Goal: Task Accomplishment & Management: Manage account settings

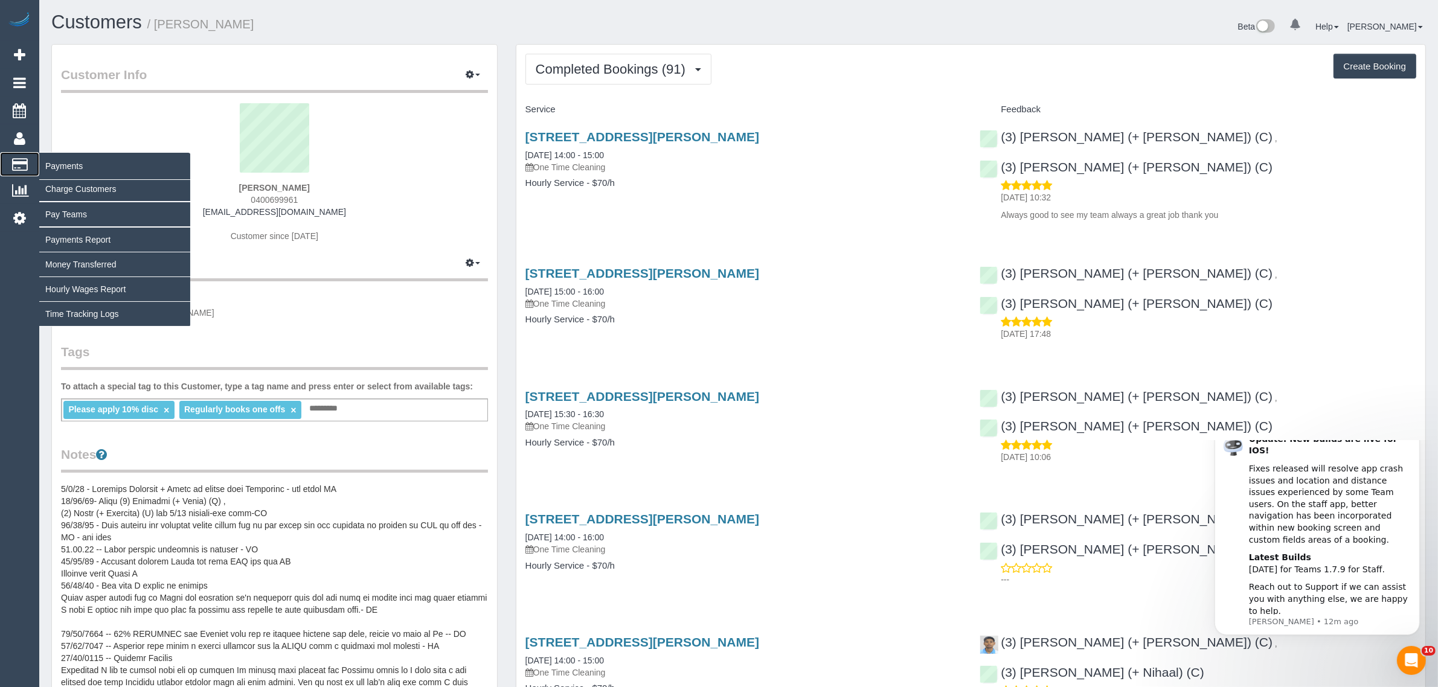
click at [59, 161] on span "Payments" at bounding box center [114, 166] width 151 height 28
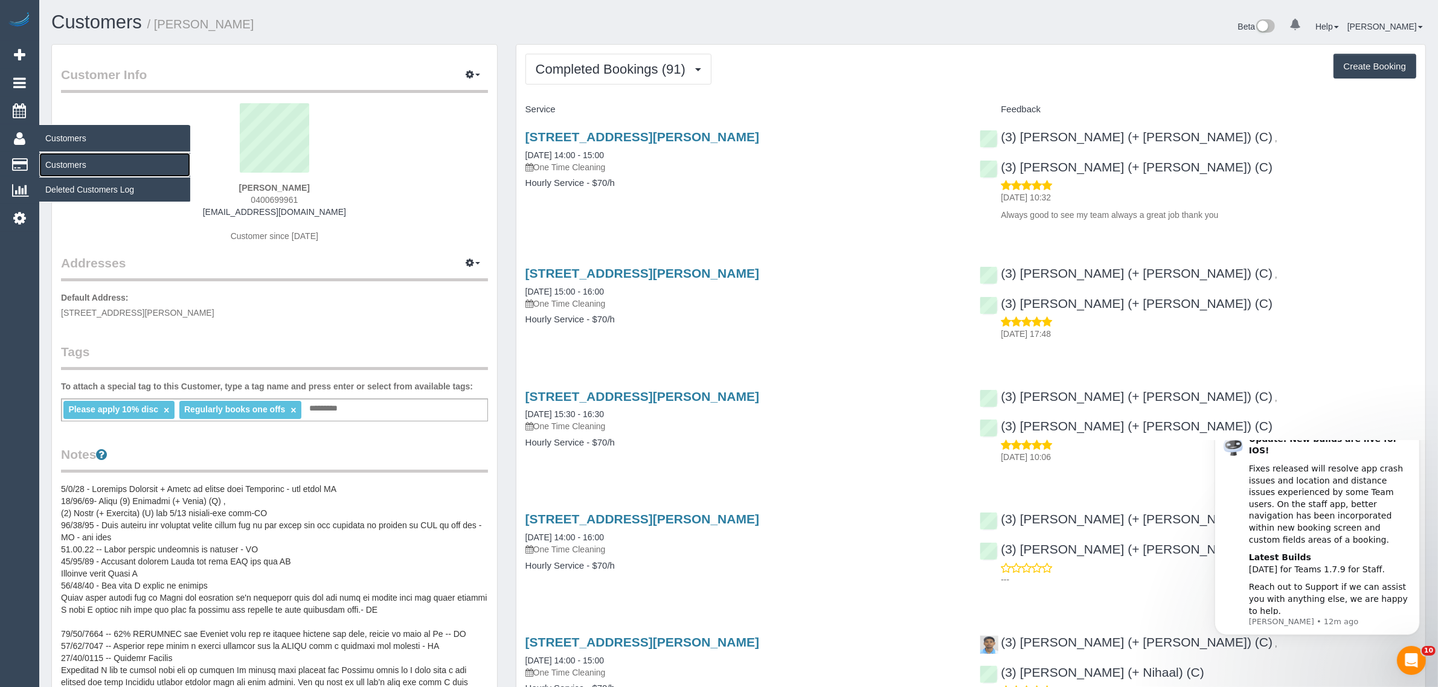
click at [66, 159] on link "Customers" at bounding box center [114, 165] width 151 height 24
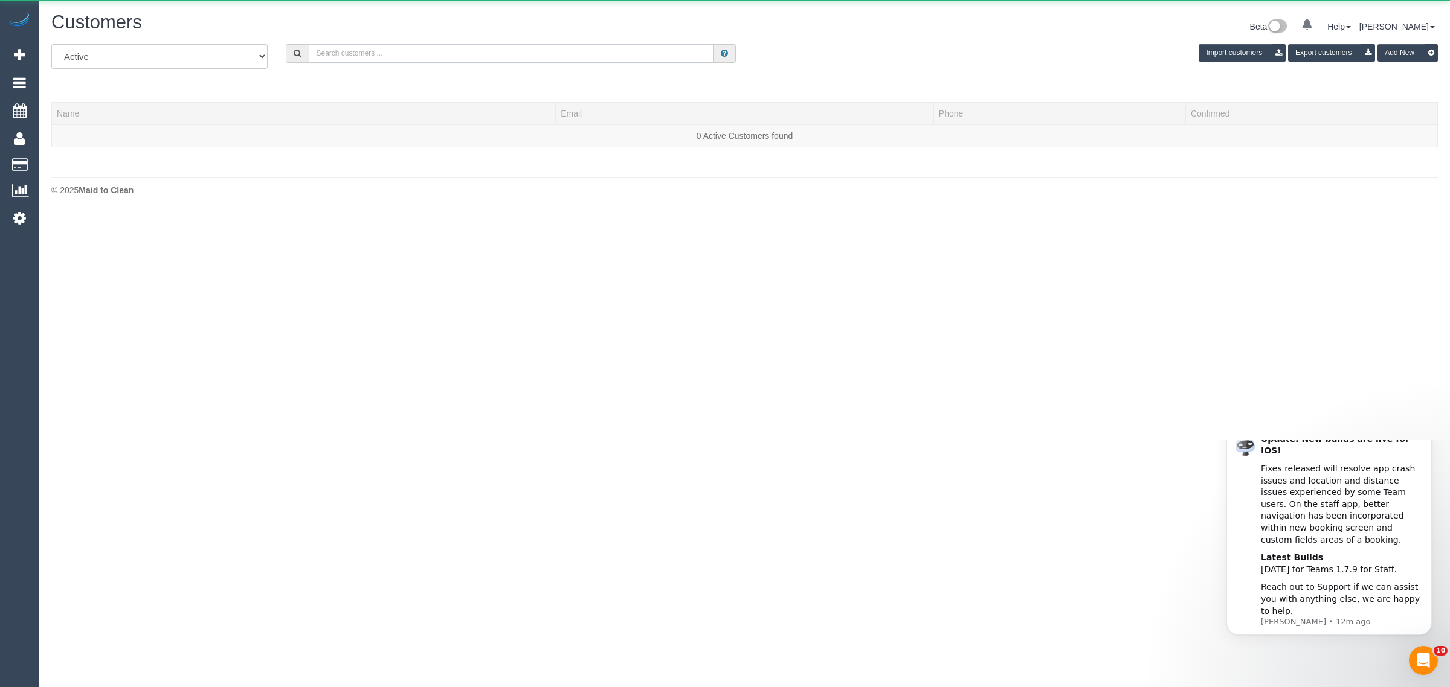
click at [409, 52] on input "text" at bounding box center [511, 53] width 405 height 19
paste input "Eleanor Brignell"
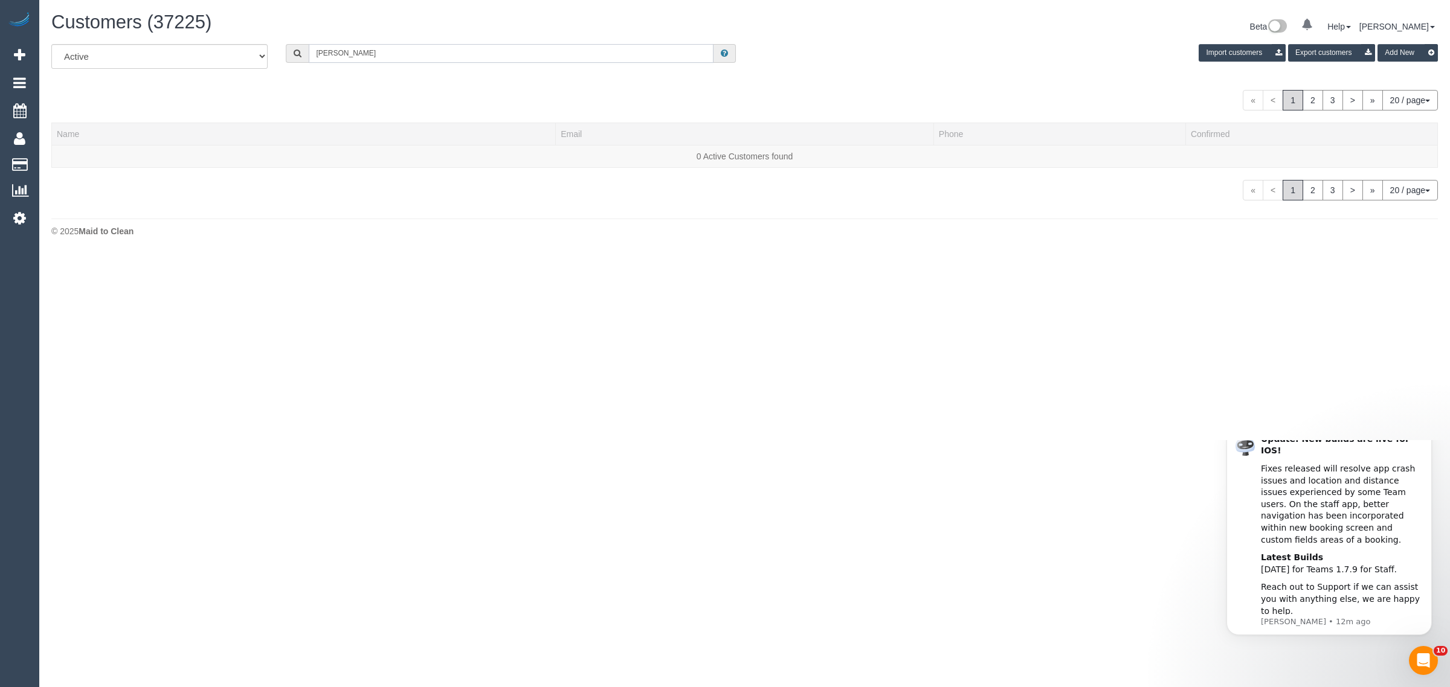
type input "Eleanor Brignell"
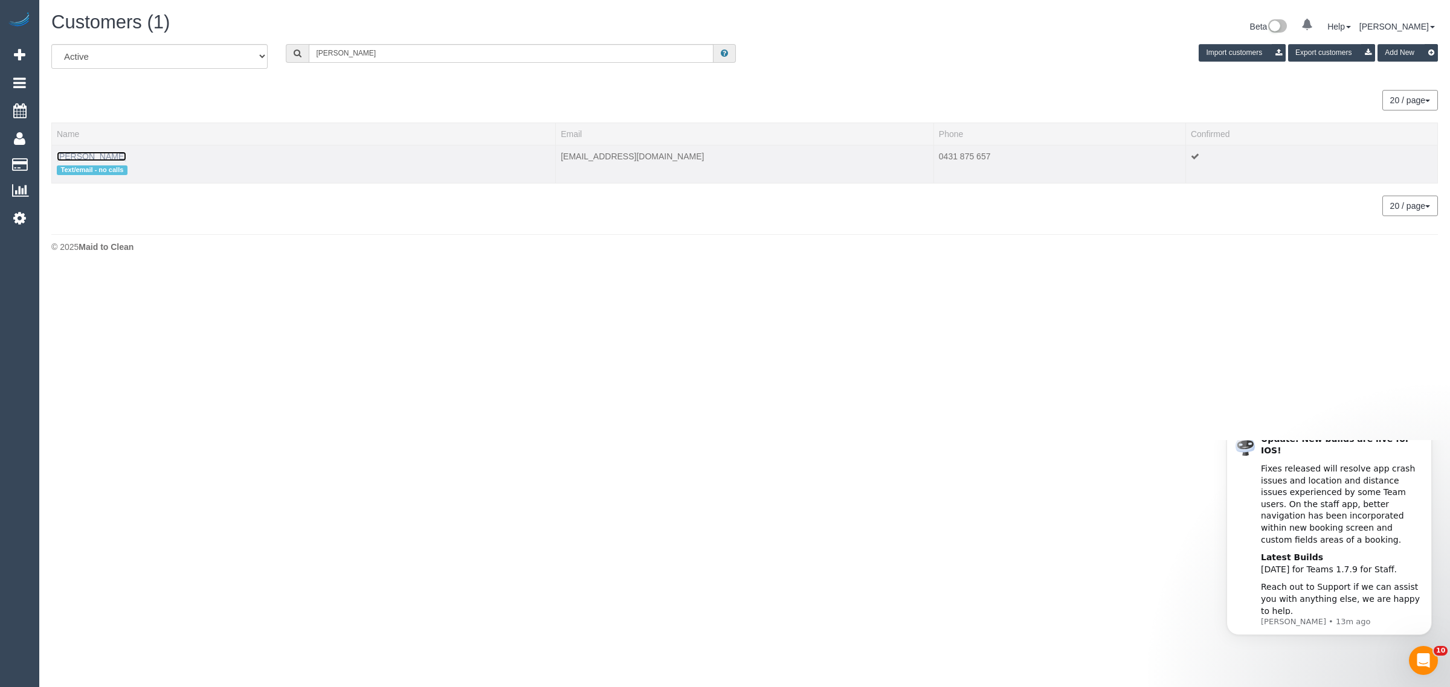
click at [112, 156] on link "Eleanor Brignell" at bounding box center [91, 157] width 69 height 10
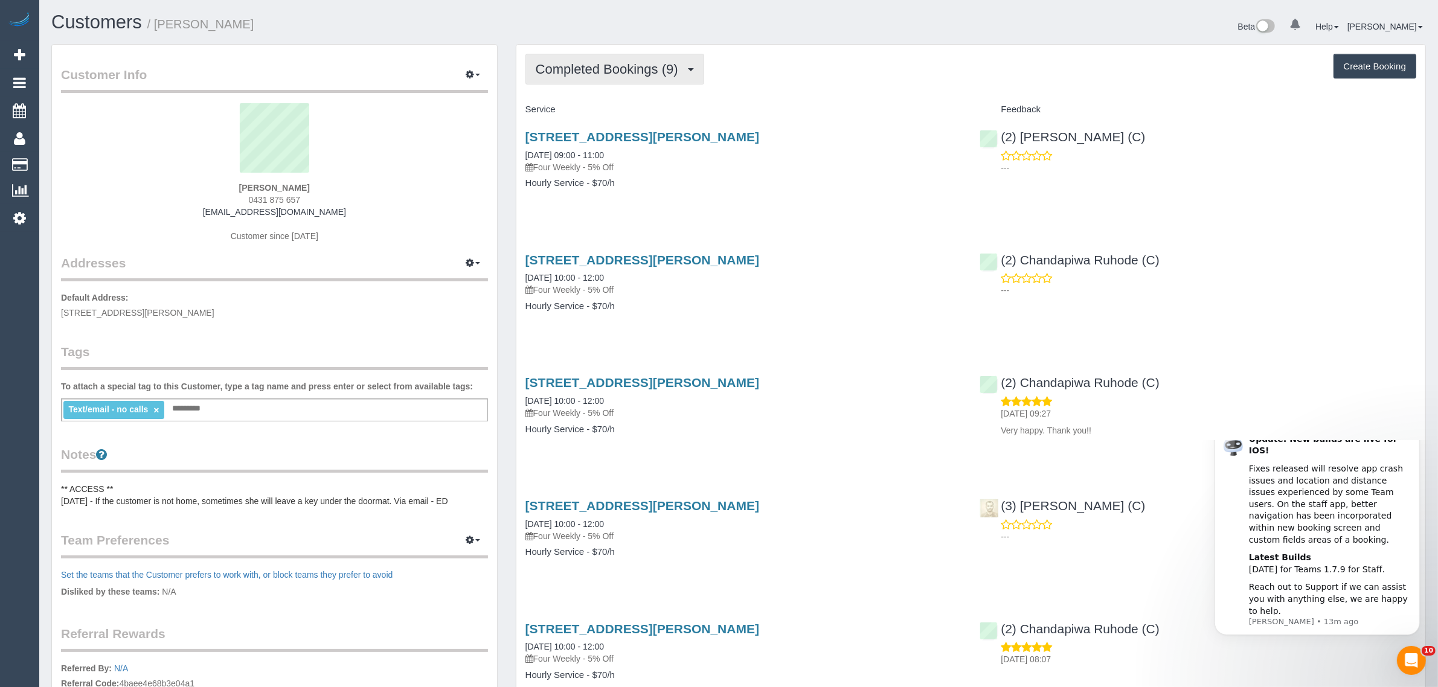
click at [615, 67] on span "Completed Bookings (9)" at bounding box center [610, 69] width 149 height 15
click at [608, 115] on link "Upcoming Bookings (12)" at bounding box center [589, 113] width 127 height 16
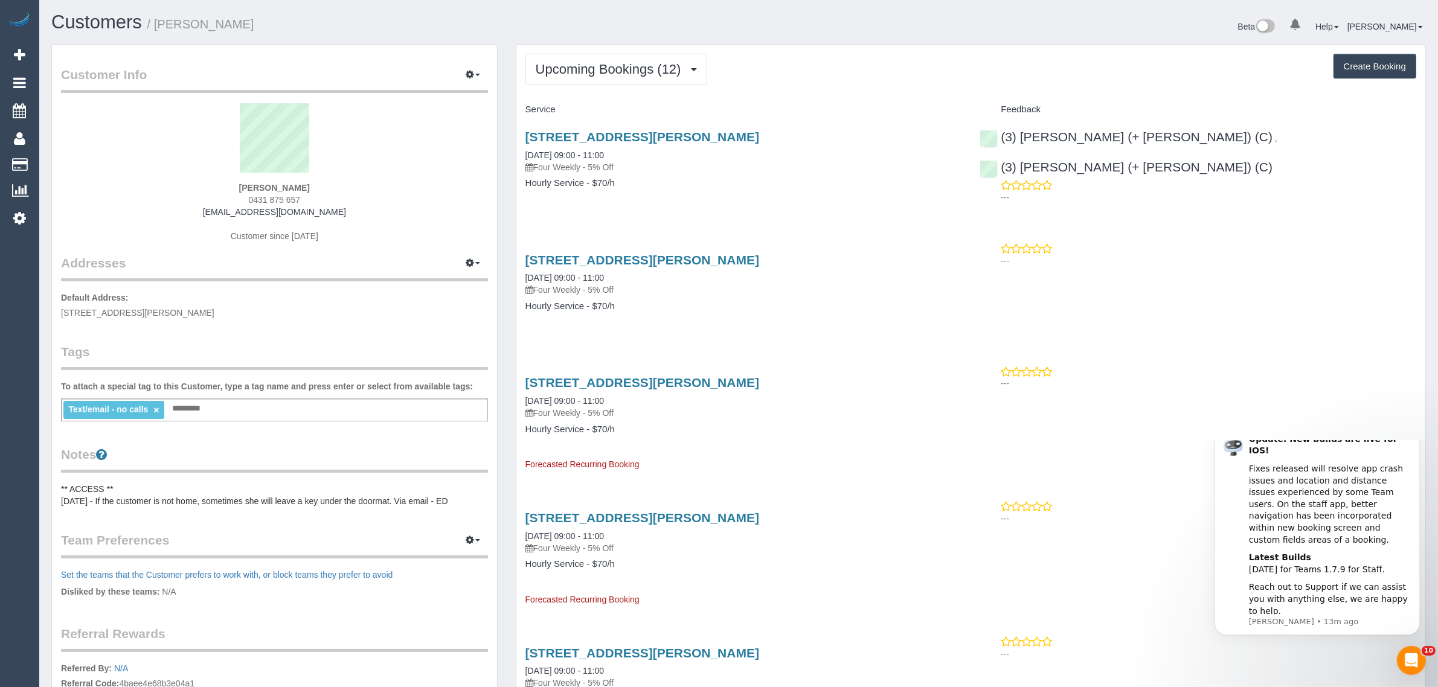
drag, startPoint x: 629, startPoint y: 153, endPoint x: 527, endPoint y: 146, distance: 102.3
click at [527, 146] on div "21 Shirley St, Fawkner, VIC 3060 28/08/2025 09:00 - 11:00 Four Weekly - 5% Off" at bounding box center [744, 151] width 437 height 43
copy link "28/08/2025 09:00 - 11:00"
drag, startPoint x: 877, startPoint y: 318, endPoint x: 870, endPoint y: 322, distance: 7.9
click at [876, 318] on div "21 Shirley St, Fawkner, VIC 3060 25/09/2025 09:00 - 11:00 Four Weekly - 5% Off …" at bounding box center [743, 289] width 455 height 93
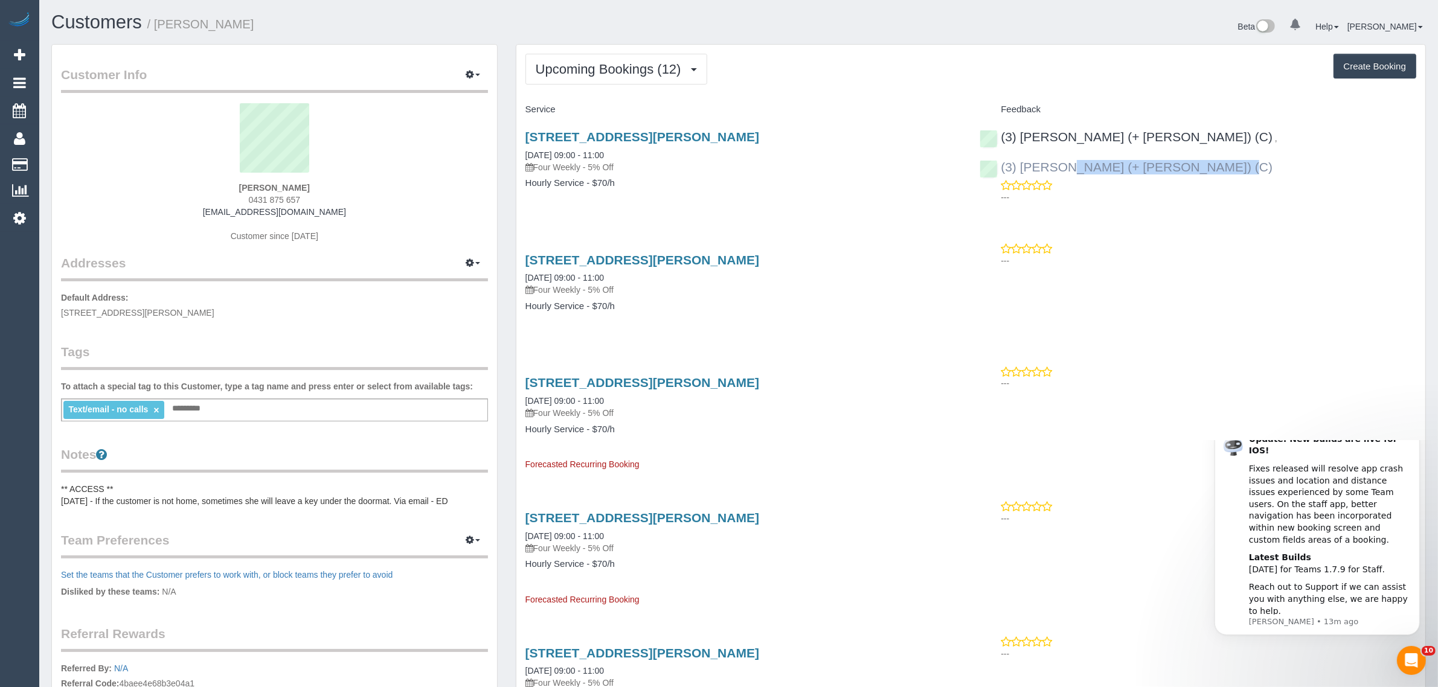
drag, startPoint x: 1328, startPoint y: 139, endPoint x: 1176, endPoint y: 137, distance: 151.6
click at [1176, 137] on div "(3) Sabbir (+ Sultana) (C) , (3) Sultana (+ Sabbir) (C) ---" at bounding box center [1198, 164] width 455 height 89
copy link "(3) [PERSON_NAME] (+ [PERSON_NAME]) (C)"
click at [295, 321] on div "Customer Info Edit Contact Info Send Message Email Preferences Special Sales Ta…" at bounding box center [274, 432] width 445 height 774
click at [135, 310] on span "21 Shirley St, Fawkner, VIC 3060" at bounding box center [137, 313] width 153 height 10
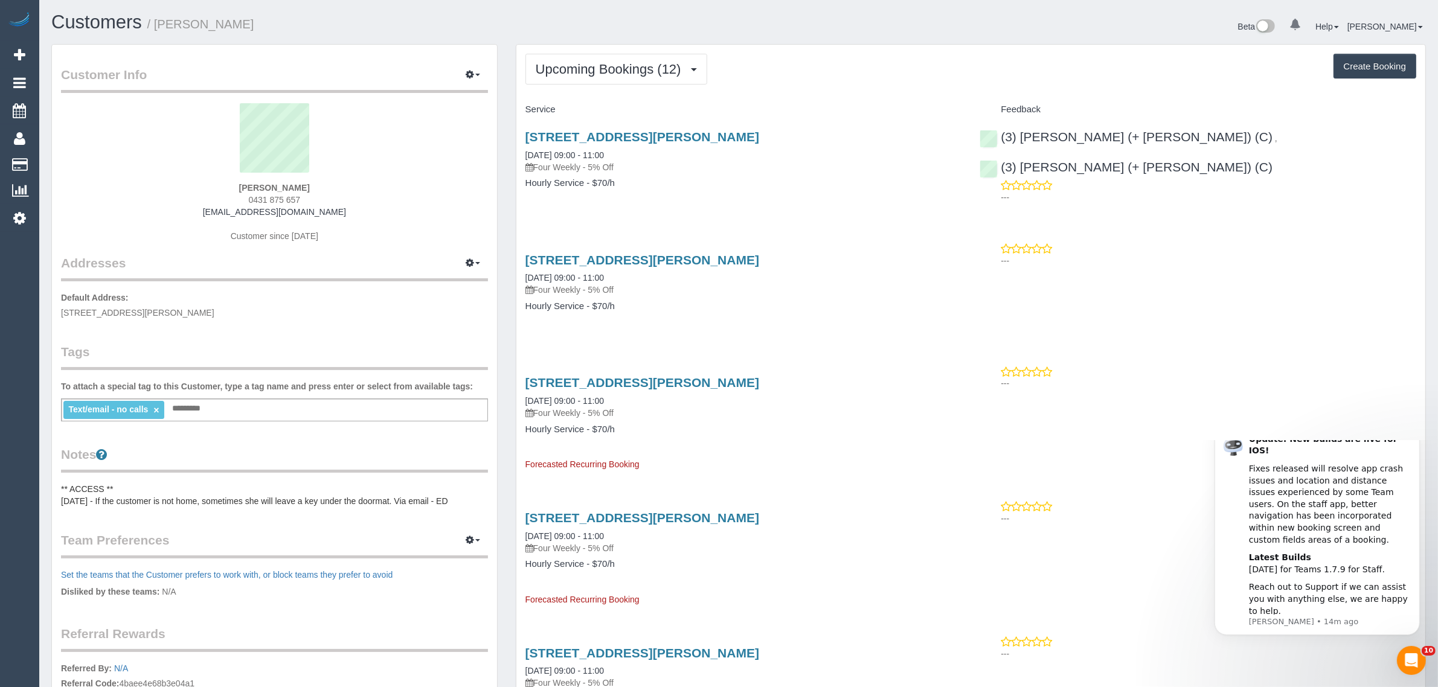
click at [135, 310] on span "21 Shirley St, Fawkner, VIC 3060" at bounding box center [137, 313] width 153 height 10
copy span "Fawkner"
click at [58, 161] on link "Customers" at bounding box center [114, 165] width 151 height 24
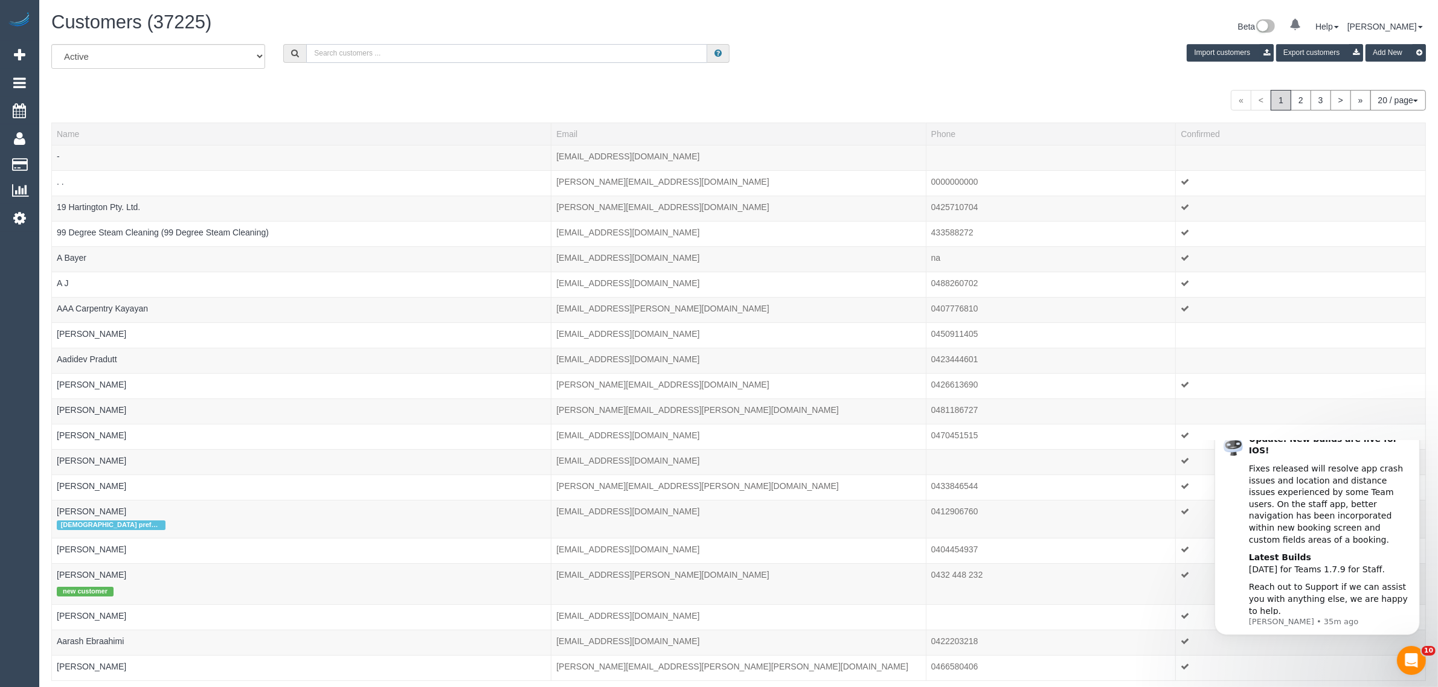
click at [367, 58] on input "text" at bounding box center [506, 53] width 401 height 19
paste input "James Scuderi"
type input "James Scuderi"
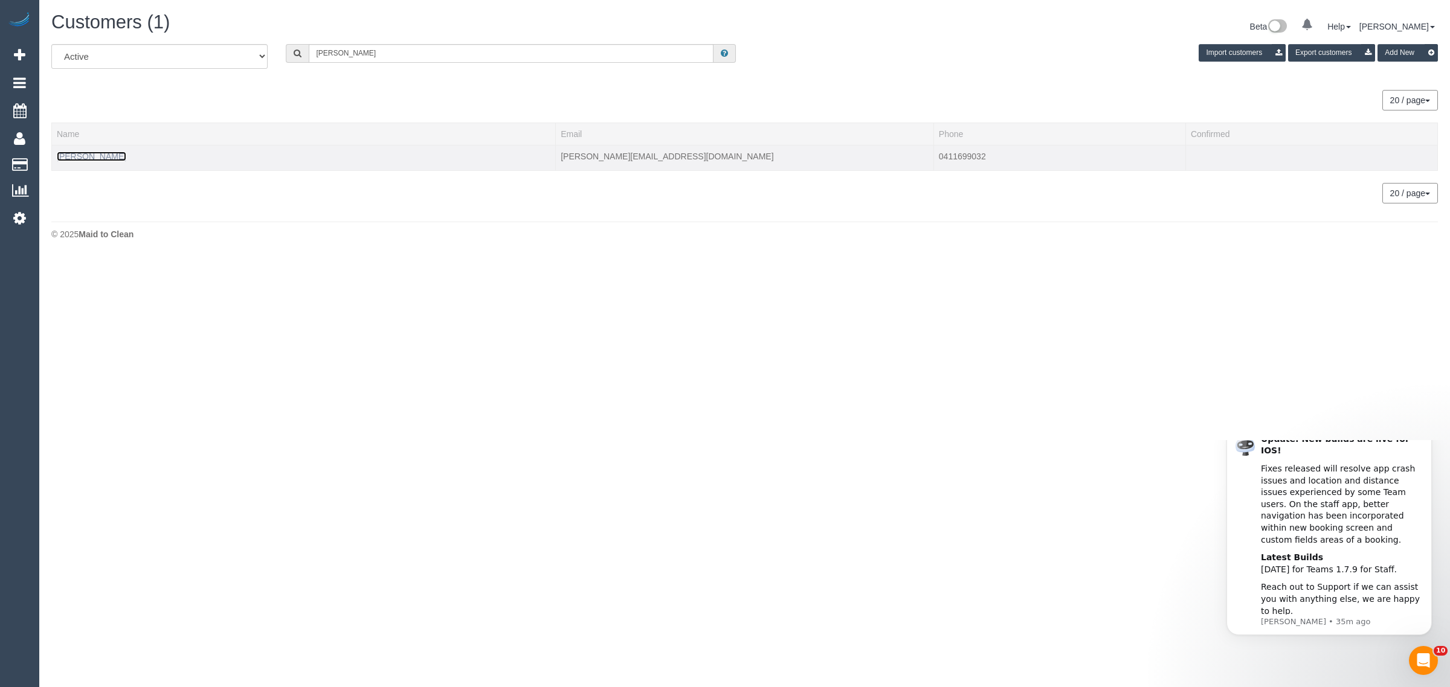
click at [95, 155] on link "James Scuderi" at bounding box center [91, 157] width 69 height 10
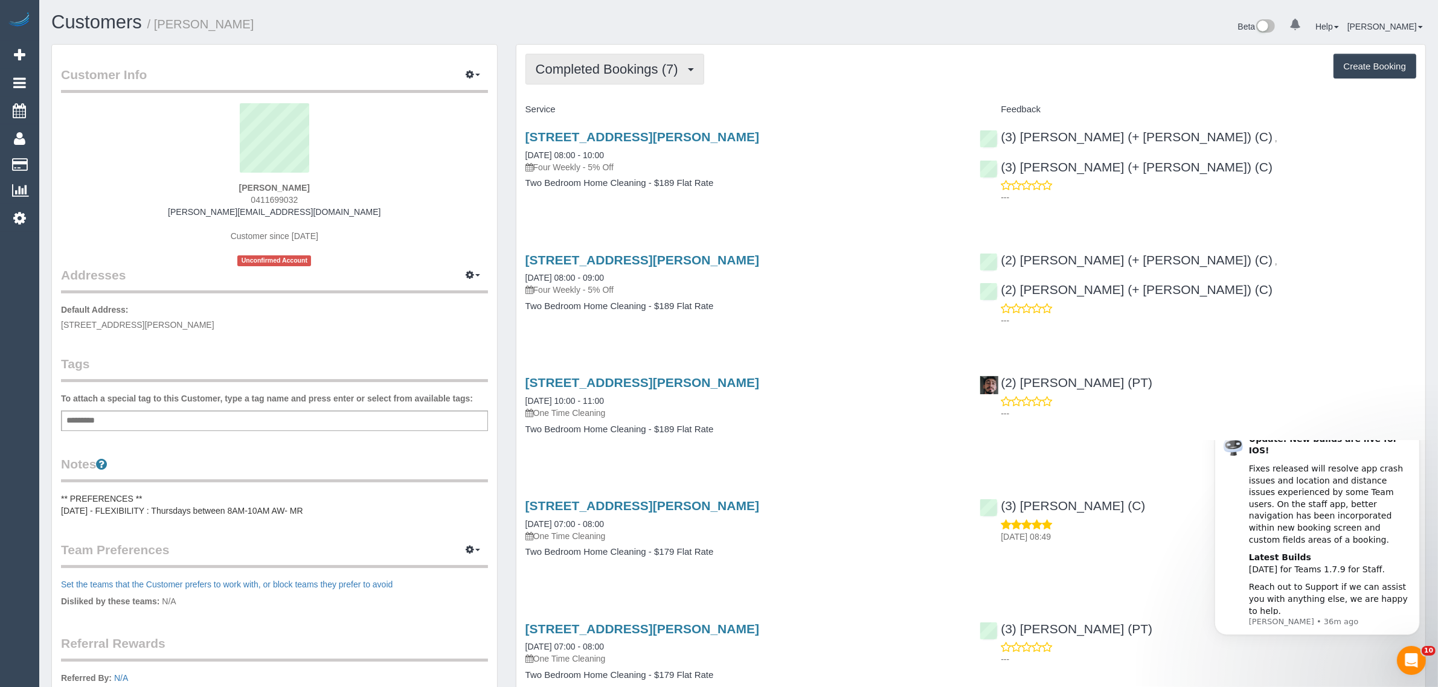
click at [594, 74] on span "Completed Bookings (7)" at bounding box center [610, 69] width 149 height 15
click at [581, 106] on link "Upcoming Bookings (12)" at bounding box center [589, 113] width 127 height 16
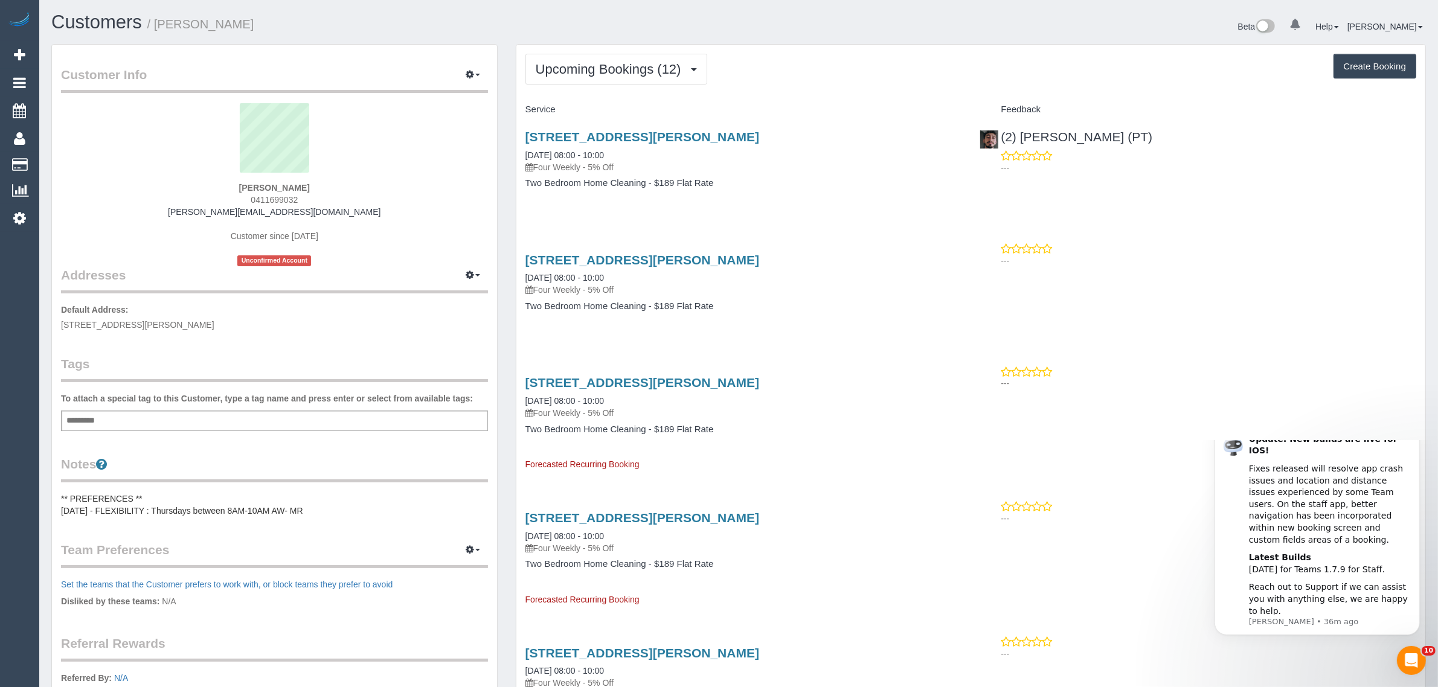
drag, startPoint x: 628, startPoint y: 155, endPoint x: 520, endPoint y: 154, distance: 108.1
click at [520, 154] on div "707/325 Collins Street, Melbourne, VIC 3000 28/08/2025 08:00 - 10:00 Four Weekl…" at bounding box center [743, 166] width 455 height 93
copy link "28/08/2025 08:00 - 10:00"
click at [272, 198] on span "0411699032" at bounding box center [274, 200] width 47 height 10
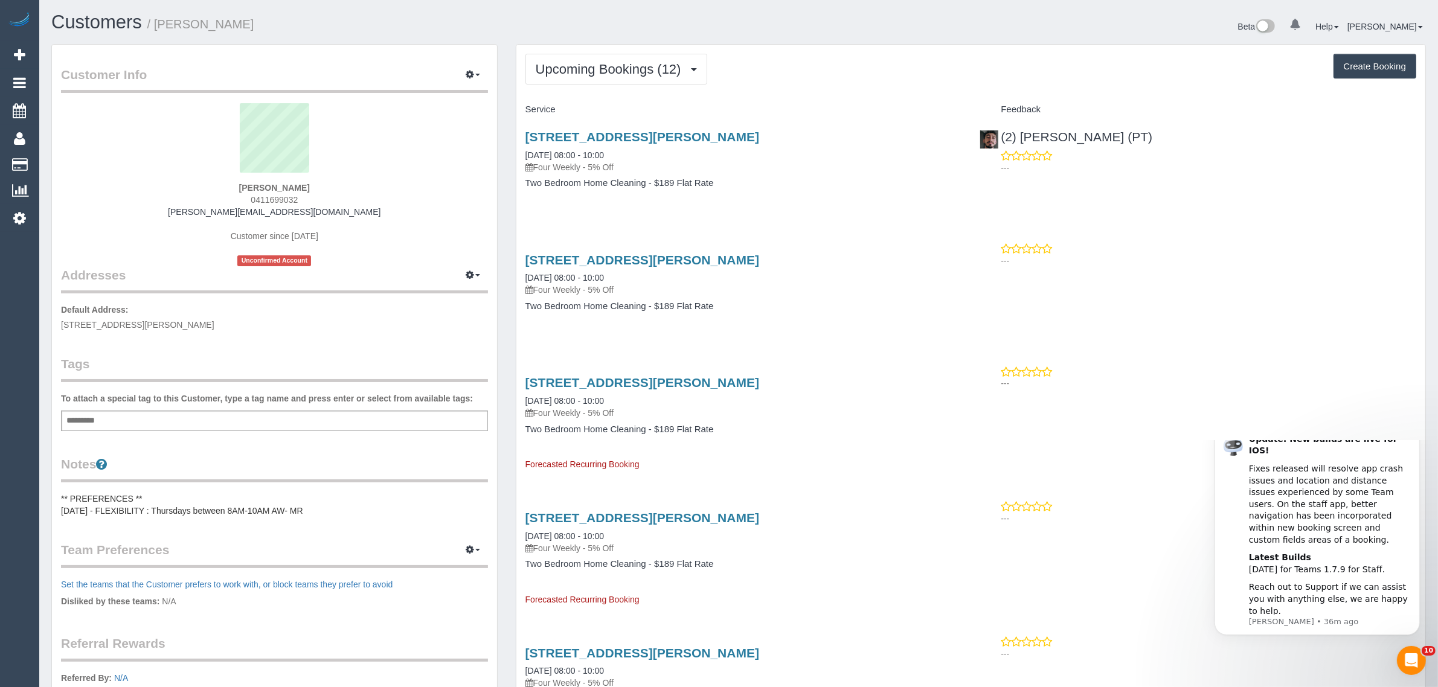
copy span "0411699032"
click at [172, 324] on span "707/325 Collins Street, Melbourne, VIC 3000" at bounding box center [137, 325] width 153 height 10
click at [170, 324] on span "707/325 Collins Street, Melbourne, VIC 3000" at bounding box center [137, 325] width 153 height 10
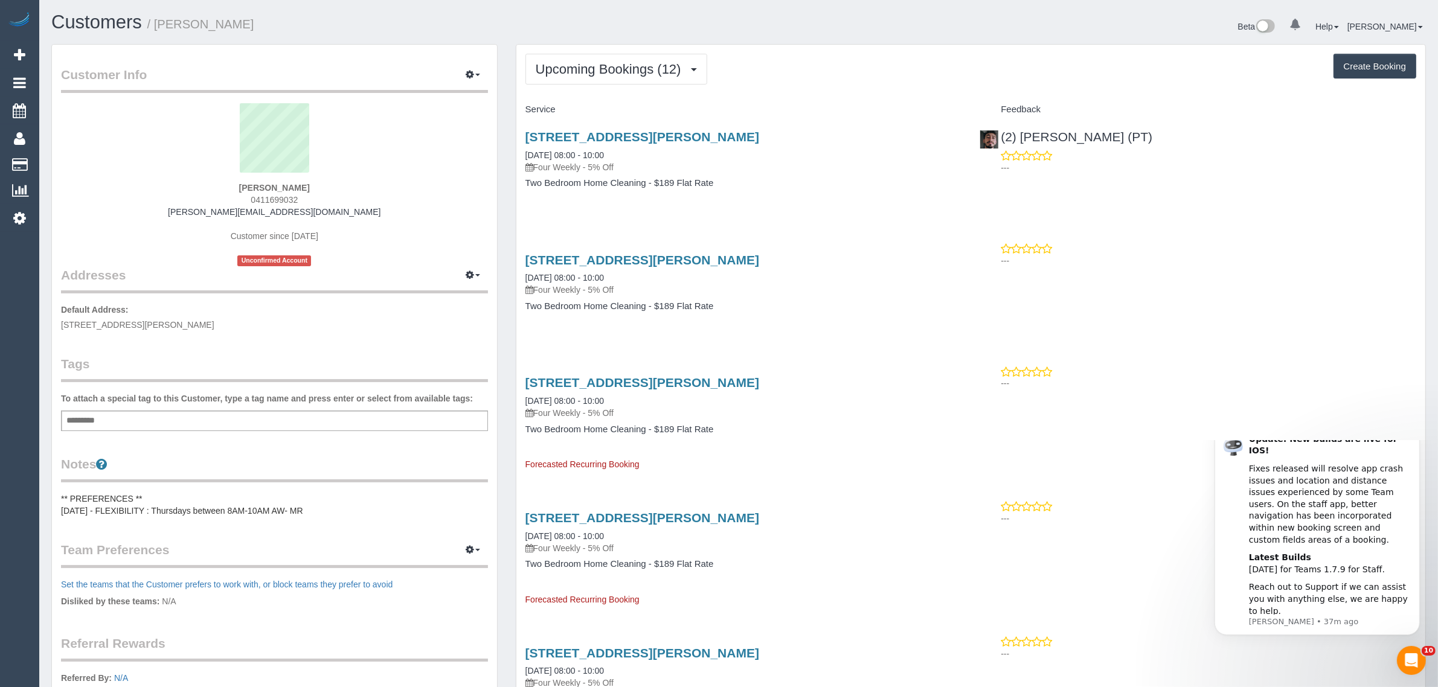
click at [167, 324] on span "707/325 Collins Street, Melbourne, VIC 3000" at bounding box center [137, 325] width 153 height 10
drag, startPoint x: 59, startPoint y: 321, endPoint x: 133, endPoint y: 324, distance: 73.8
click at [133, 324] on div "Customer Info Edit Contact Info Send Message Email Preferences Special Sales Ta…" at bounding box center [274, 437] width 445 height 784
copy span "707/325 Collins Str"
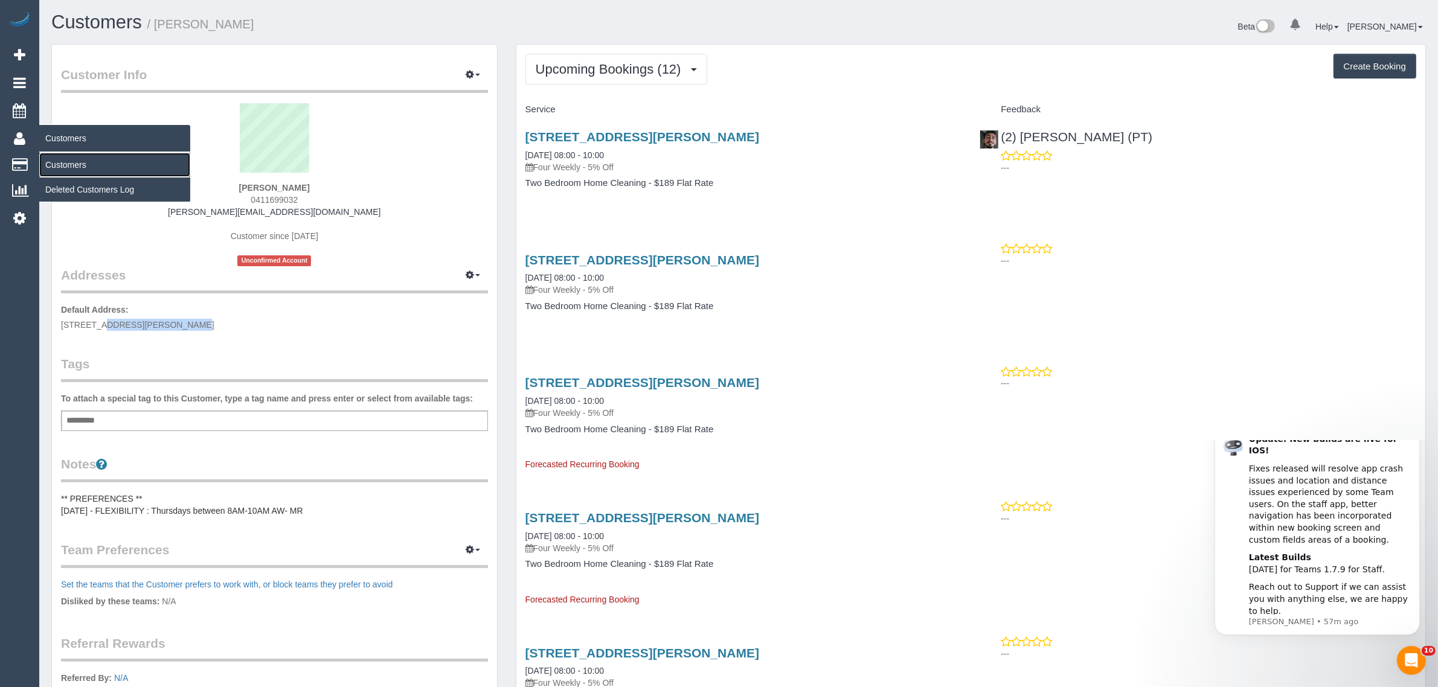
click at [85, 159] on link "Customers" at bounding box center [114, 165] width 151 height 24
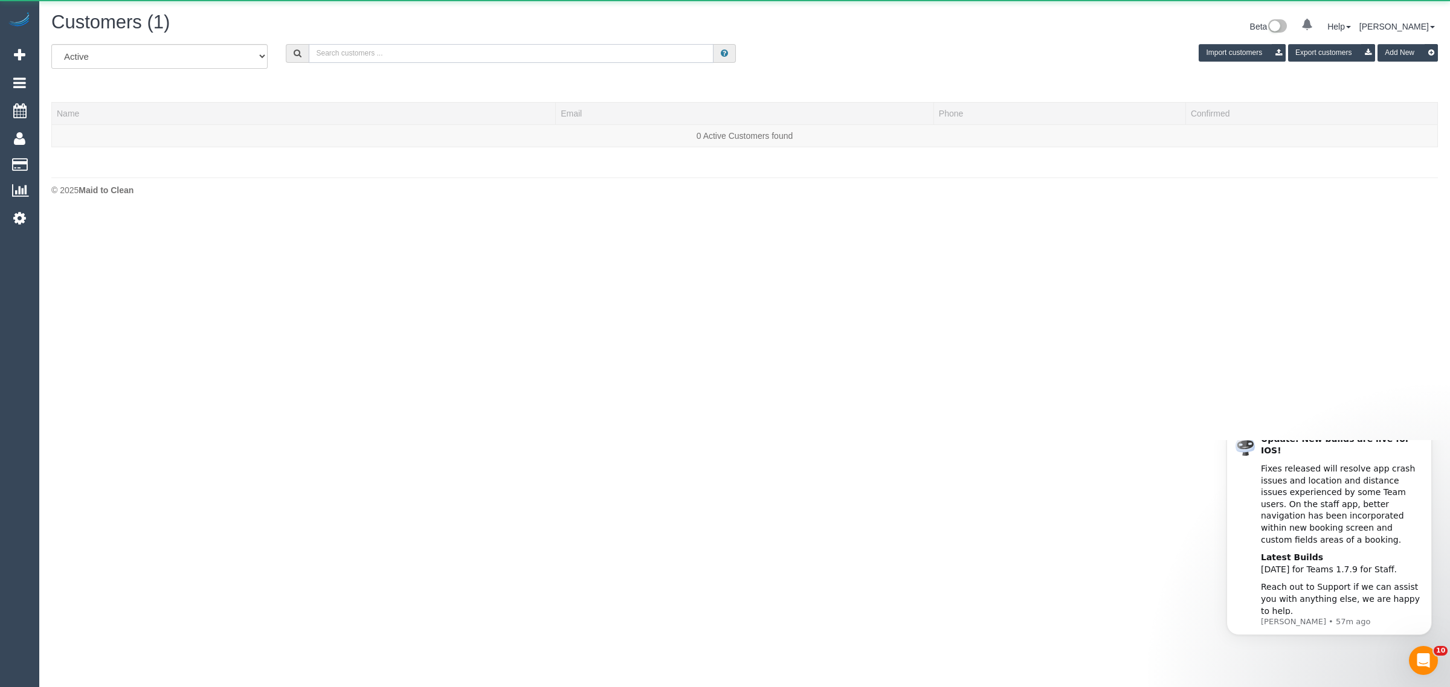
click at [496, 49] on input "text" at bounding box center [511, 53] width 405 height 19
paste input "Sheriden Dobson"
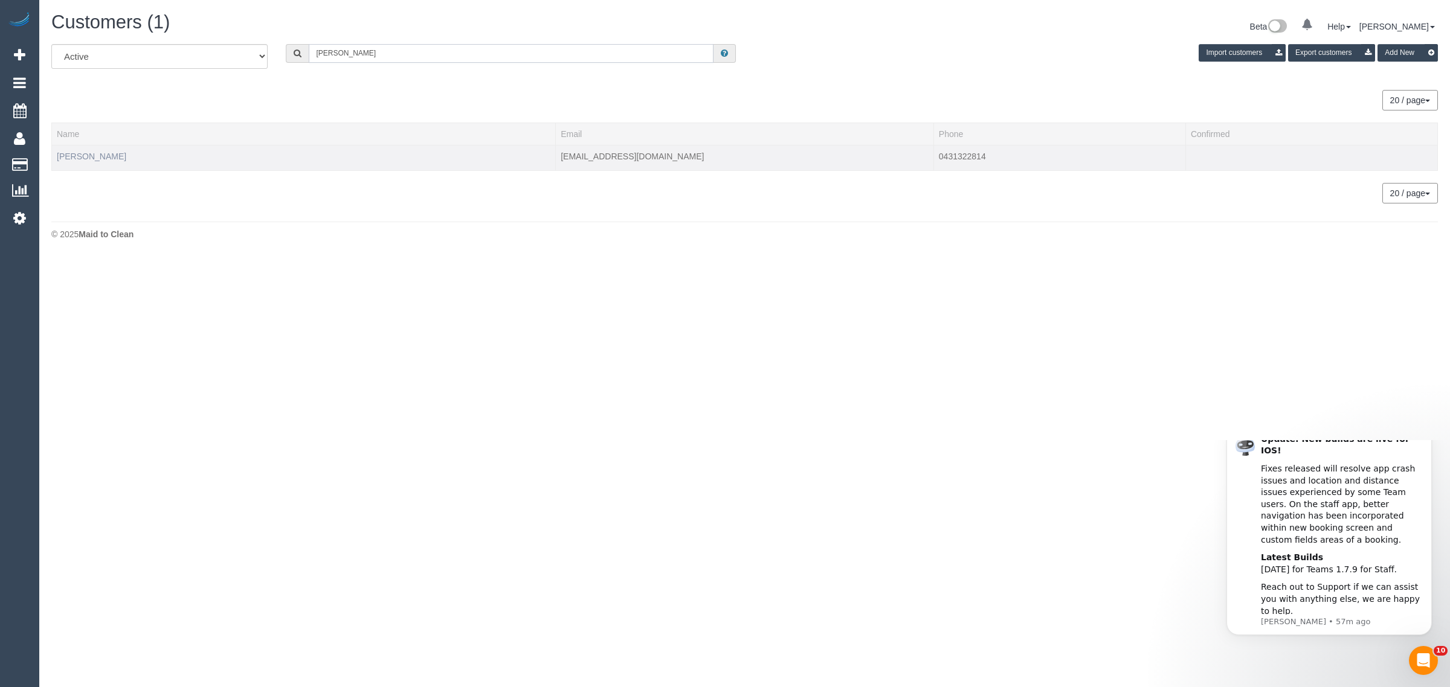
type input "Sheriden Dobson"
click at [106, 157] on link "Sheriden Dobson" at bounding box center [91, 157] width 69 height 10
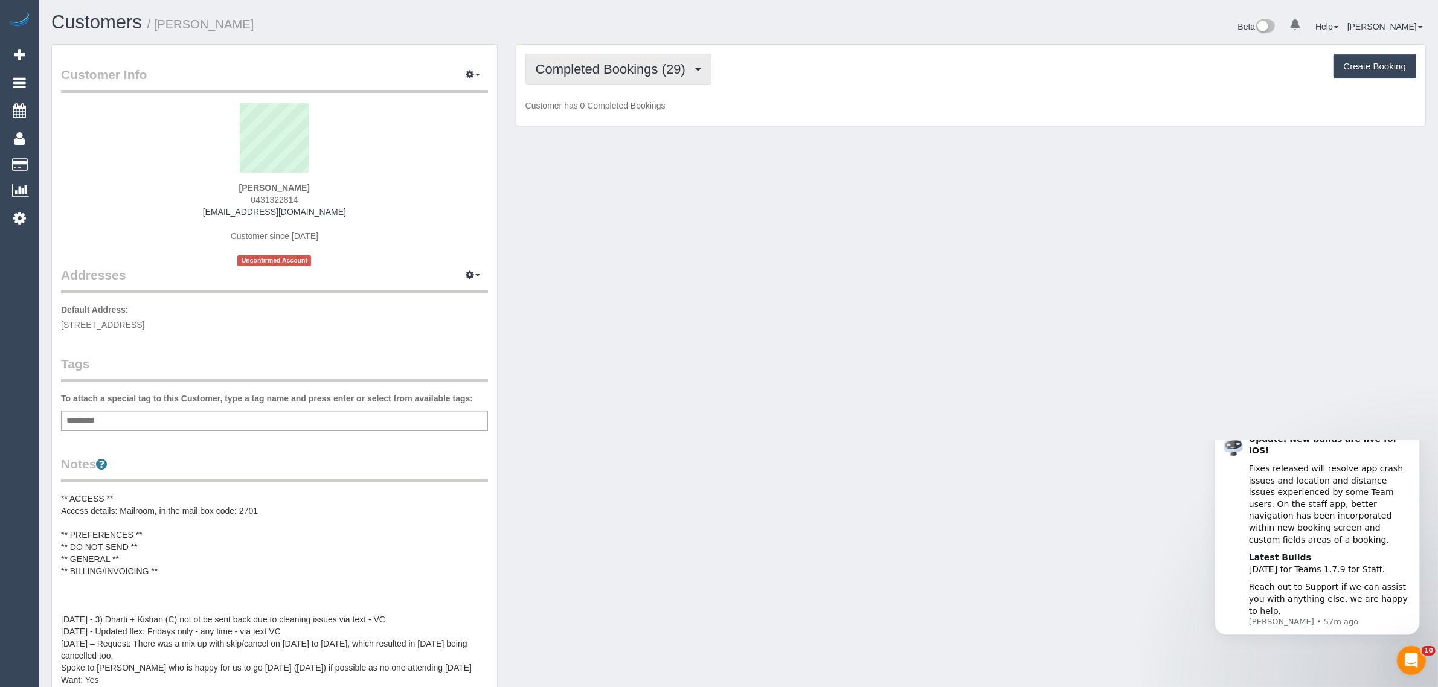
click at [581, 67] on span "Completed Bookings (29)" at bounding box center [614, 69] width 156 height 15
click at [581, 111] on link "Upcoming Bookings (11)" at bounding box center [591, 113] width 130 height 16
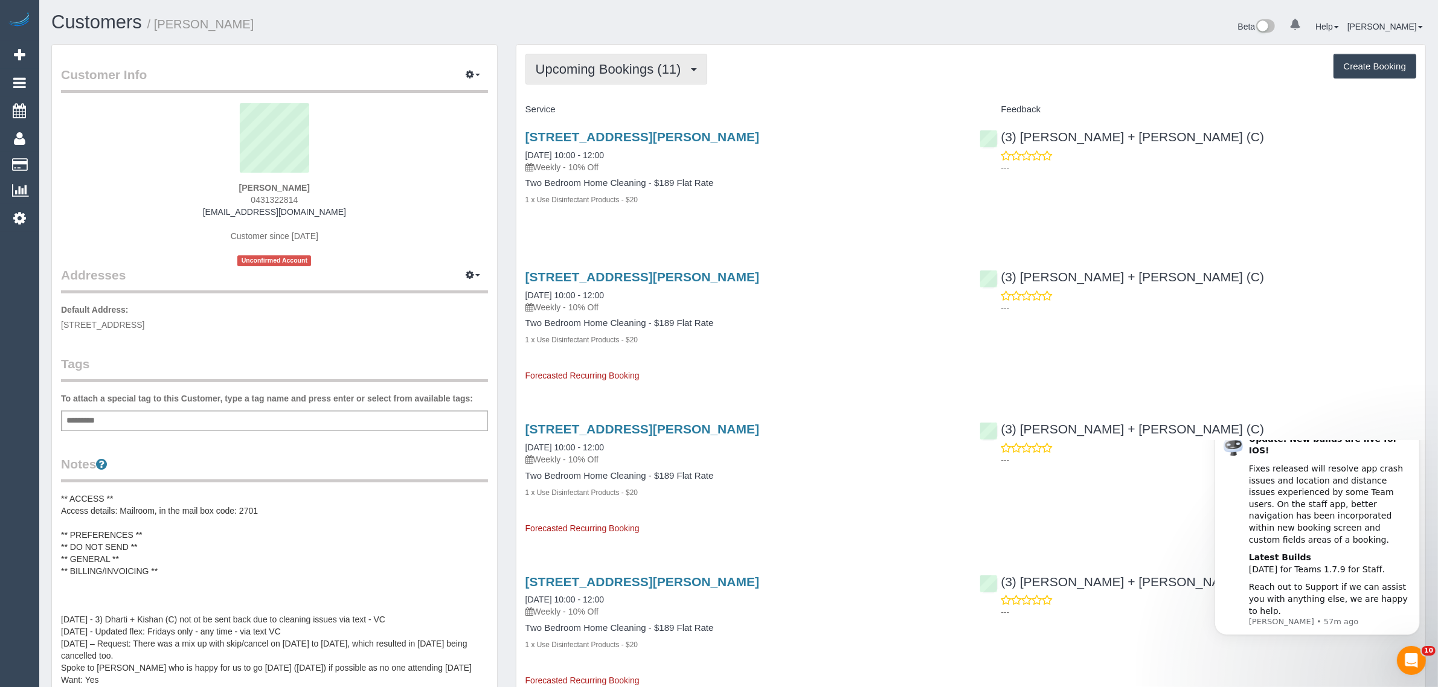
click at [587, 63] on span "Upcoming Bookings (11)" at bounding box center [612, 69] width 152 height 15
click at [792, 118] on div "Service" at bounding box center [743, 110] width 455 height 21
drag, startPoint x: 637, startPoint y: 155, endPoint x: 527, endPoint y: 155, distance: 110.5
click at [527, 155] on div "1 Moreland Street, 222, Footscray, VIC 3011 29/08/2025 10:00 - 12:00 Weekly - 1…" at bounding box center [744, 151] width 437 height 43
copy link "29/08/2025 10:00 - 12:00"
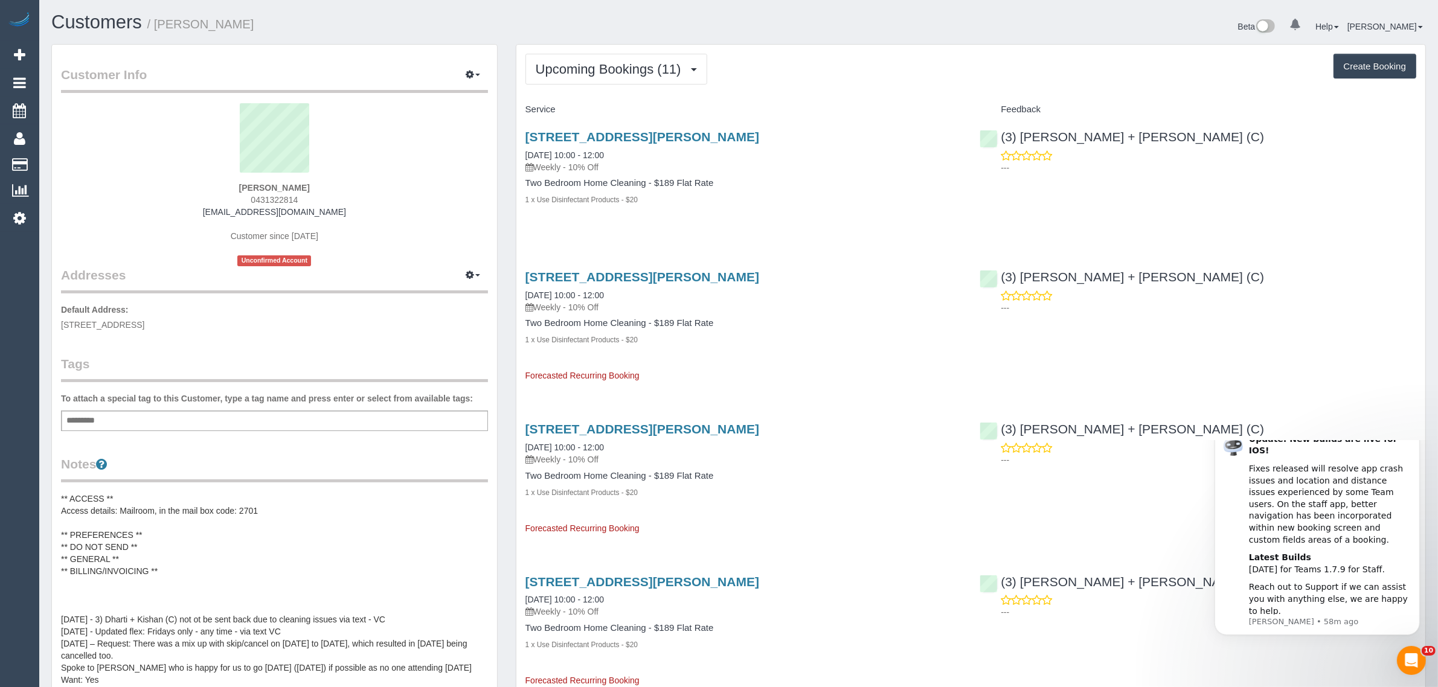
click at [922, 213] on div "1 Moreland Street, 222, Footscray, VIC 3011 29/08/2025 10:00 - 12:00 Weekly - 1…" at bounding box center [743, 175] width 455 height 110
drag, startPoint x: 1184, startPoint y: 136, endPoint x: 1001, endPoint y: 132, distance: 183.1
click at [1001, 132] on div "(3) Gurdeep + Kamalpreet (C) ---" at bounding box center [1198, 149] width 455 height 59
copy link "(3) [PERSON_NAME] + [PERSON_NAME] (C)"
click at [575, 82] on button "Upcoming Bookings (11)" at bounding box center [617, 69] width 182 height 31
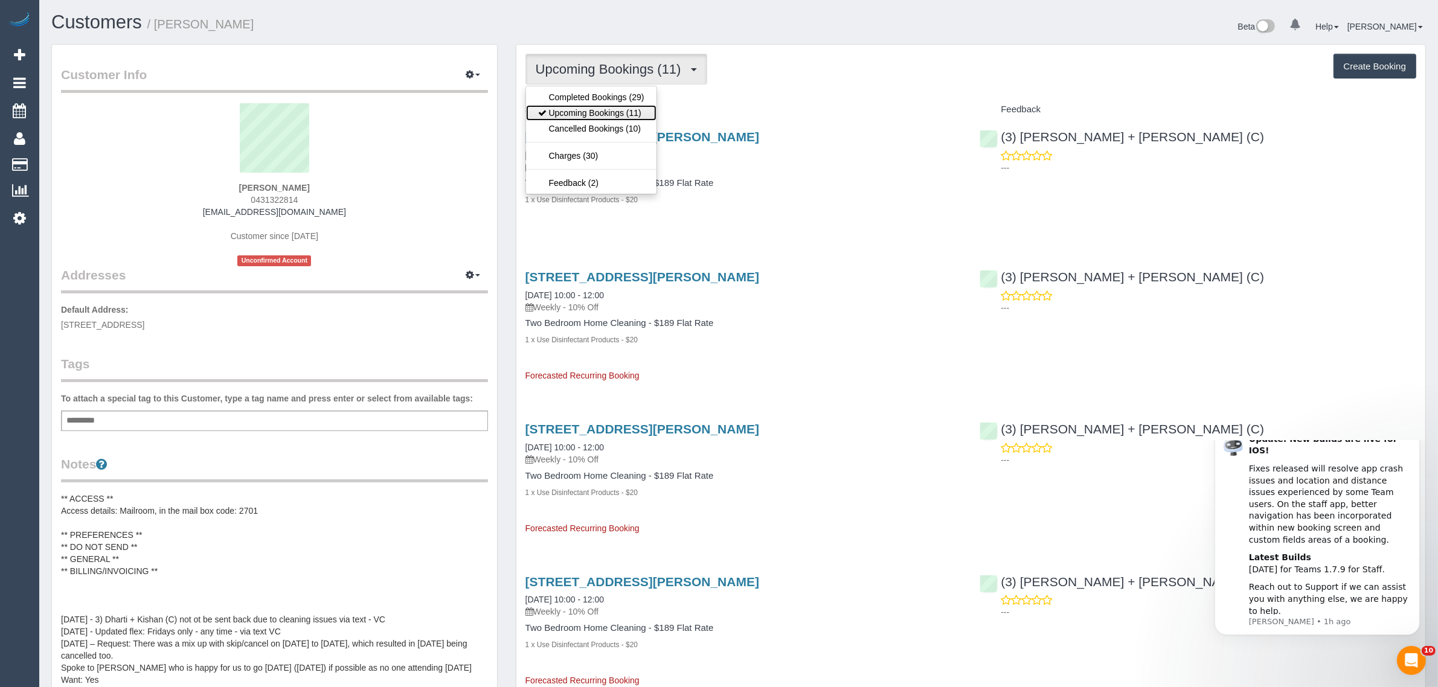
click at [563, 111] on link "Upcoming Bookings (11)" at bounding box center [591, 113] width 130 height 16
click at [565, 72] on span "Upcoming Bookings (11)" at bounding box center [612, 69] width 152 height 15
click at [559, 116] on link "Upcoming Bookings (11)" at bounding box center [591, 113] width 130 height 16
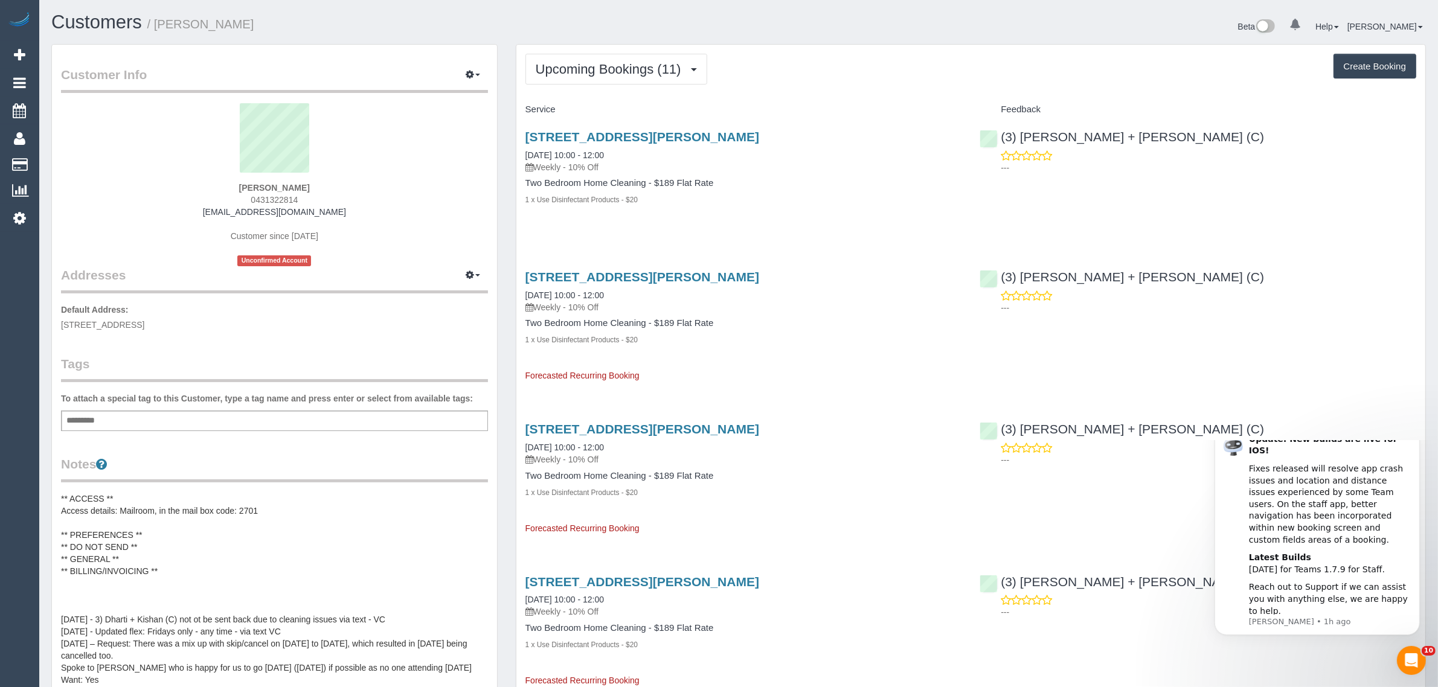
click at [278, 198] on span "0431322814" at bounding box center [274, 200] width 47 height 10
copy span "0431322814"
click at [608, 67] on span "Upcoming Bookings (11)" at bounding box center [612, 69] width 152 height 15
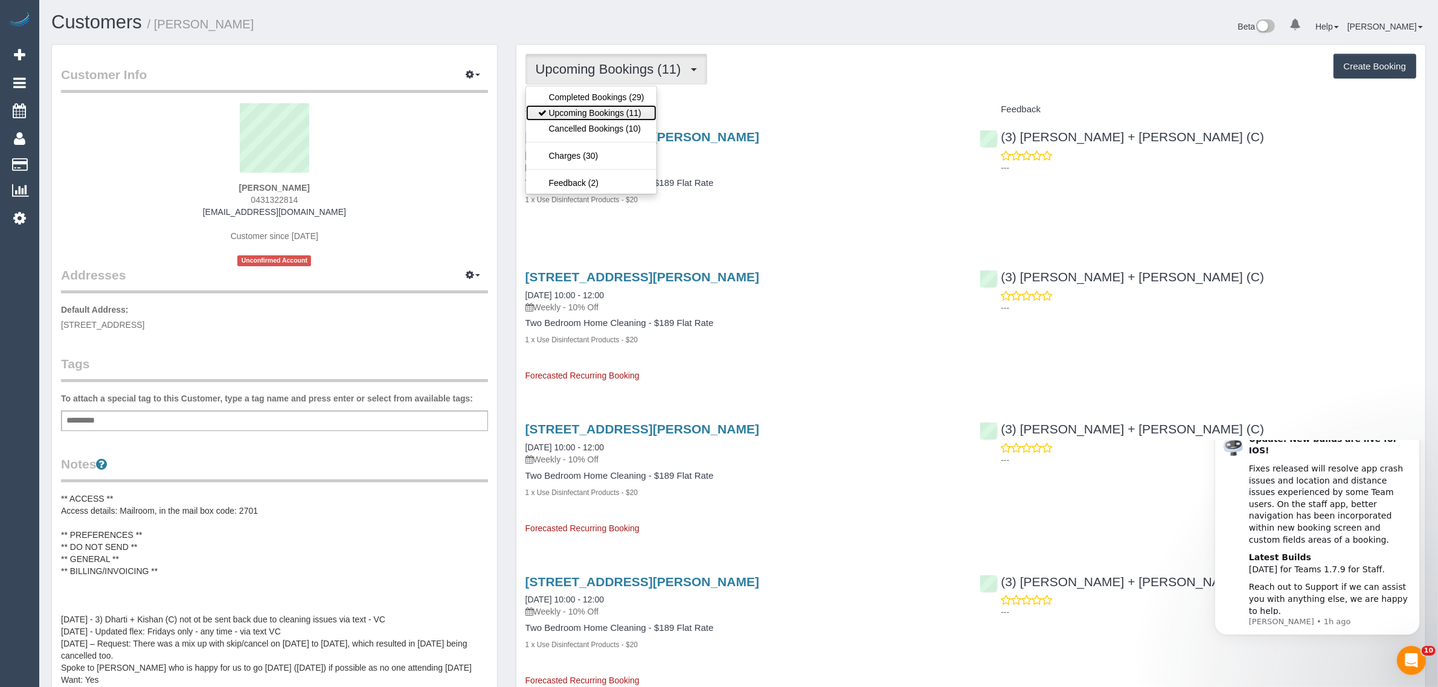
click at [600, 115] on link "Upcoming Bookings (11)" at bounding box center [591, 113] width 130 height 16
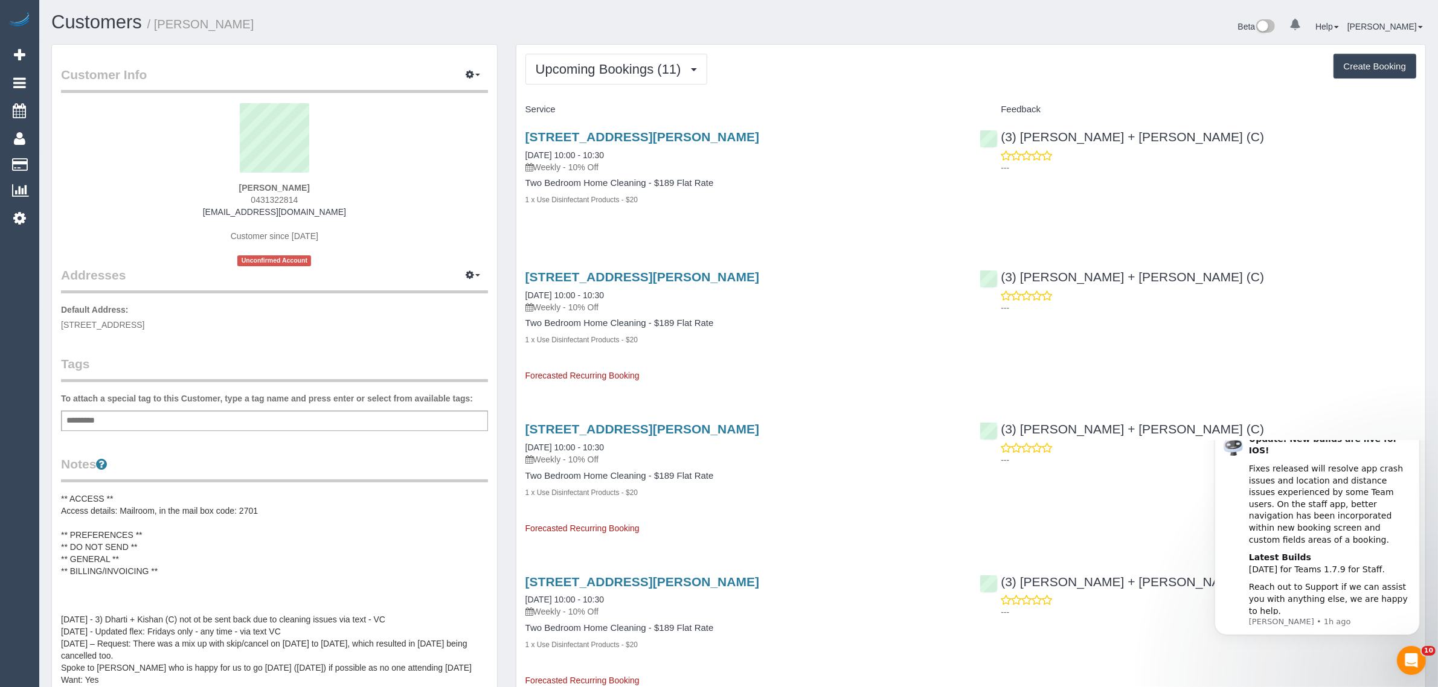
click at [284, 195] on span "0431322814" at bounding box center [274, 200] width 47 height 10
click at [64, 160] on link "Customers" at bounding box center [114, 165] width 151 height 24
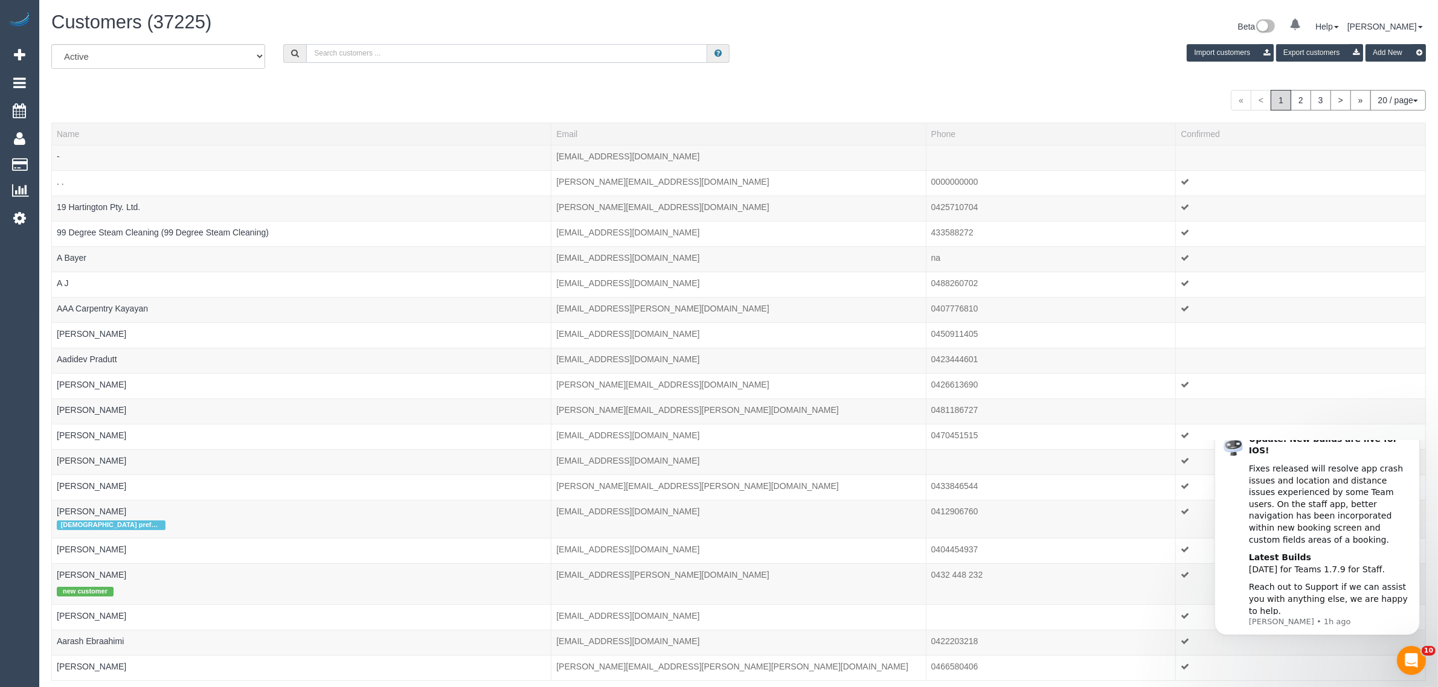
click at [423, 44] on input "text" at bounding box center [506, 53] width 401 height 19
click at [375, 53] on input "text" at bounding box center [506, 53] width 401 height 19
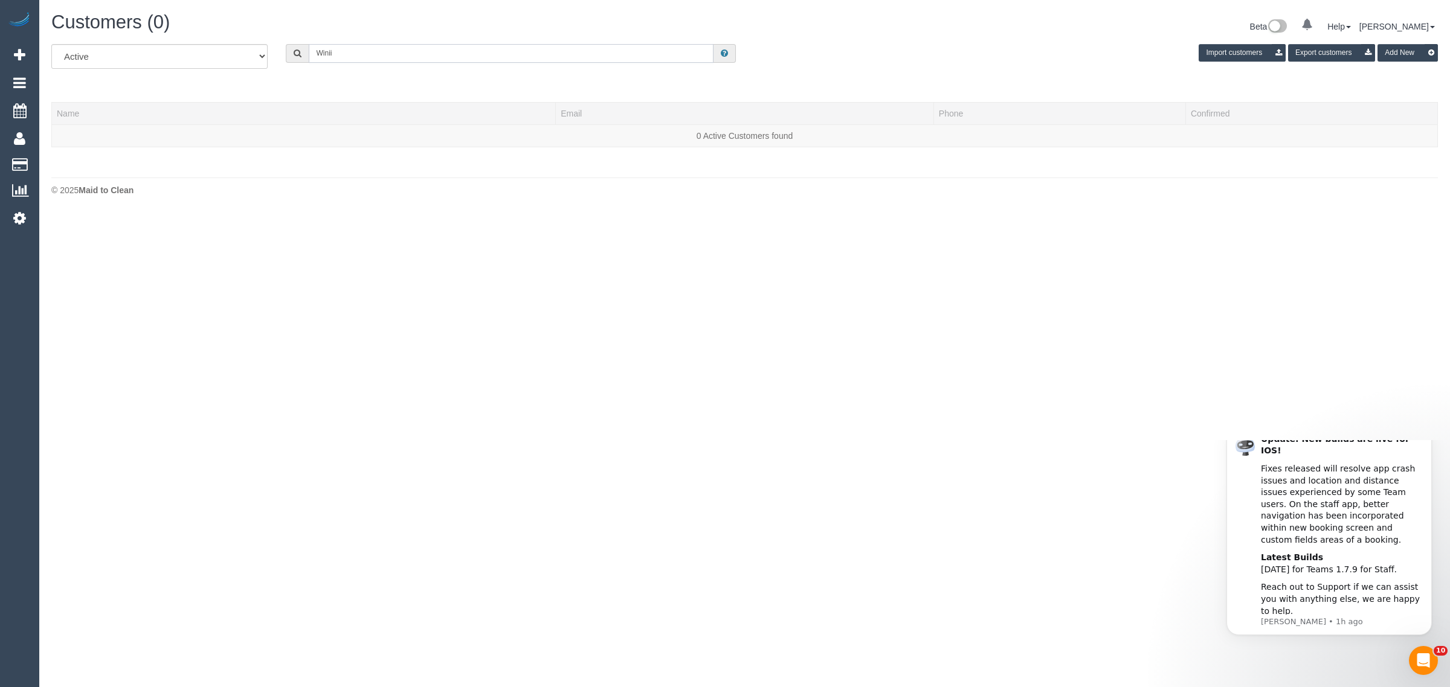
click at [391, 57] on input "Winii" at bounding box center [511, 53] width 405 height 19
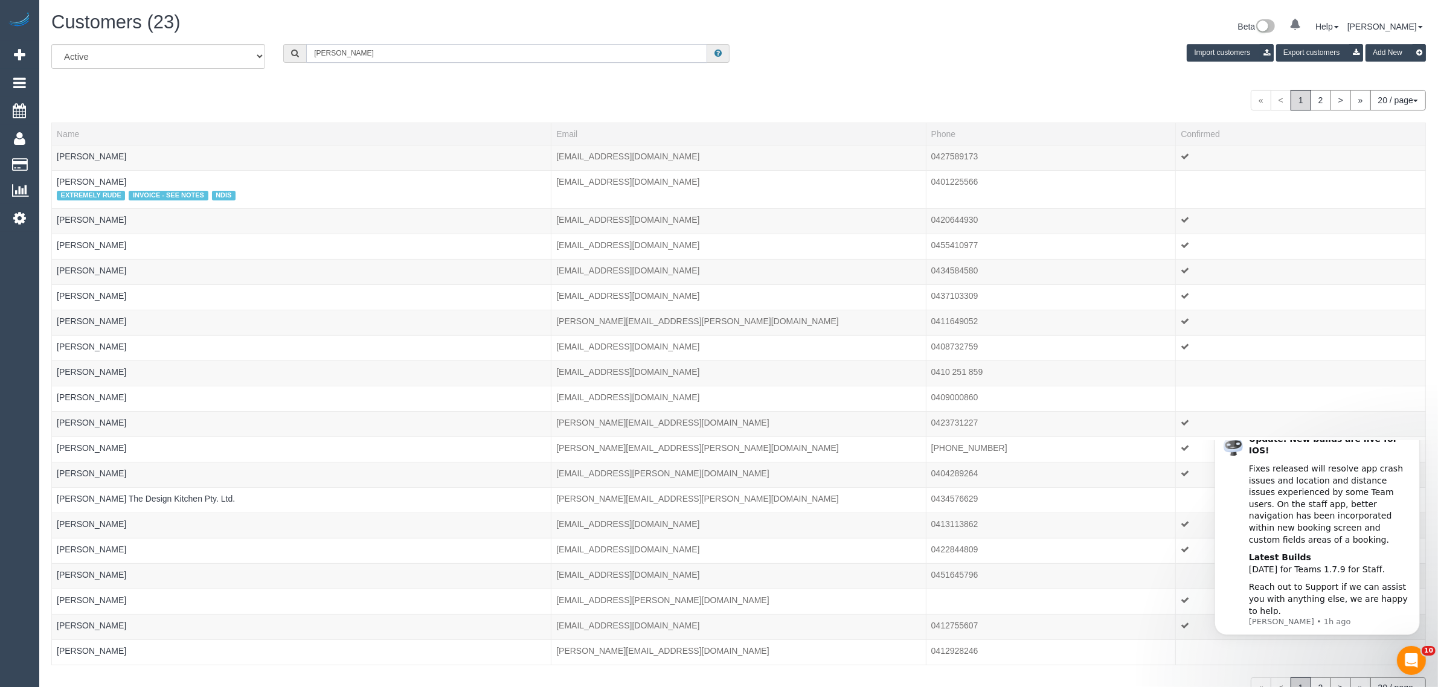
click at [391, 53] on input "Wini" at bounding box center [506, 53] width 401 height 19
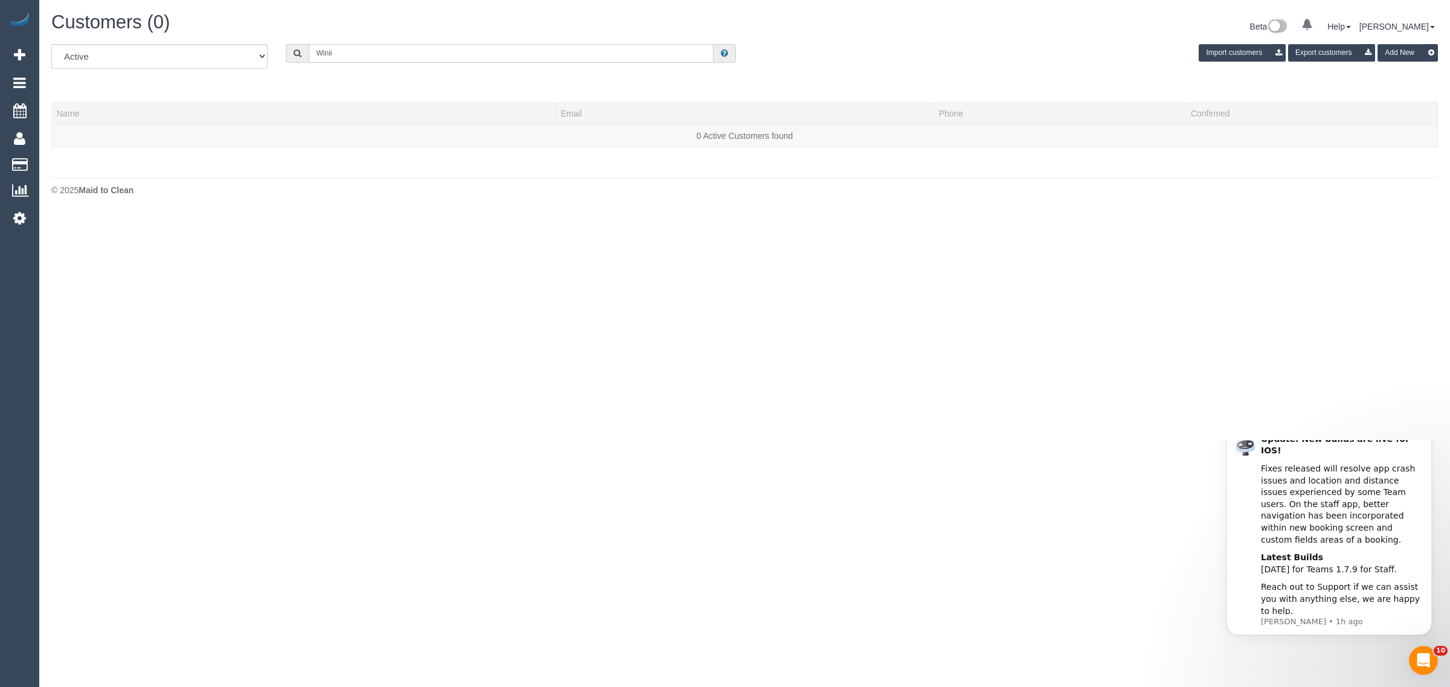
type input "Winii"
click at [353, 55] on input "Winii" at bounding box center [511, 53] width 405 height 19
click at [354, 55] on input "Winii" at bounding box center [511, 53] width 405 height 19
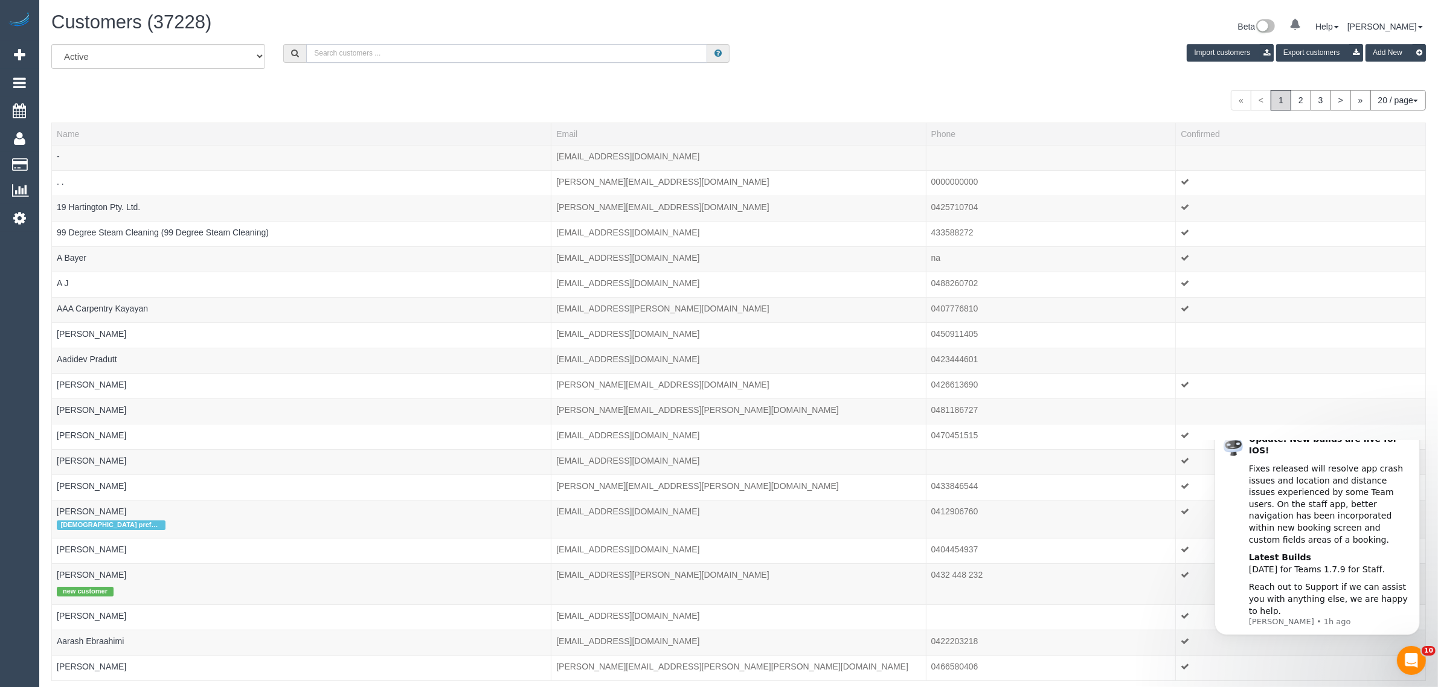
click at [459, 44] on input "text" at bounding box center [506, 53] width 401 height 19
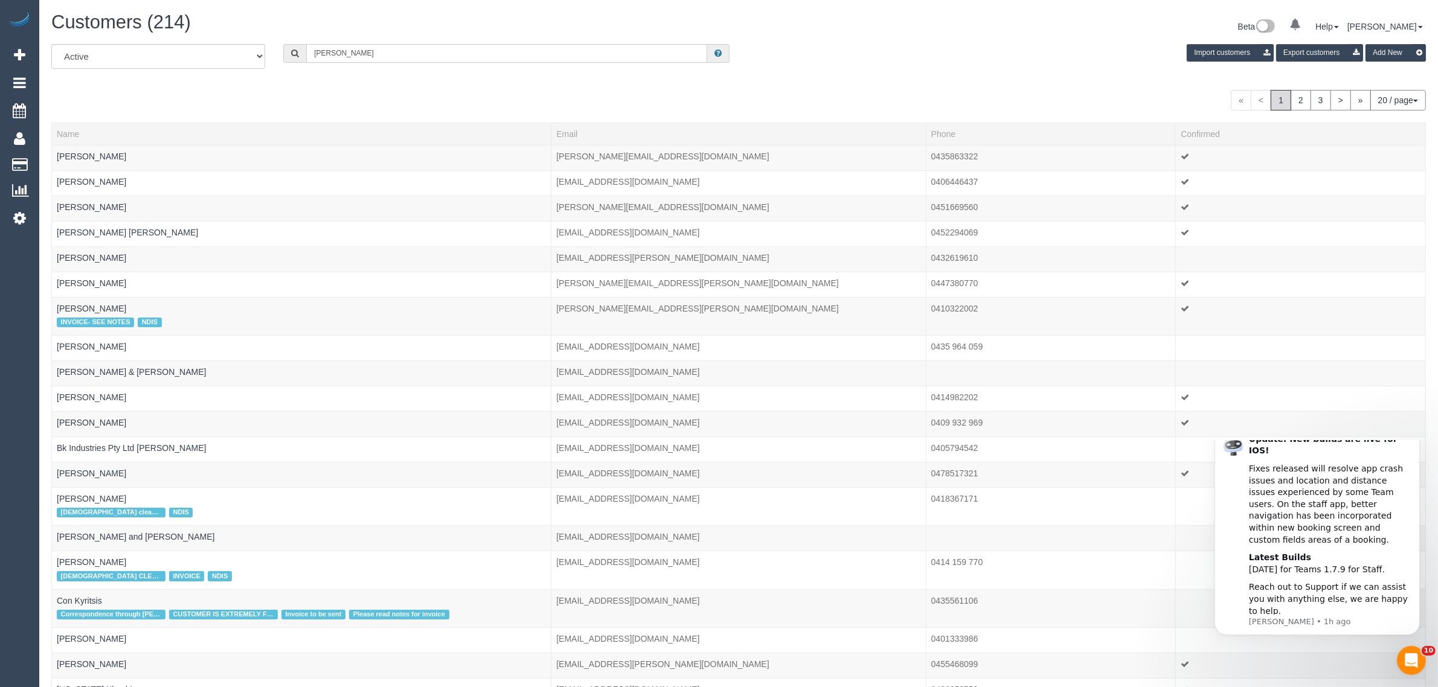
click at [351, 47] on input "maria" at bounding box center [506, 53] width 401 height 19
paste input "Maria Xylog"
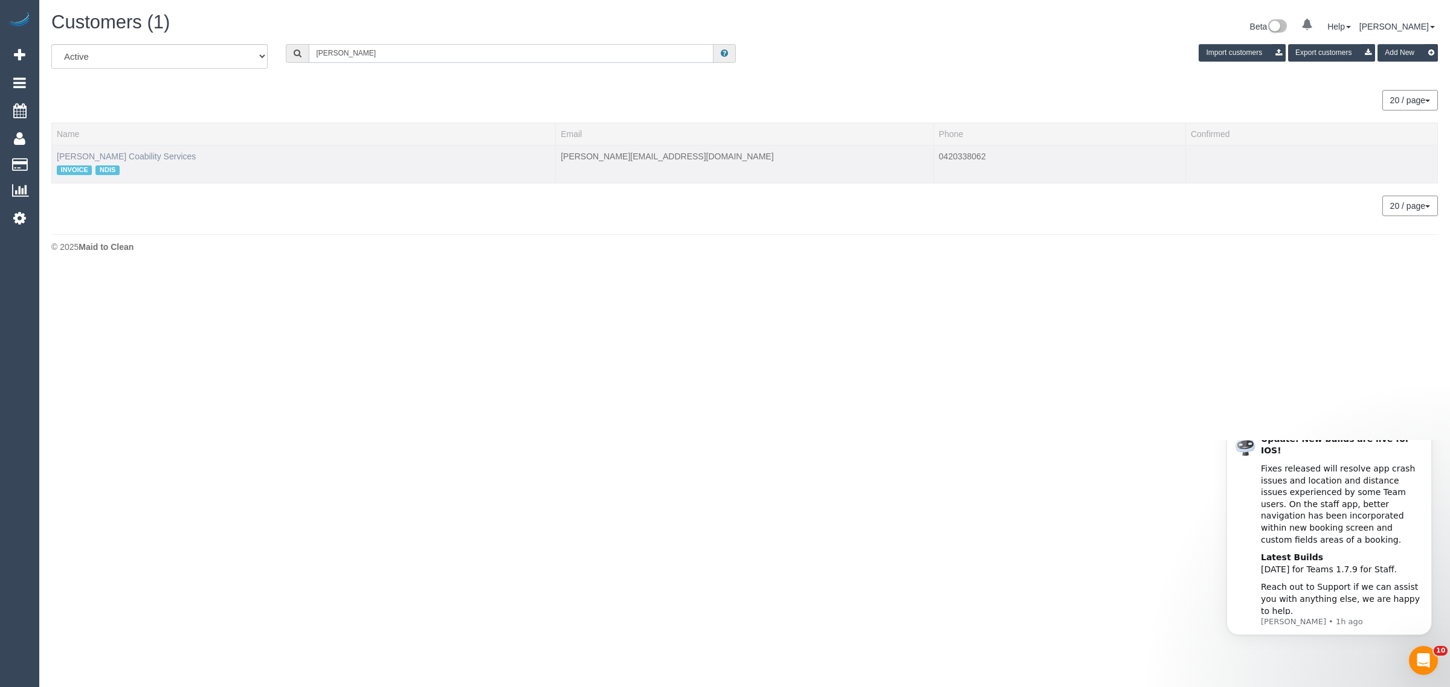
type input "Maria Xylogia"
click at [161, 152] on link "Maria Xylogiannis Coability Services" at bounding box center [126, 157] width 139 height 10
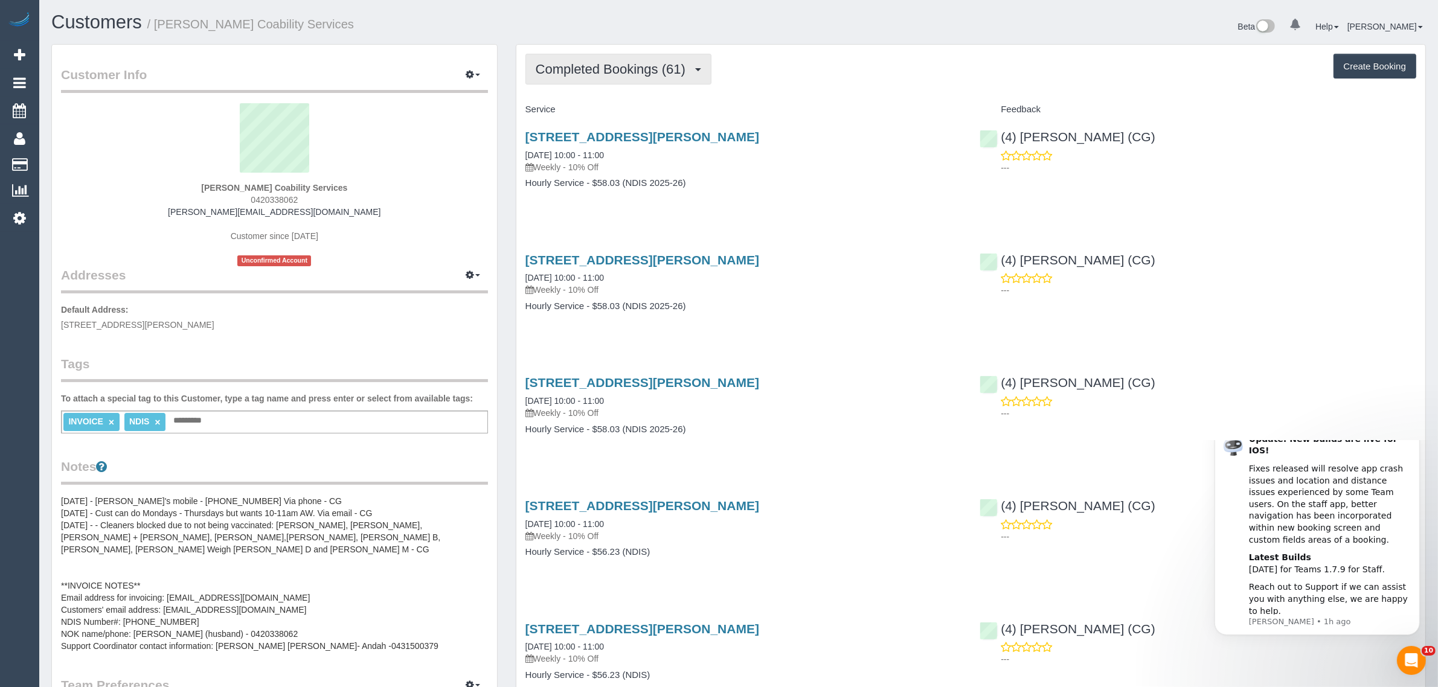
click at [619, 65] on span "Completed Bookings (61)" at bounding box center [614, 69] width 156 height 15
click at [606, 106] on link "Upcoming Bookings (11)" at bounding box center [591, 113] width 130 height 16
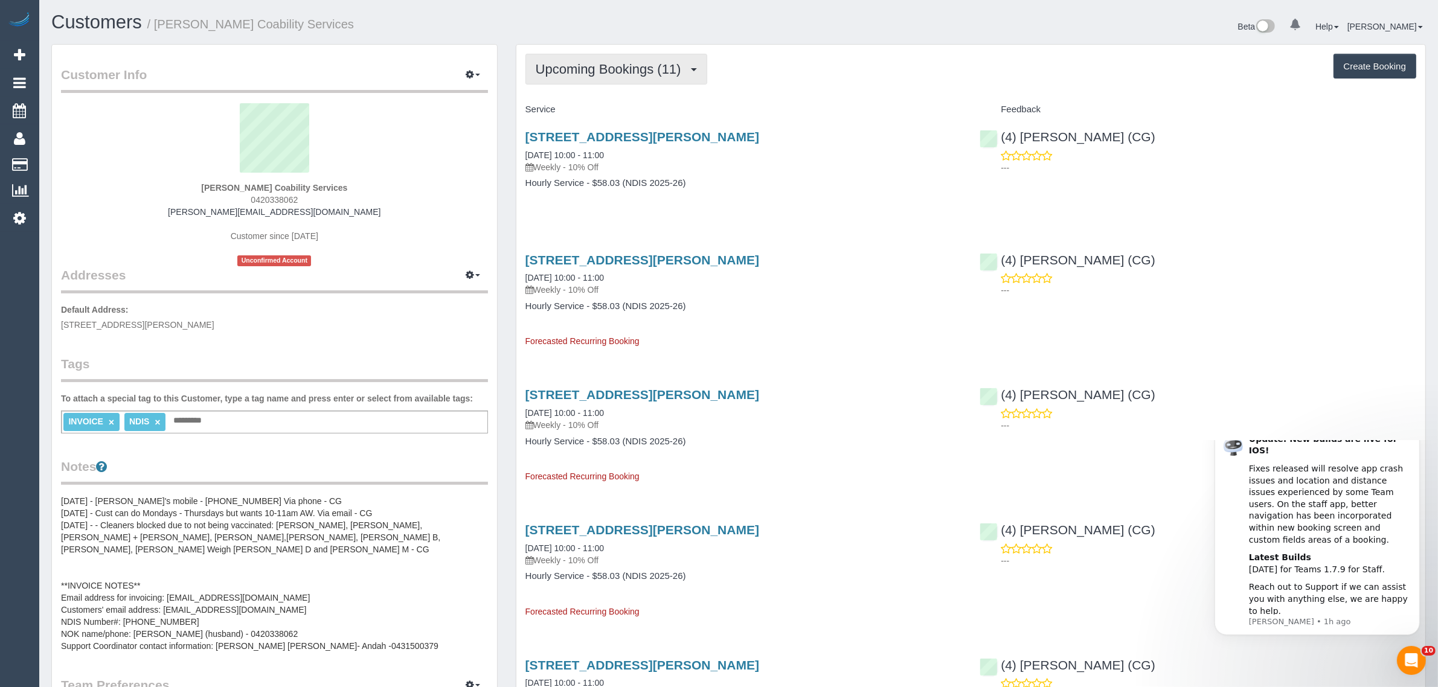
click at [626, 71] on span "Upcoming Bookings (11)" at bounding box center [612, 69] width 152 height 15
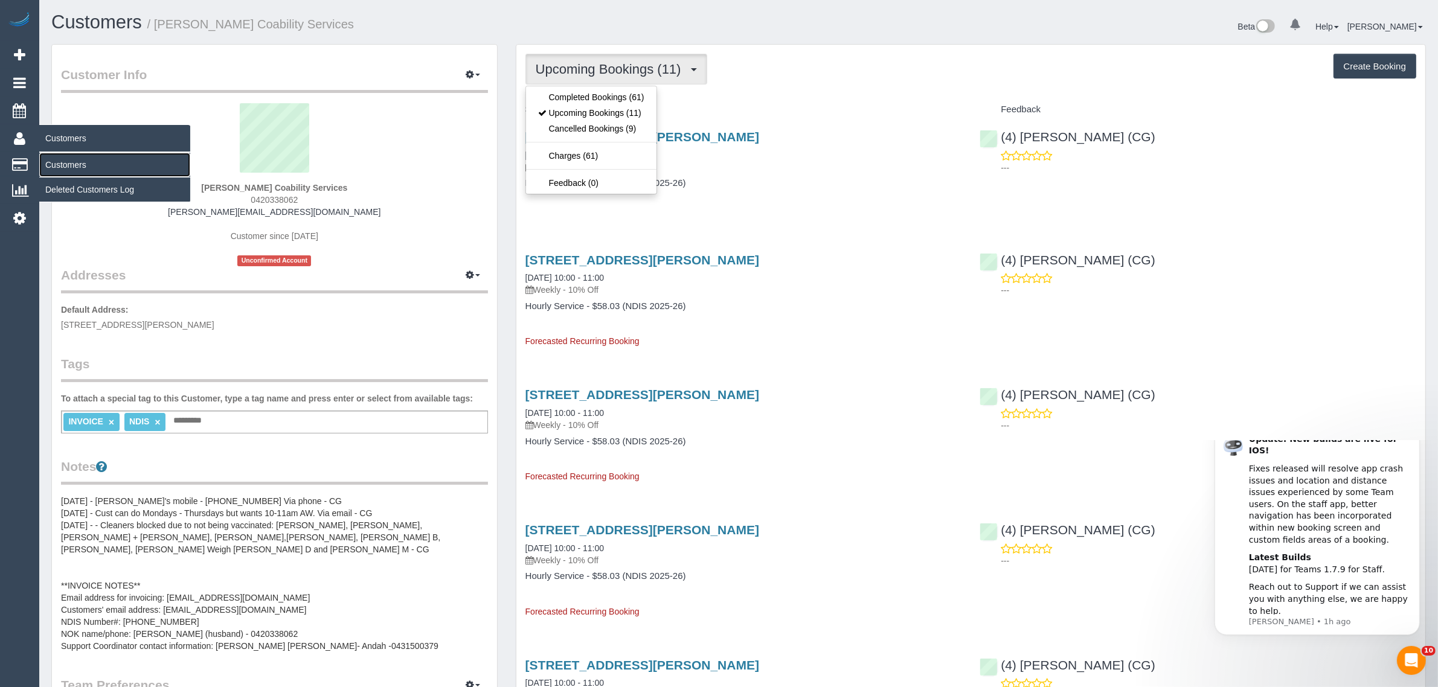
click at [67, 155] on link "Customers" at bounding box center [114, 165] width 151 height 24
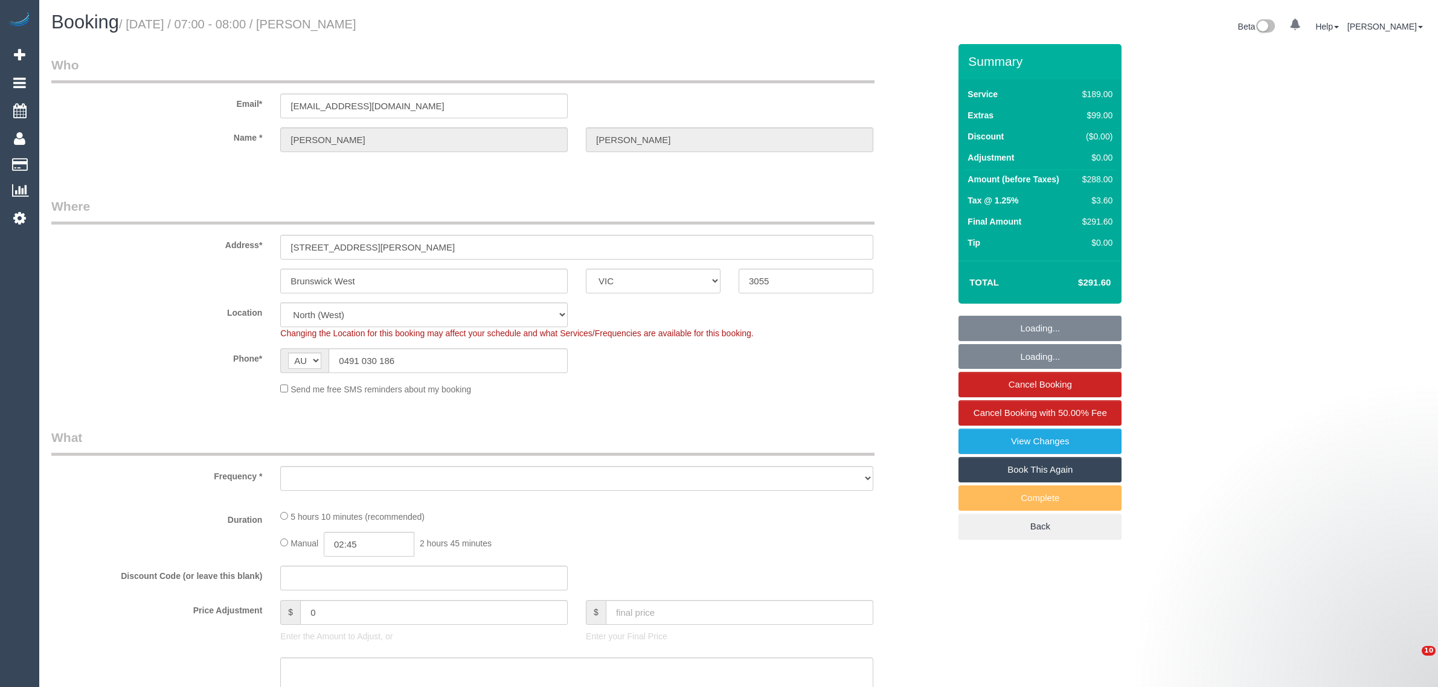
select select "VIC"
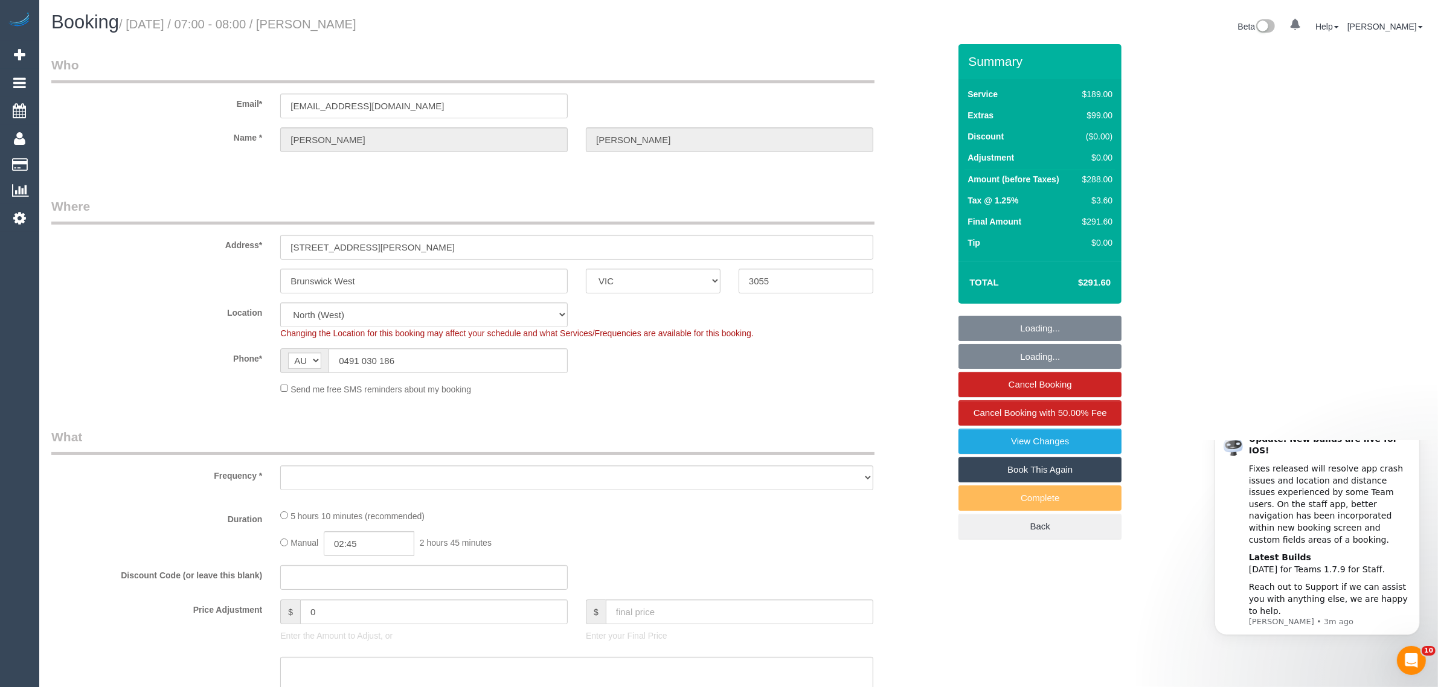
select select "object:559"
select select "string:stripe-pm_1RNSbP2GScqysDRVHuTpD70q"
select select "number:28"
select select "number:15"
select select "number:19"
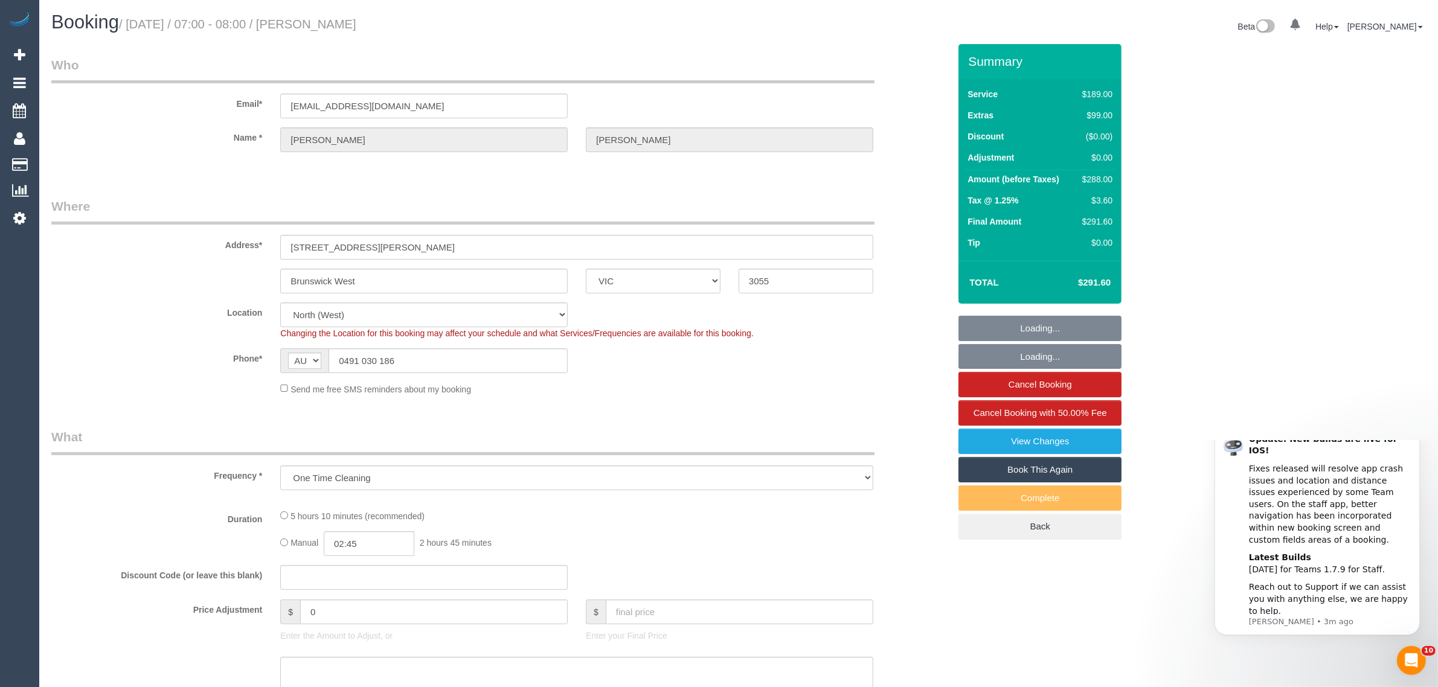
select select "number:23"
select select "number:26"
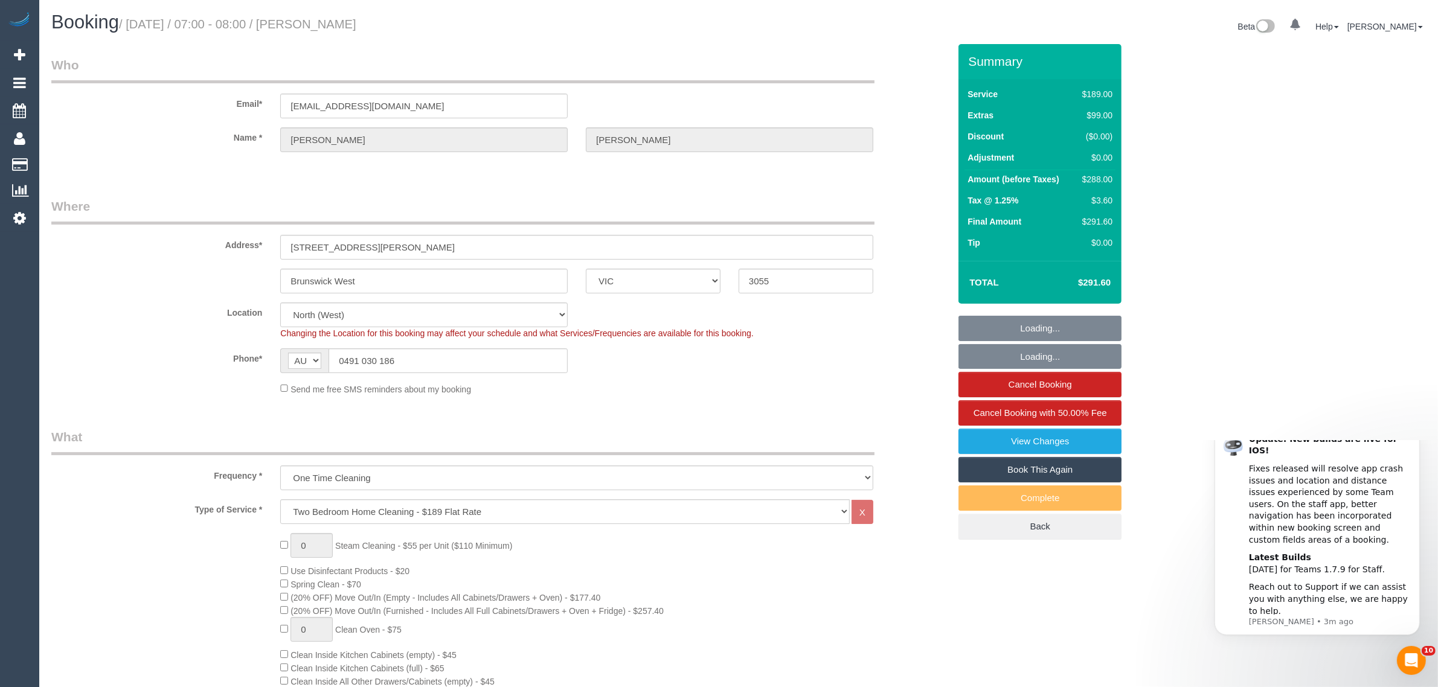
select select "object:1526"
select select "spot1"
click at [492, 367] on input "0491 030 186" at bounding box center [448, 361] width 239 height 25
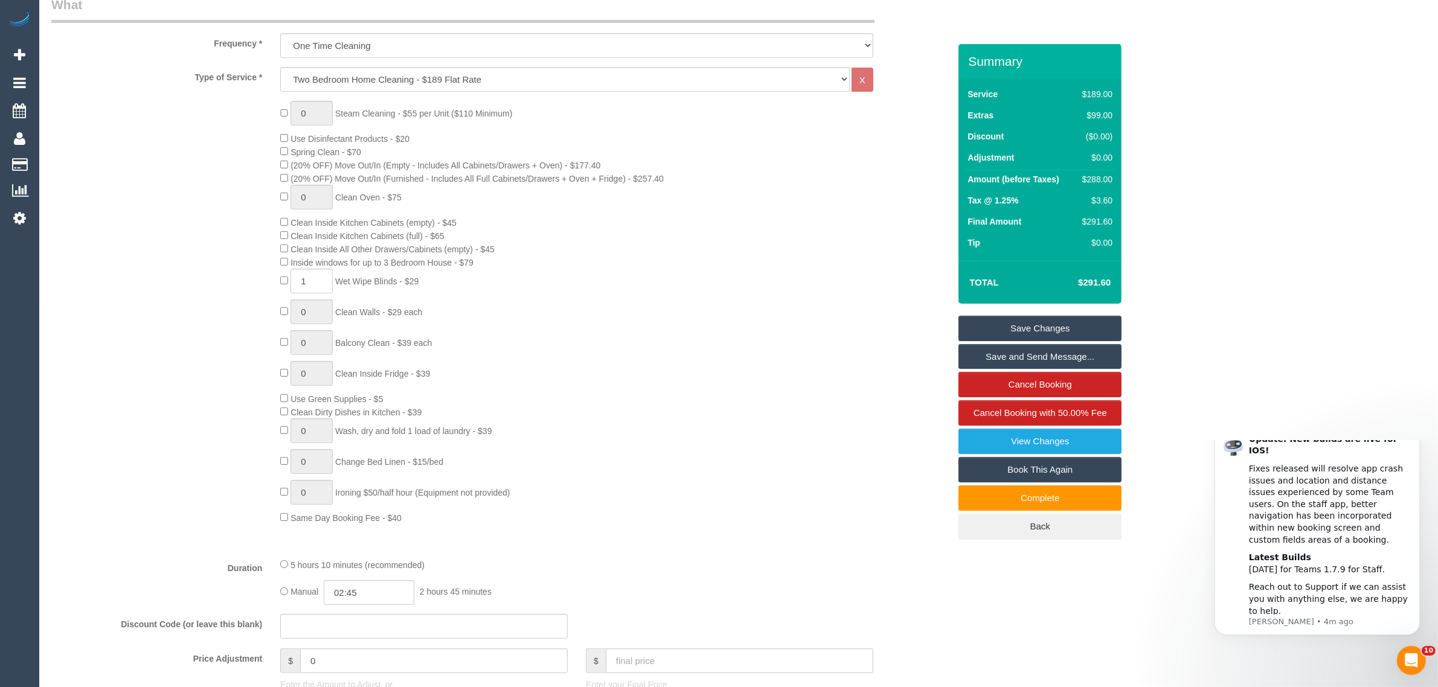
scroll to position [177, 0]
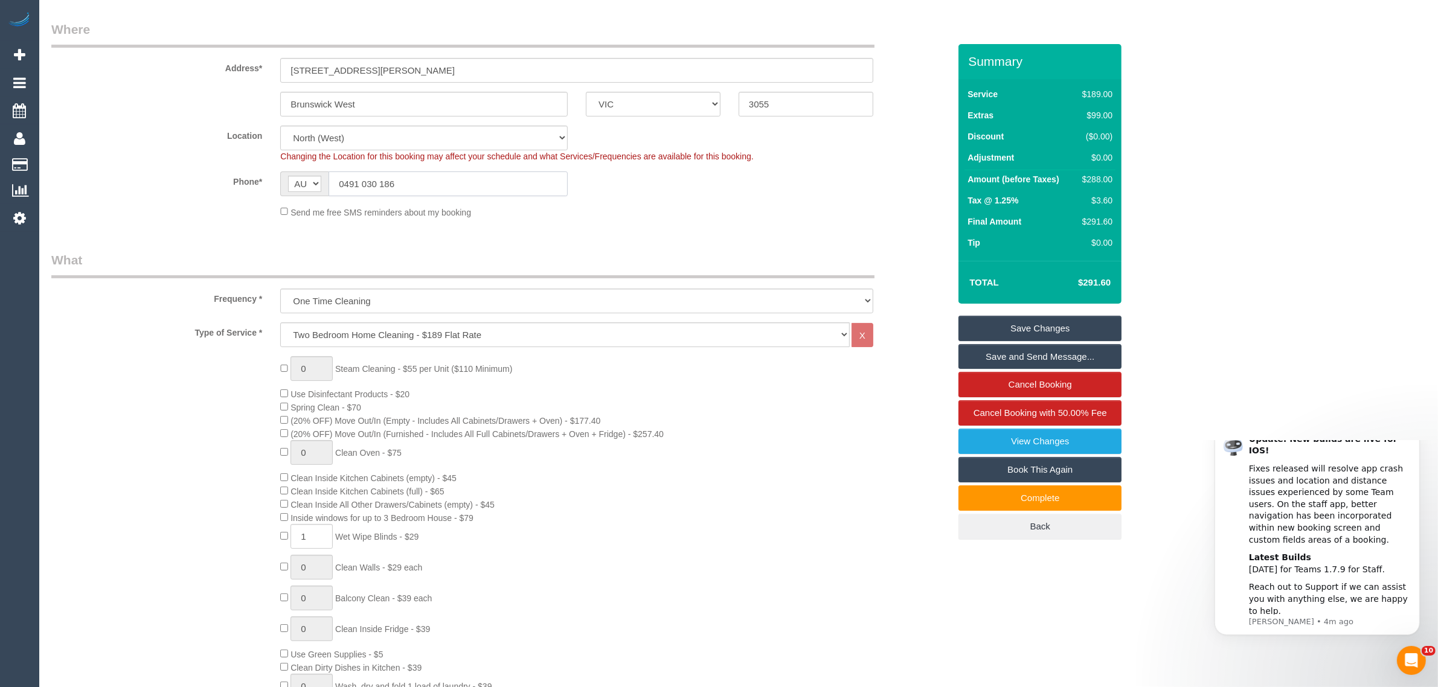
click at [498, 190] on input "0491 030 186" at bounding box center [448, 184] width 239 height 25
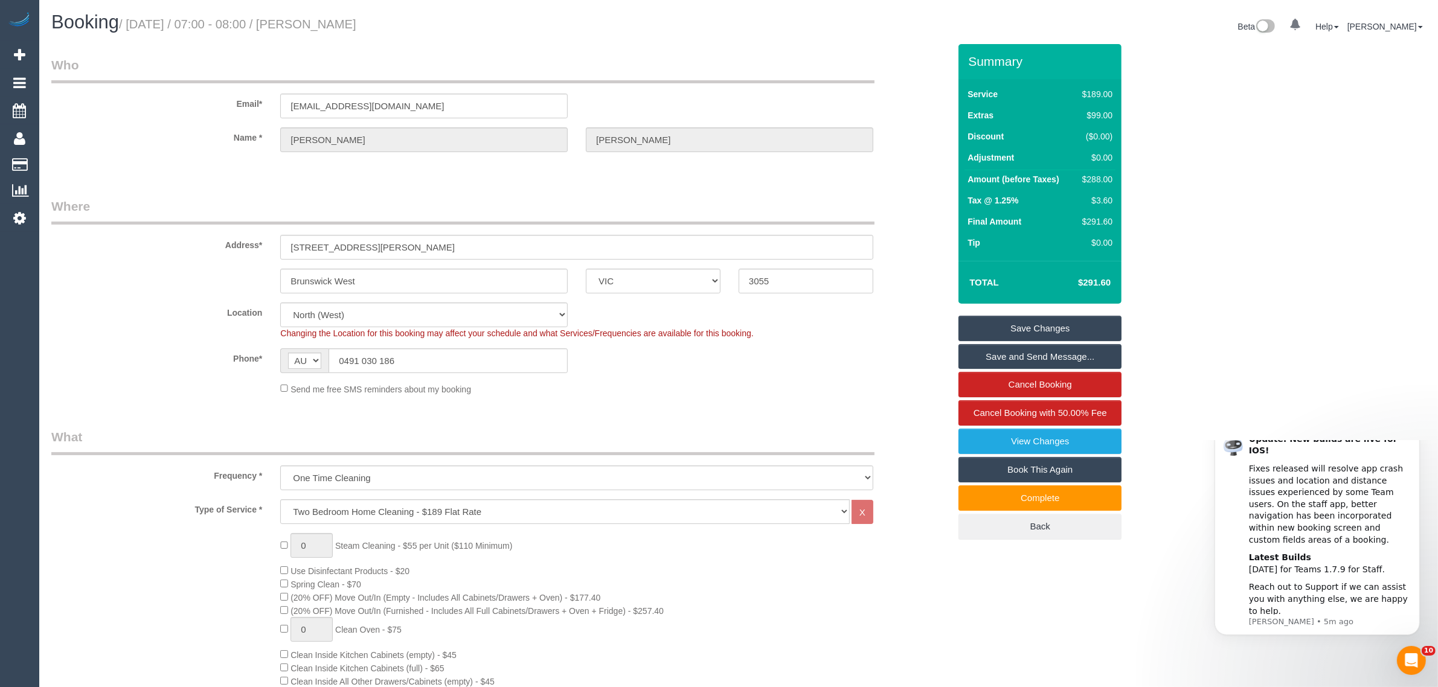
click at [1415, 432] on icon "Dismiss notification" at bounding box center [1416, 428] width 7 height 7
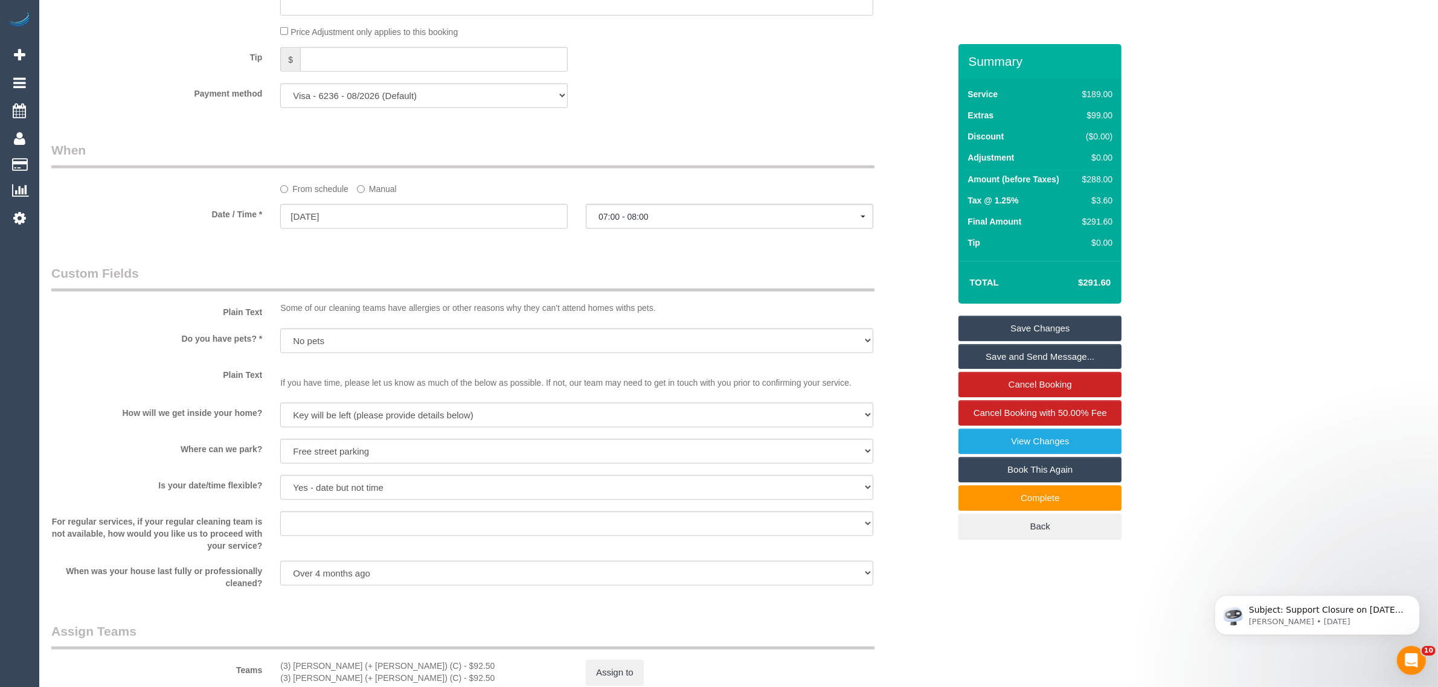
scroll to position [1208, 0]
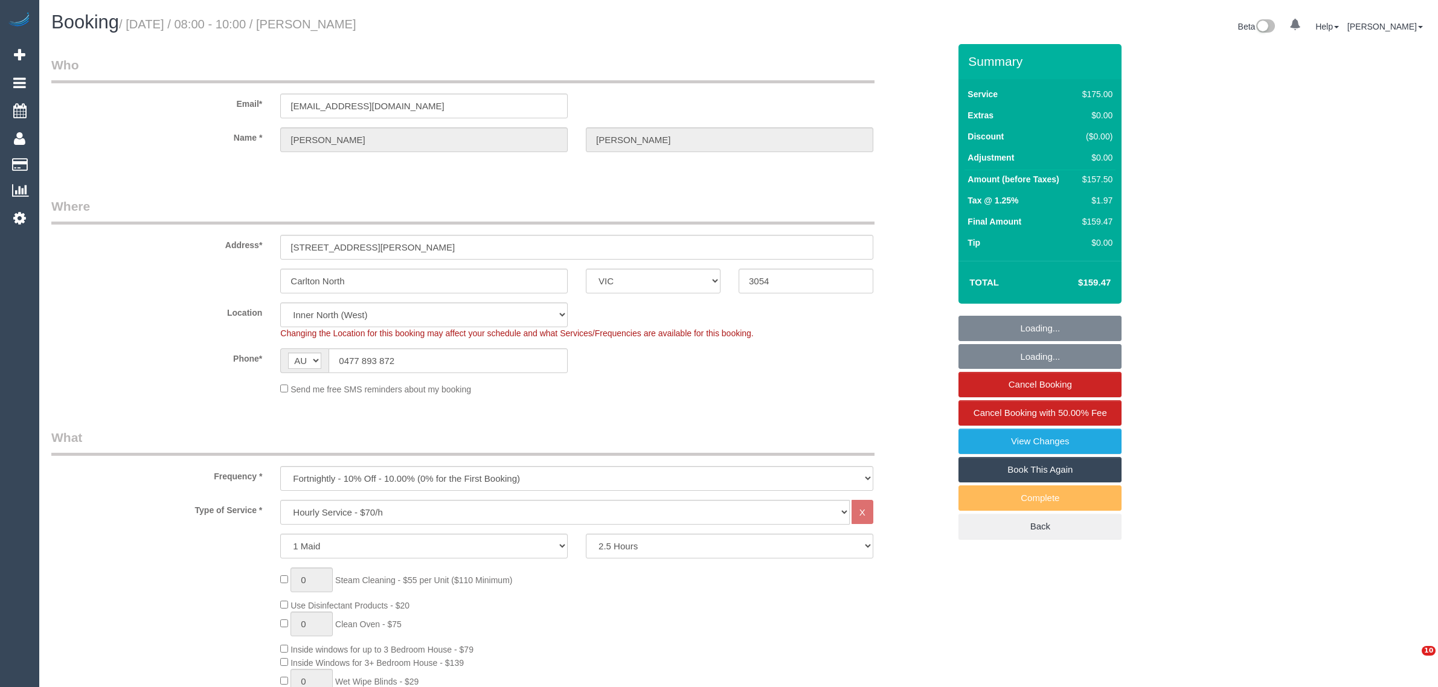
select select "VIC"
select select "150"
select select "number:28"
select select "number:14"
select select "number:19"
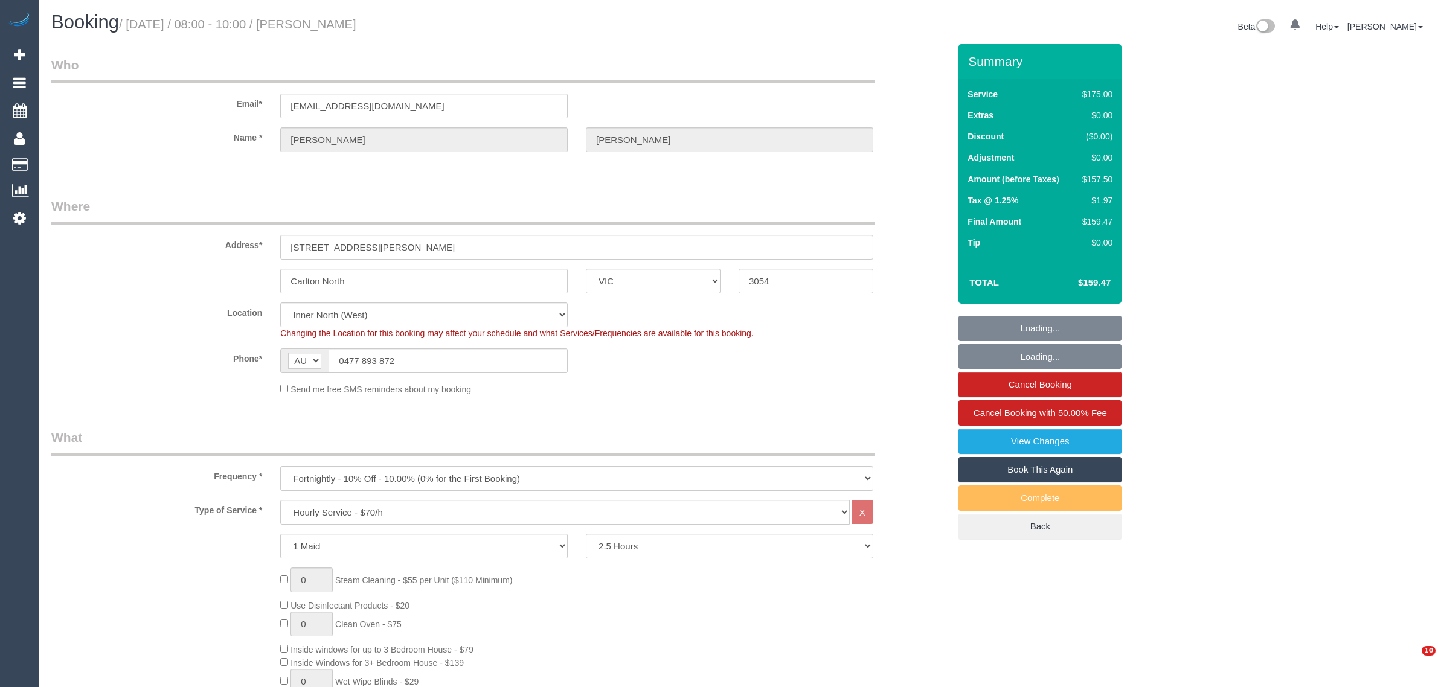
select select "number:22"
select select "number:33"
select select "number:13"
select select "object:1707"
select select "spot1"
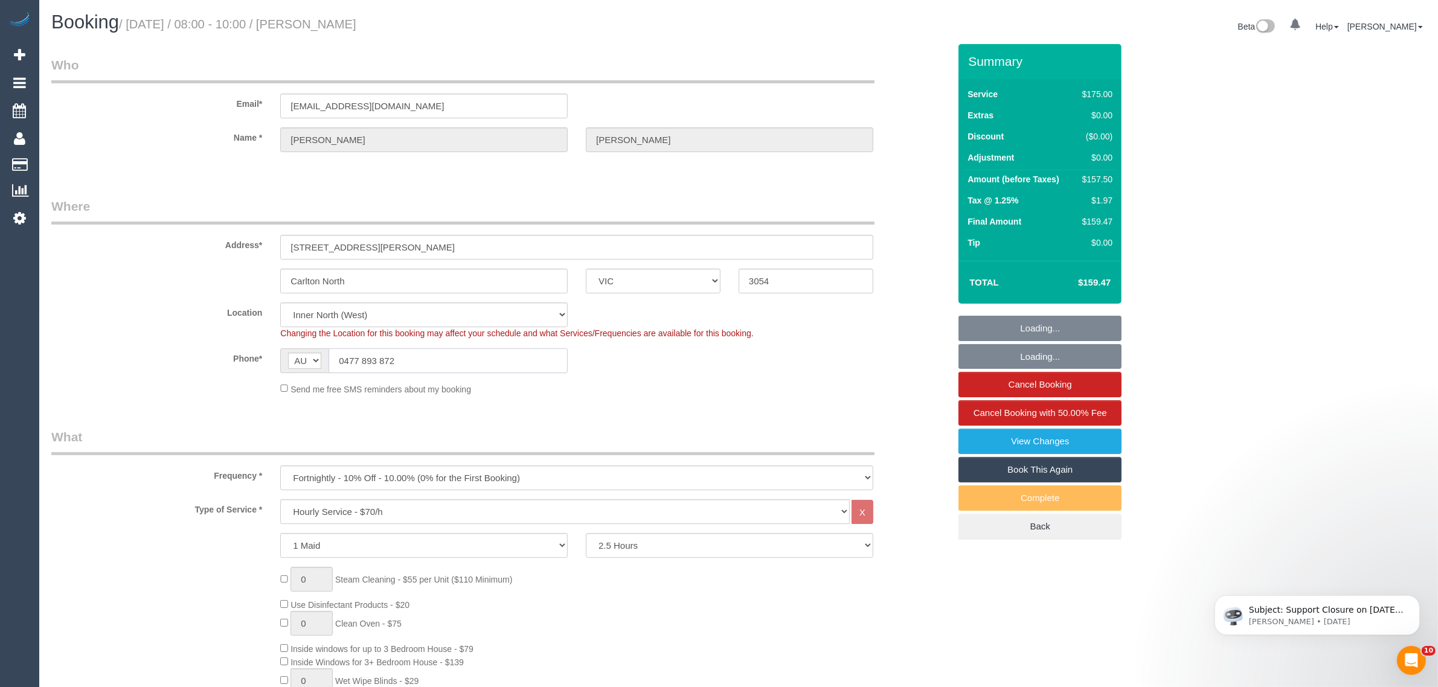
click at [459, 366] on input "0477 893 872" at bounding box center [448, 361] width 239 height 25
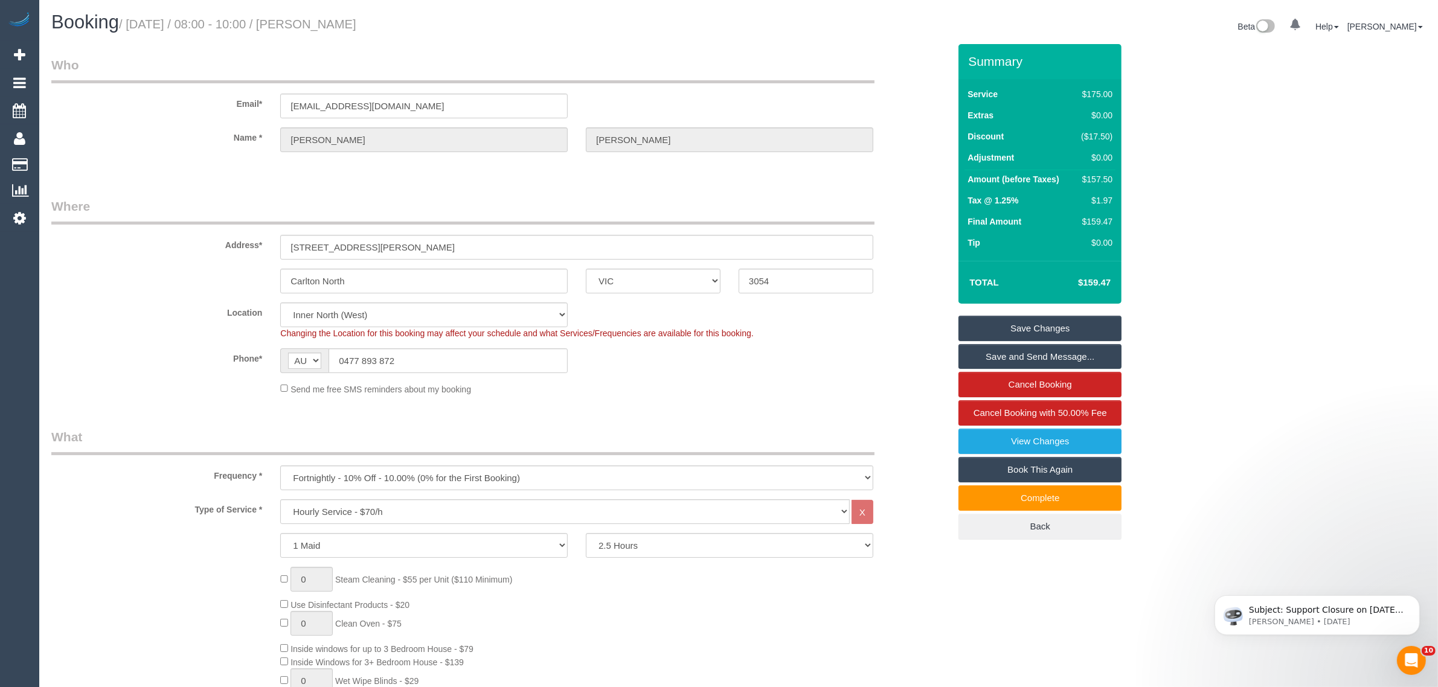
click at [719, 391] on div "Send me free SMS reminders about my booking" at bounding box center [576, 388] width 611 height 13
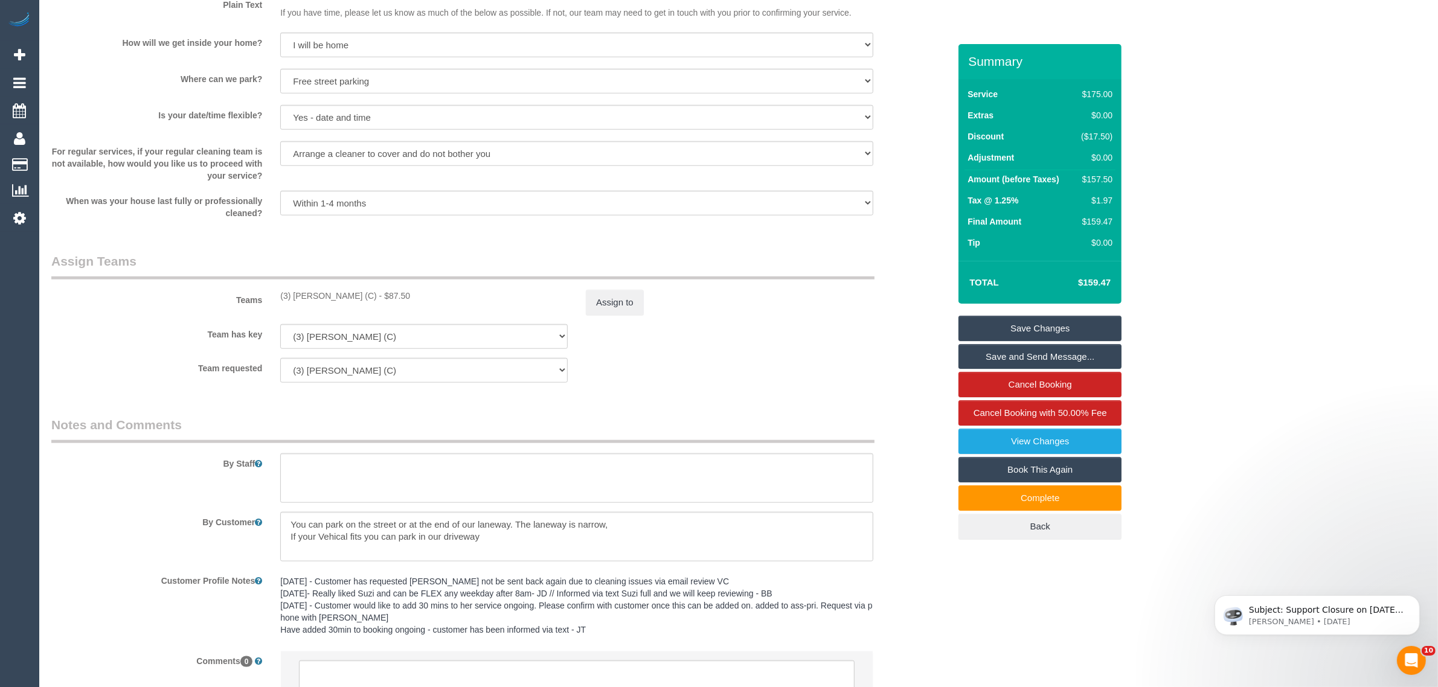
click at [825, 340] on div "Team has key (3) Juan Manuel (C) (0) Office (0) Raunak Test Account (1) Debbie …" at bounding box center [500, 336] width 916 height 25
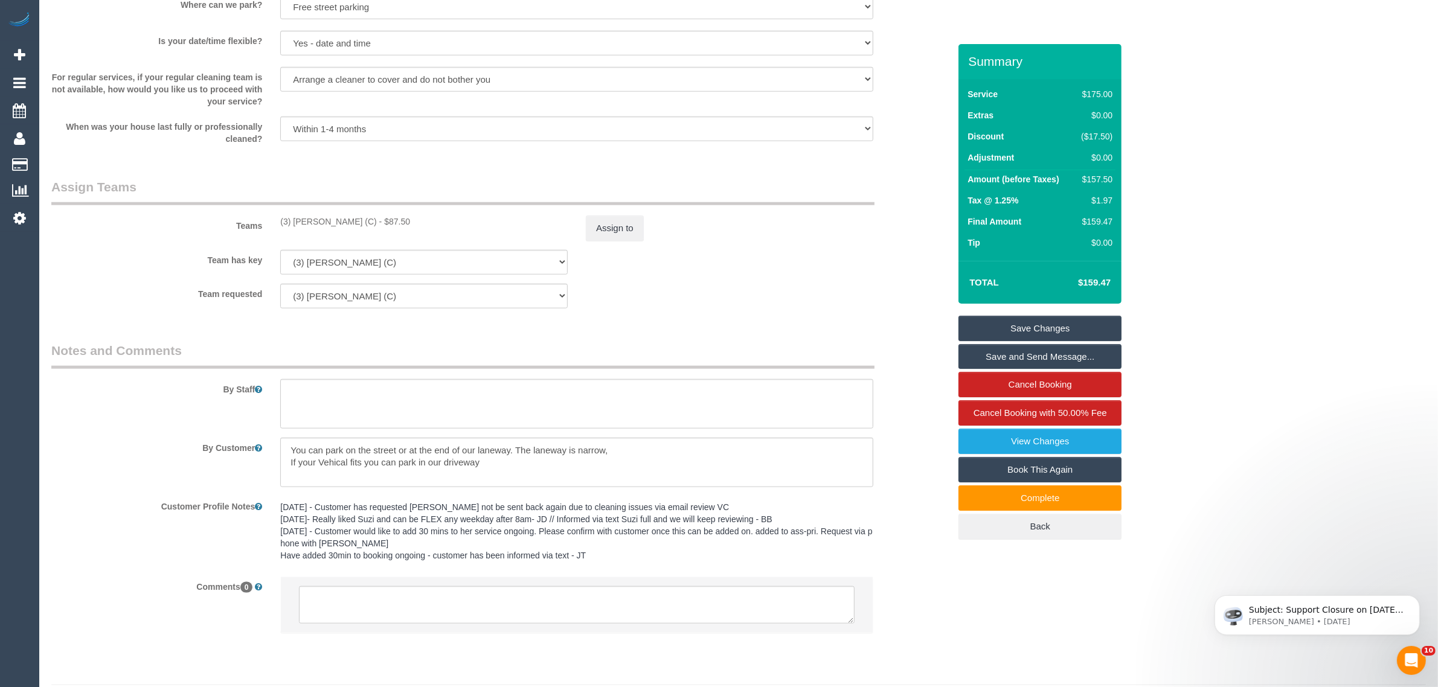
scroll to position [1619, 0]
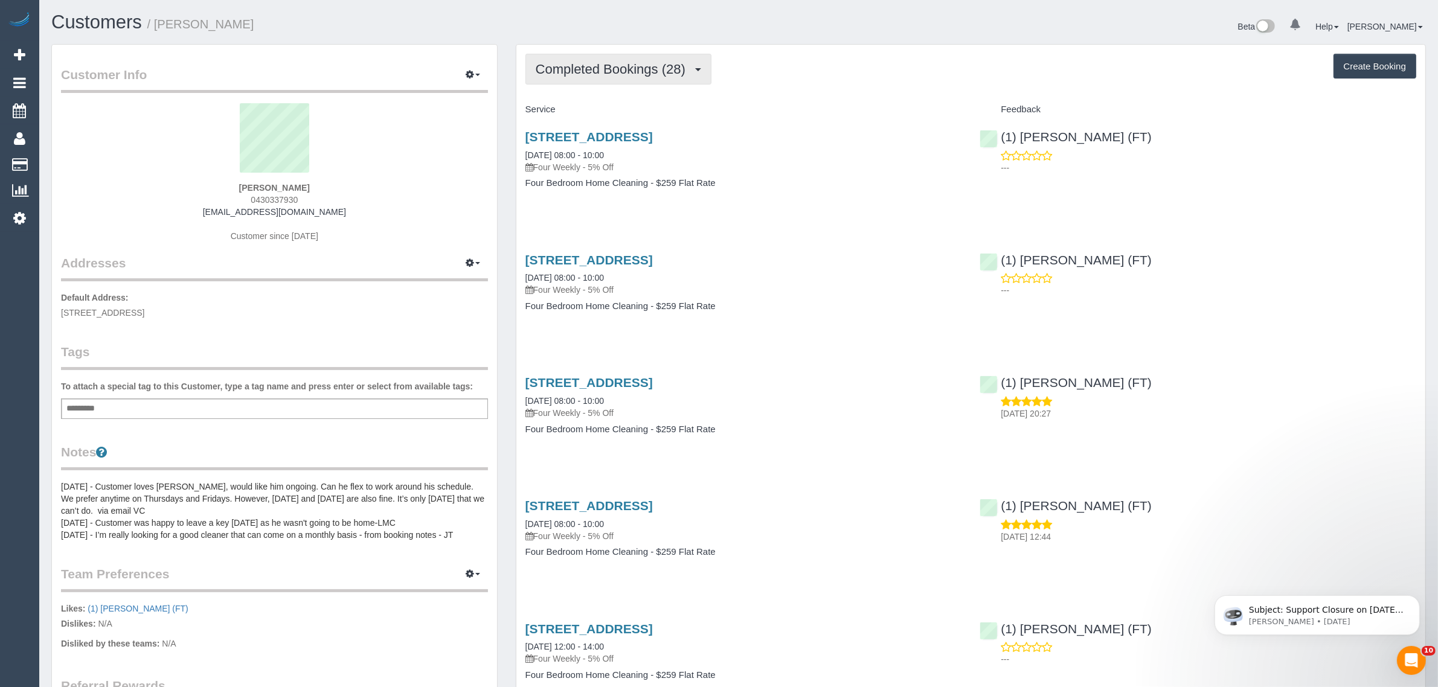
click at [626, 62] on span "Completed Bookings (28)" at bounding box center [614, 69] width 156 height 15
click at [598, 110] on link "Upcoming Bookings (12)" at bounding box center [591, 113] width 130 height 16
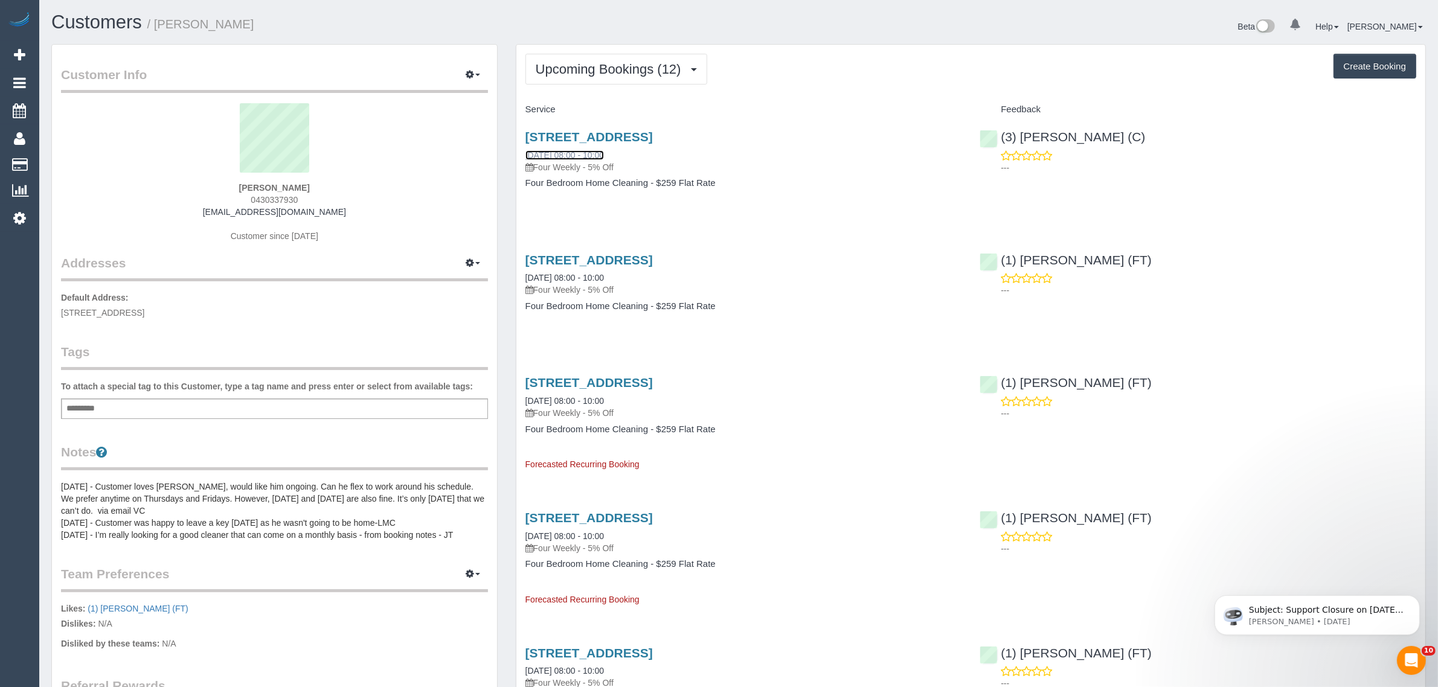
click at [597, 150] on link "29/08/2025 08:00 - 10:00" at bounding box center [565, 155] width 79 height 10
drag, startPoint x: 637, startPoint y: 152, endPoint x: 526, endPoint y: 147, distance: 111.9
click at [526, 147] on div "13 Nestan Drive, Ringwood, VIC 3134 29/08/2025 08:00 - 10:00 Four Weekly - 5% O…" at bounding box center [744, 151] width 437 height 43
copy link "29/08/2025 08:00 - 10:00"
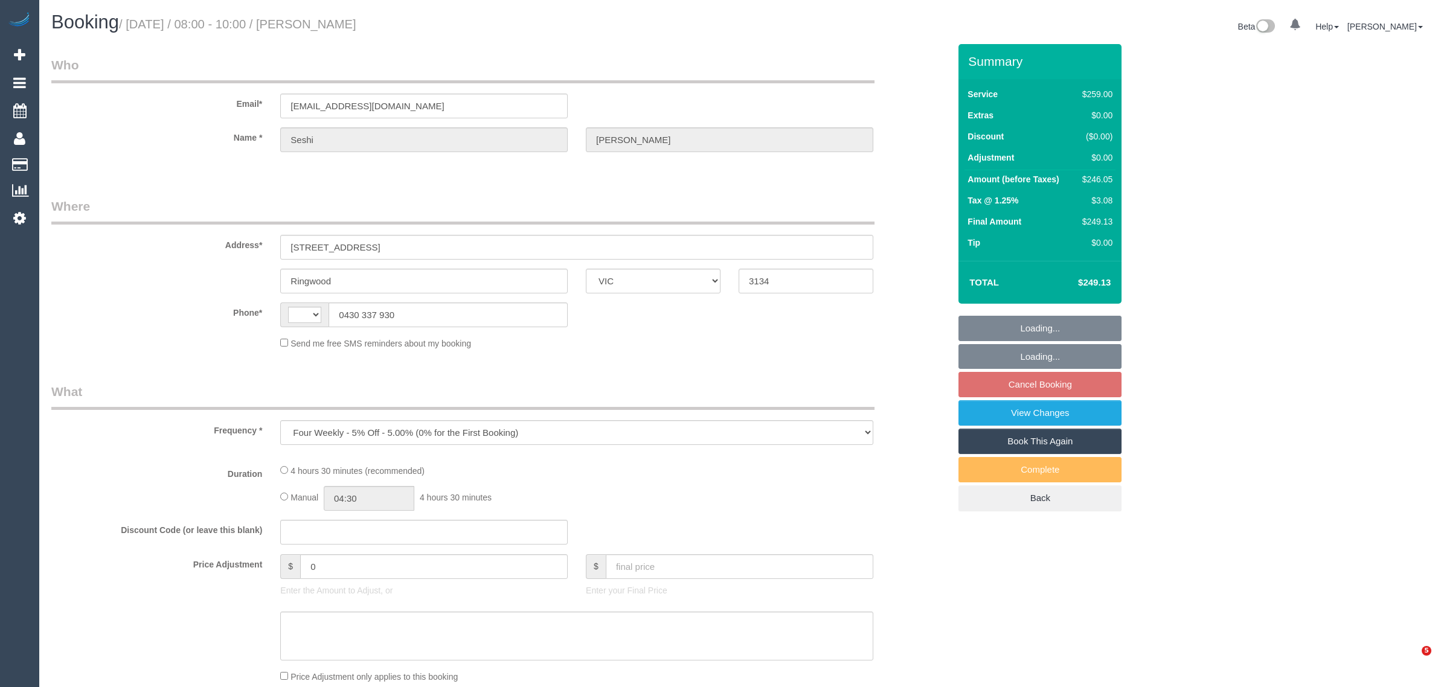
select select "VIC"
select select "string:AU"
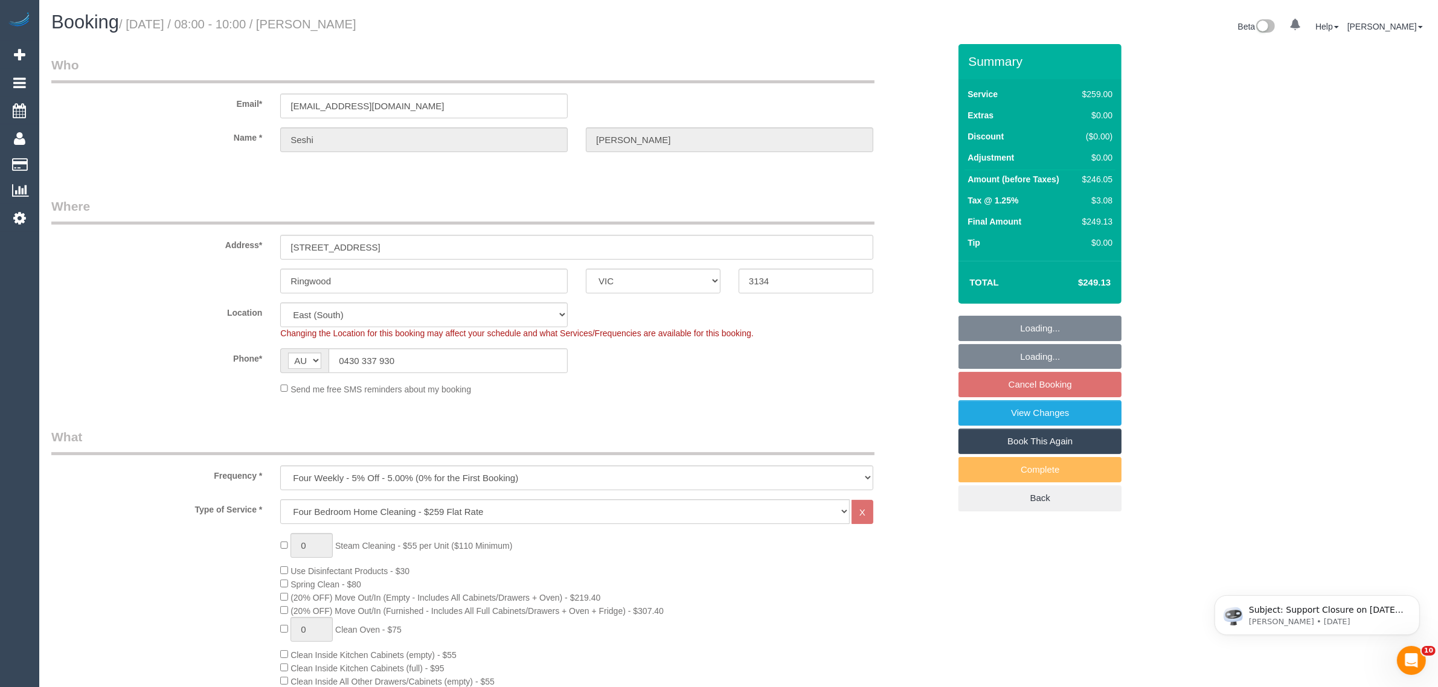
select select "string:stripe-pm_1NOacj2GScqysDRVCgKmUEQz"
select select "number:28"
select select "number:14"
select select "number:18"
select select "number:22"
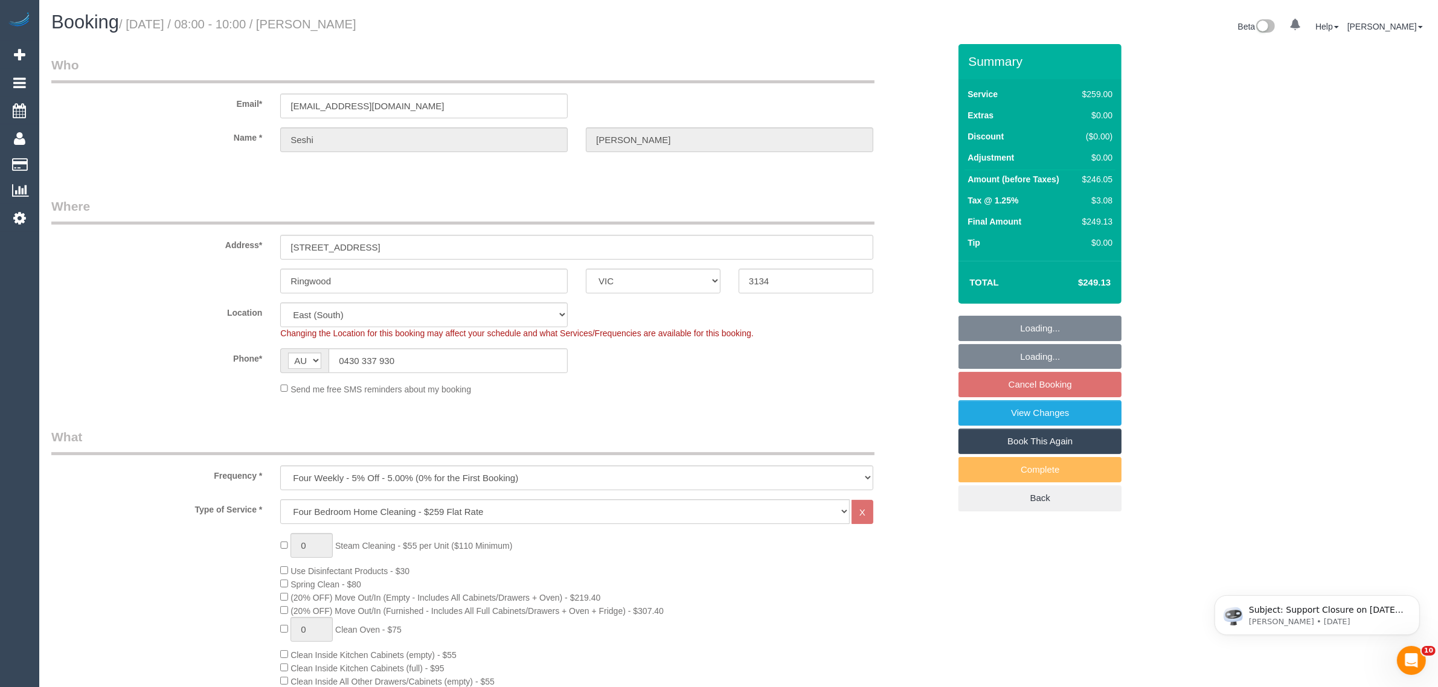
select select "number:34"
select select "number:13"
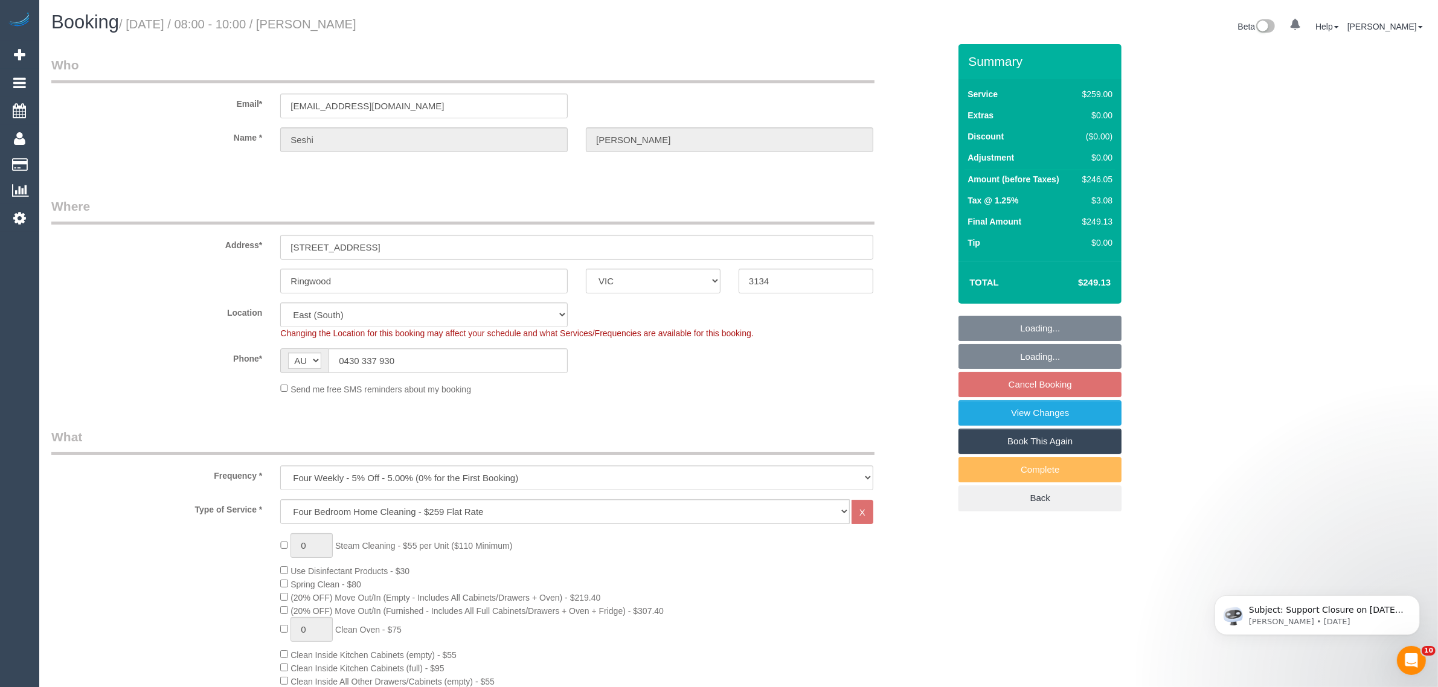
select select "object:1221"
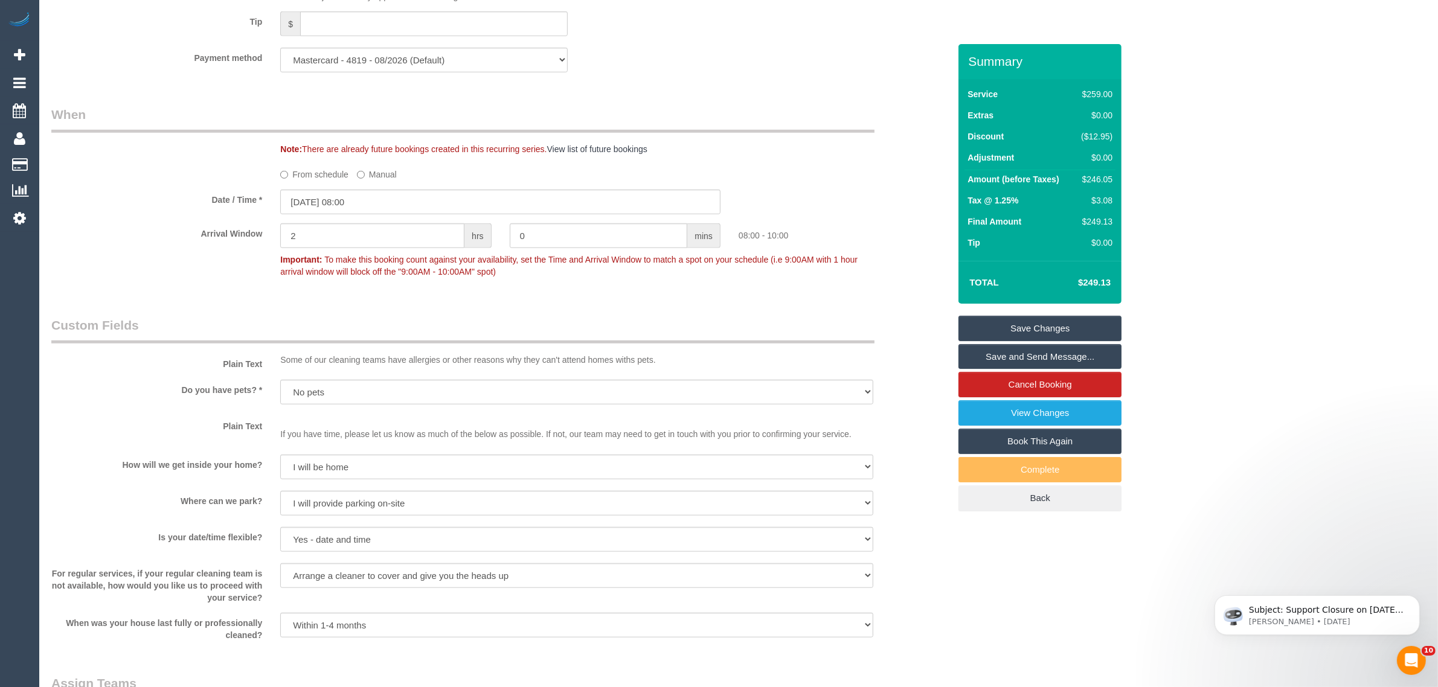
scroll to position [1510, 0]
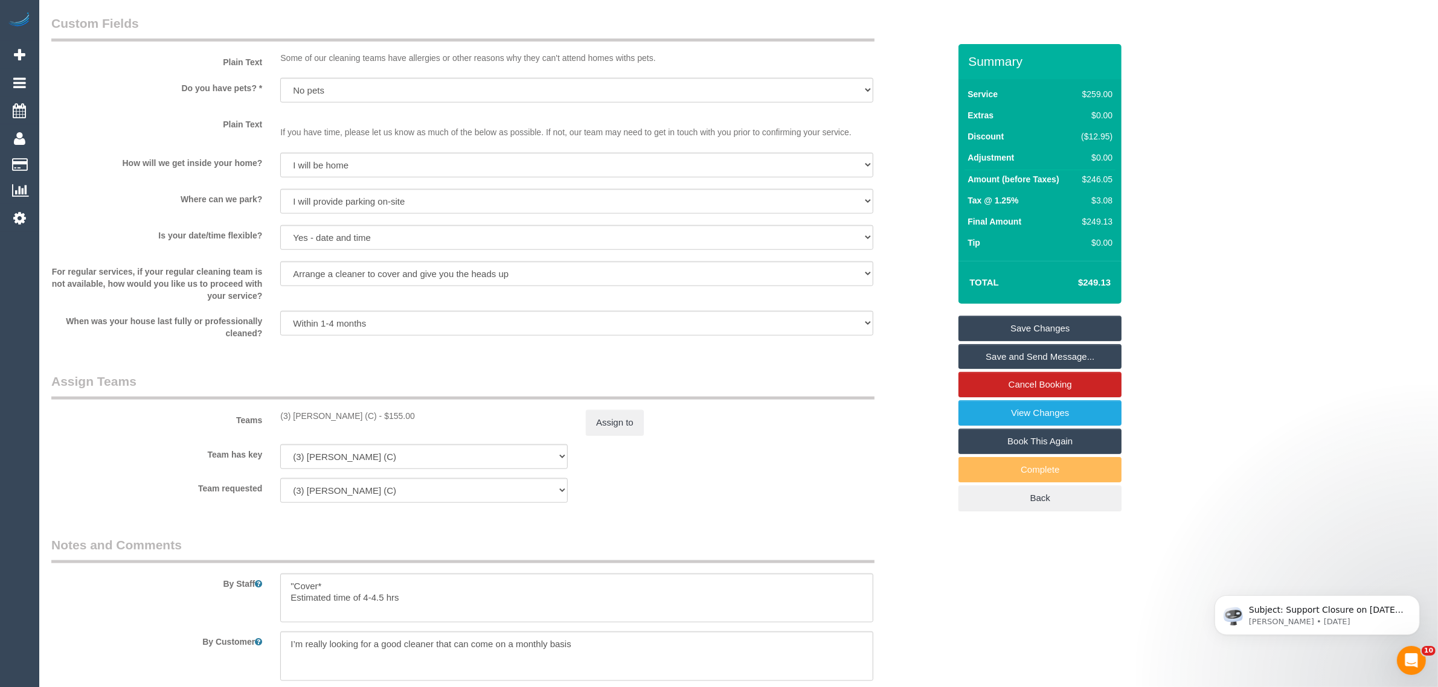
click at [1105, 176] on div "$246.05" at bounding box center [1095, 179] width 36 height 12
copy div "246.05"
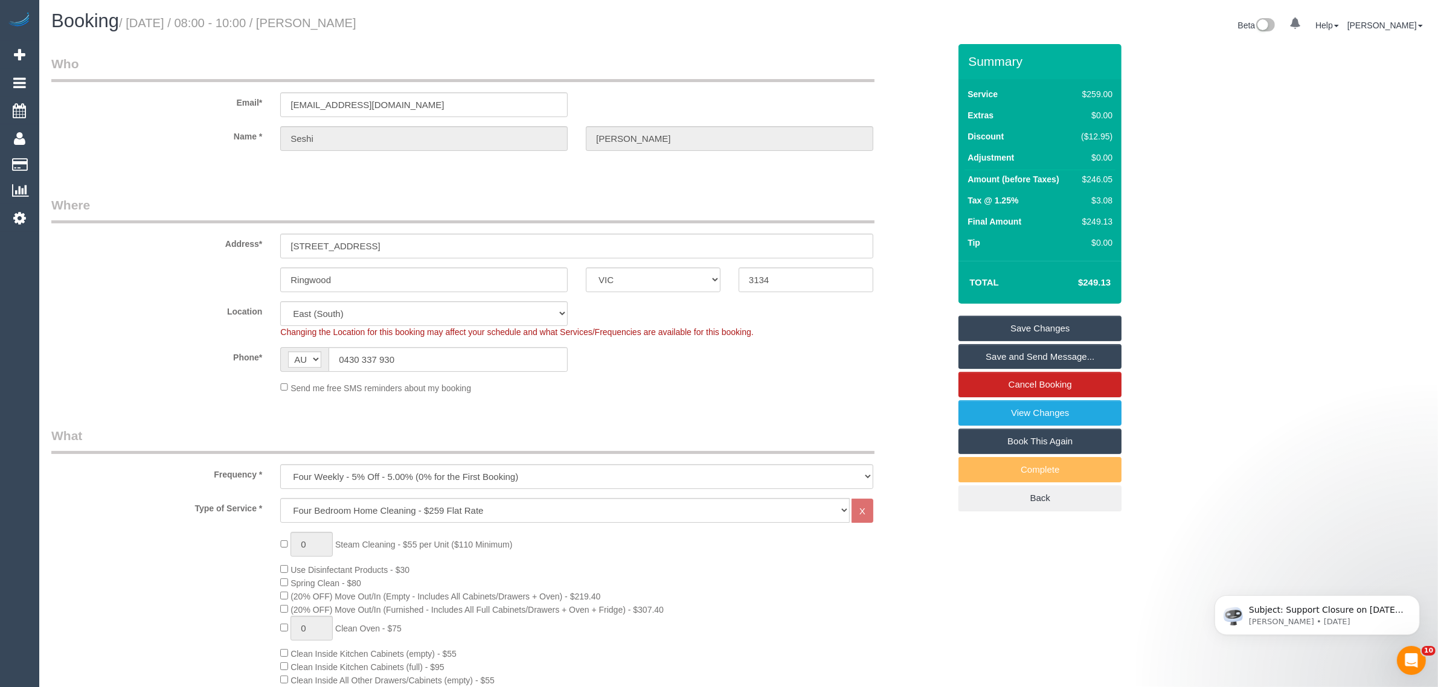
scroll to position [0, 0]
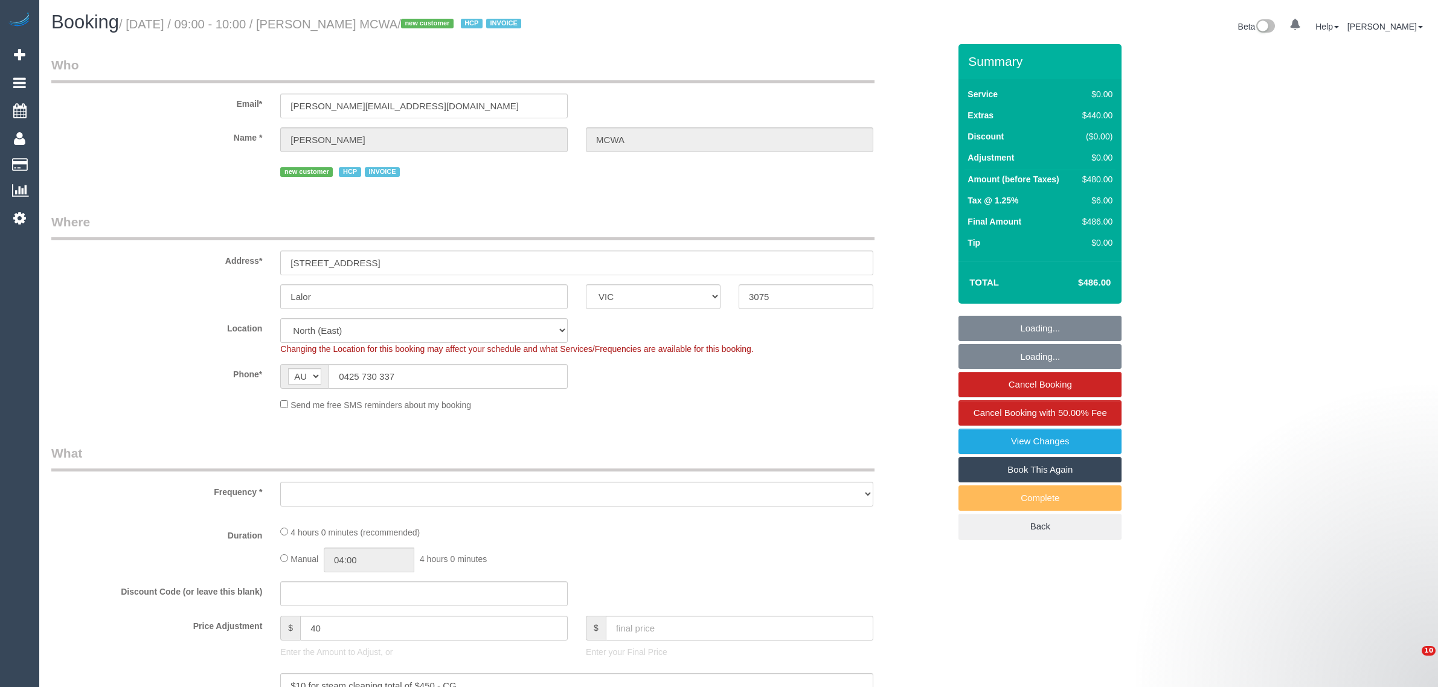
select select "VIC"
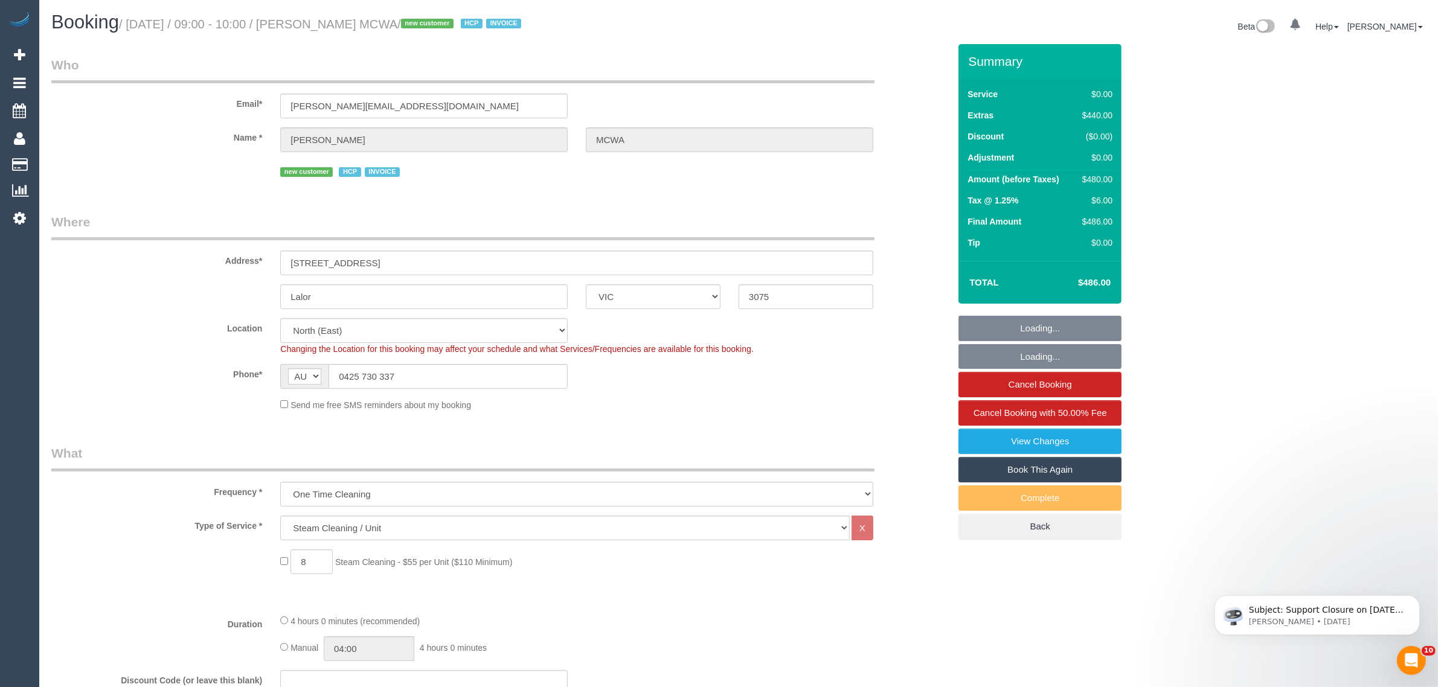
select select "object:766"
select select "number:28"
select select "number:14"
select select "number:18"
select select "number:24"
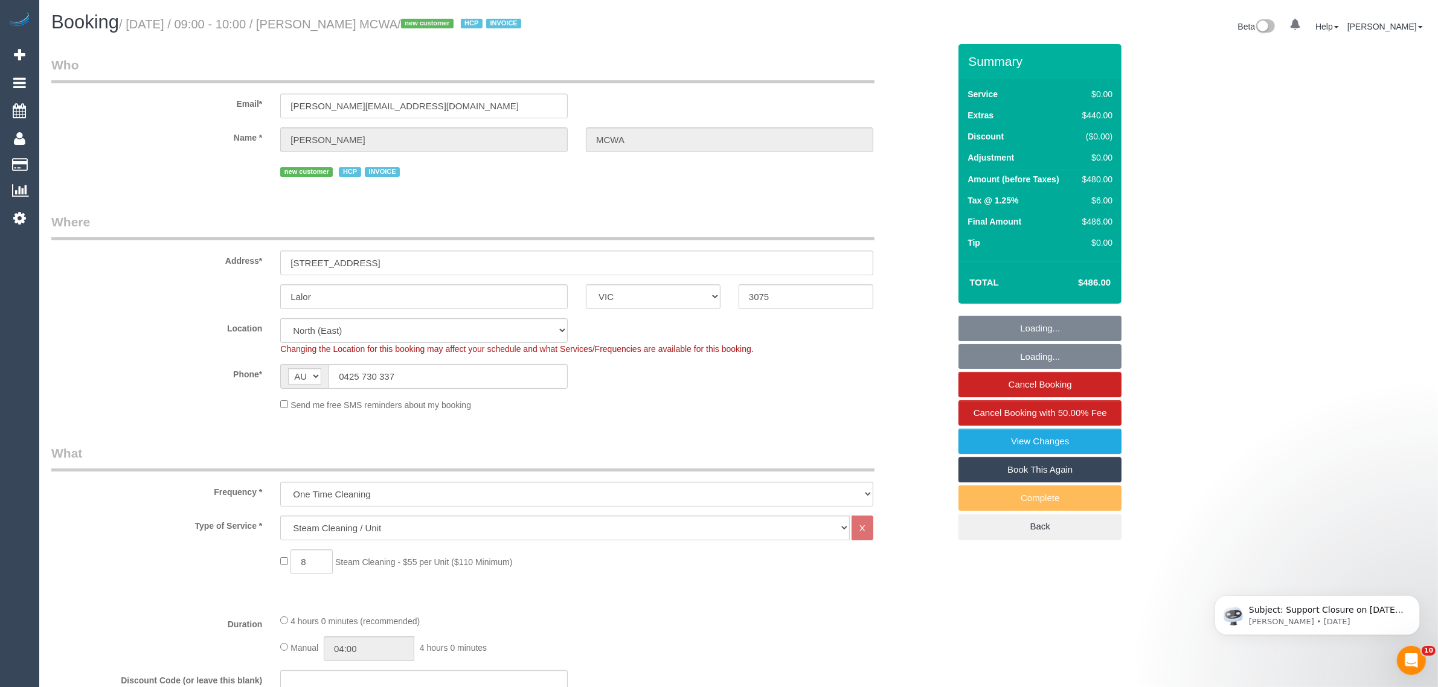
click at [403, 344] on span "Changing the Location for this booking may affect your schedule and what Servic…" at bounding box center [516, 349] width 473 height 10
click at [418, 354] on div "Changing the Location for this booking may affect your schedule and what Servic…" at bounding box center [576, 349] width 611 height 12
click at [418, 375] on input "0425 730 337" at bounding box center [448, 376] width 239 height 25
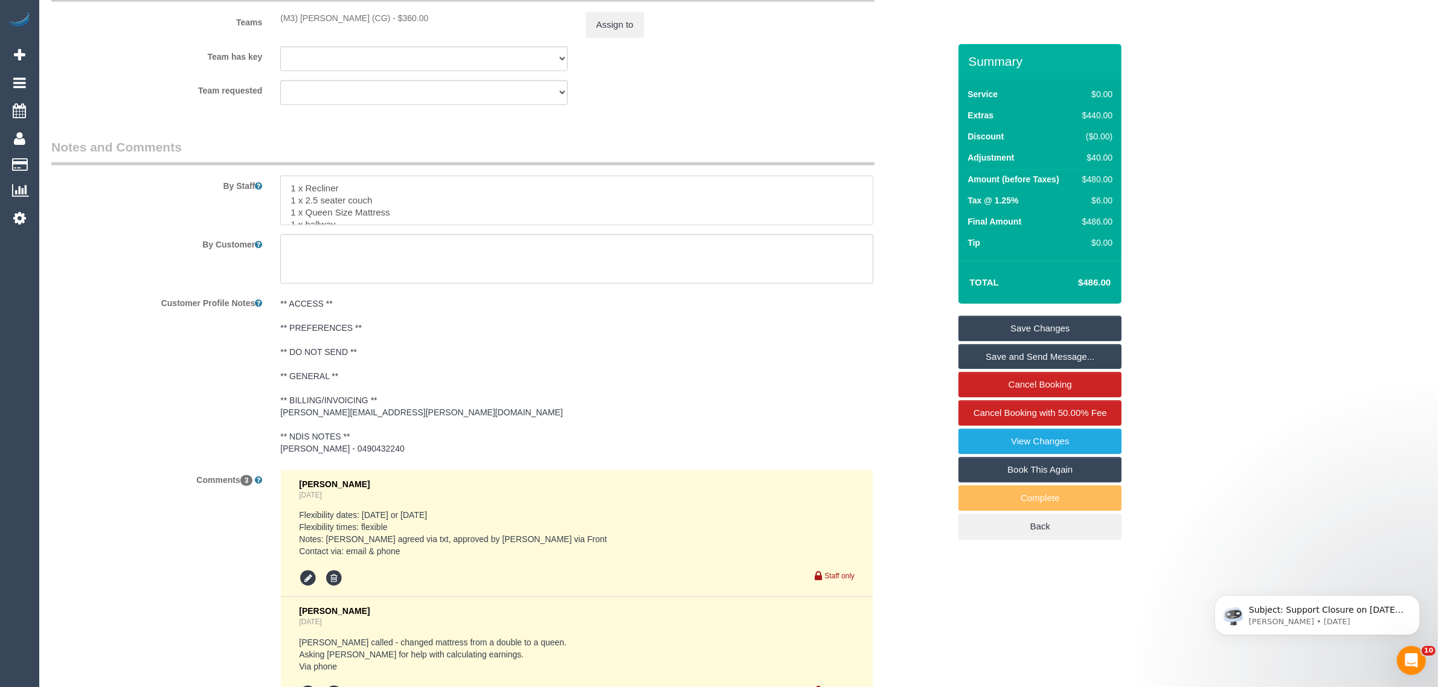
drag, startPoint x: 390, startPoint y: 188, endPoint x: 278, endPoint y: 174, distance: 112.7
click at [278, 174] on div "By Staff" at bounding box center [500, 181] width 916 height 87
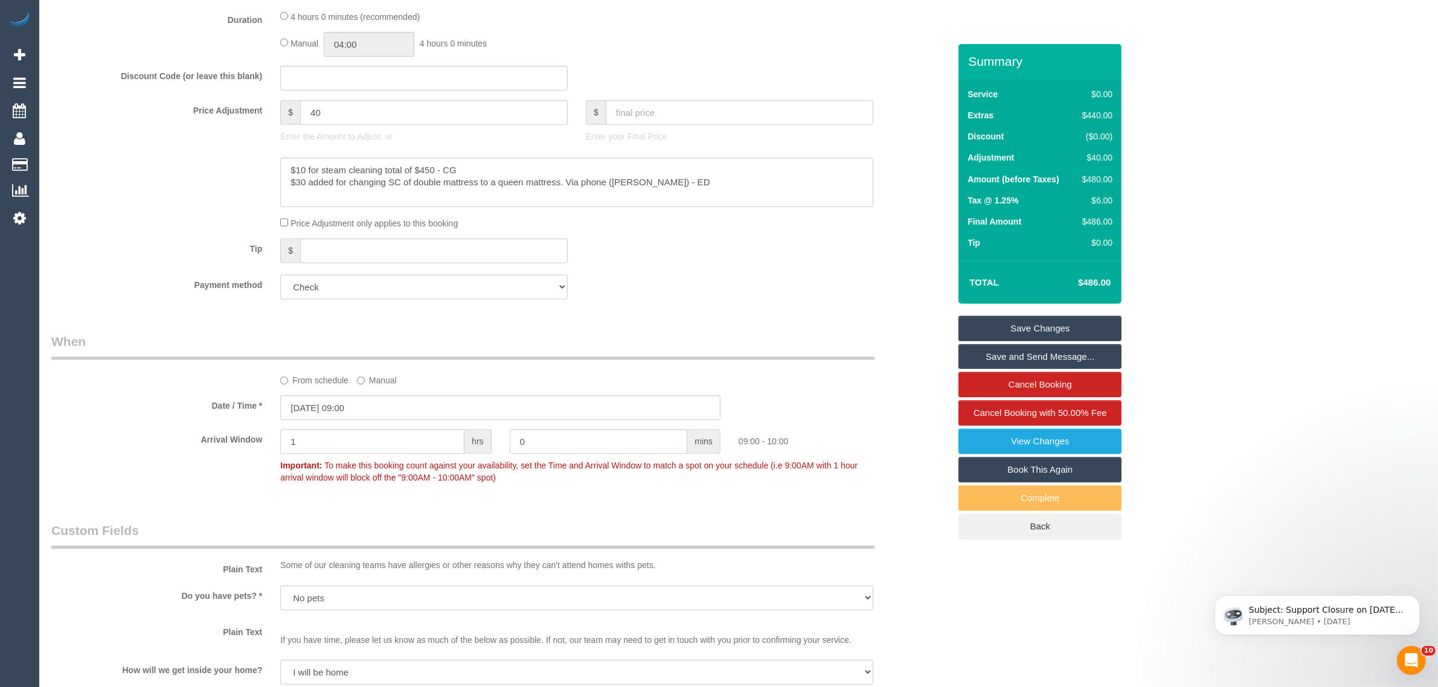
scroll to position [604, 0]
click at [813, 260] on div "Tip $" at bounding box center [500, 252] width 916 height 27
click at [820, 260] on div "Tip $" at bounding box center [500, 252] width 916 height 27
click at [850, 390] on sui-booking-spot "From schedule Manual Date / Time * 28/08/2025 09:00 Arrival Window 1 hrs 0 mins…" at bounding box center [500, 411] width 898 height 156
click at [906, 352] on div "From schedule Manual" at bounding box center [500, 360] width 916 height 54
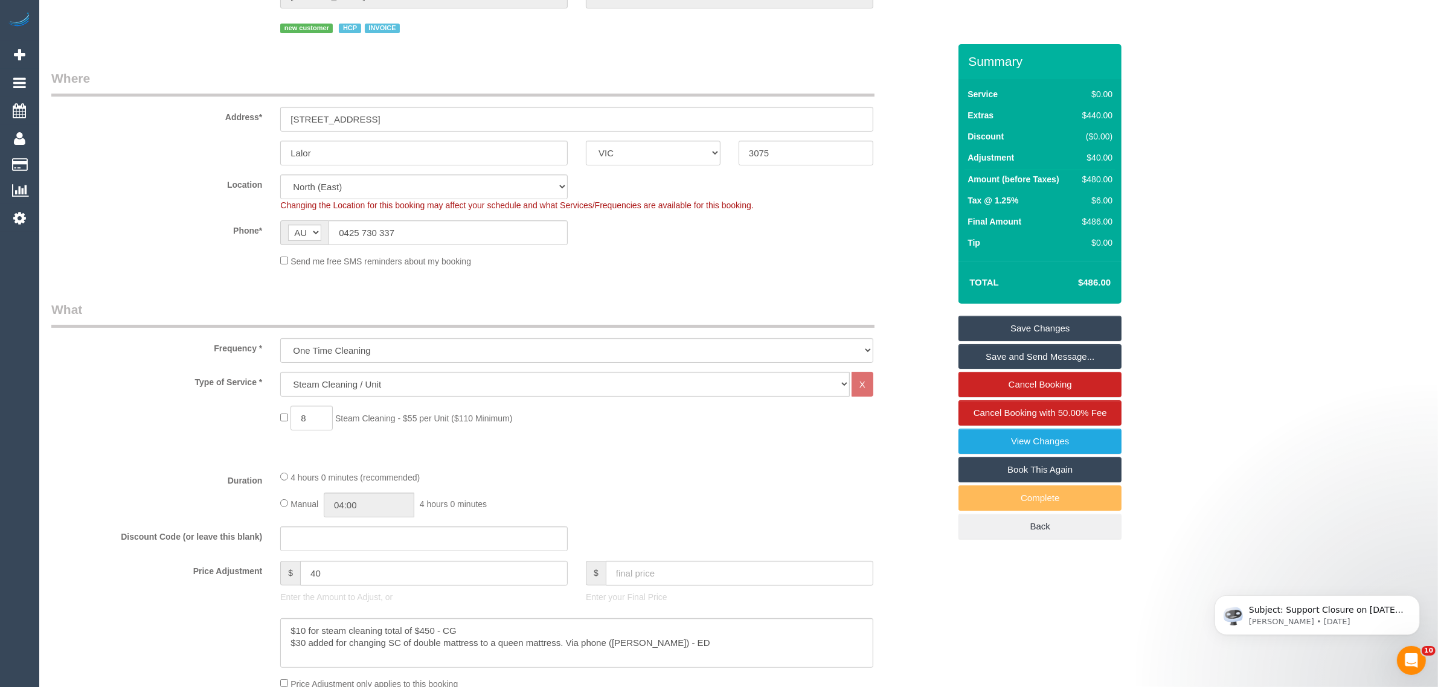
scroll to position [0, 0]
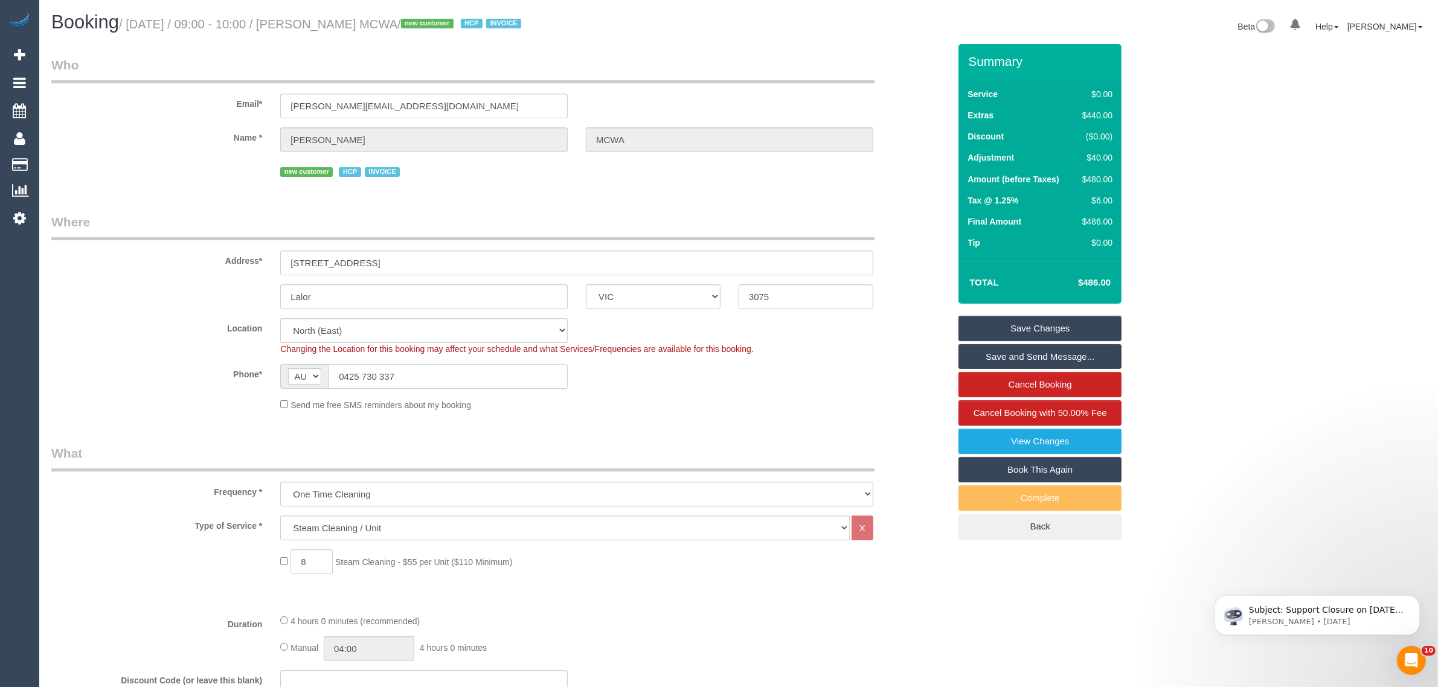
click at [490, 376] on input "0425 730 337" at bounding box center [448, 376] width 239 height 25
click at [495, 376] on input "0425 730 337" at bounding box center [448, 376] width 239 height 25
click at [495, 375] on input "0425 730 337" at bounding box center [448, 376] width 239 height 25
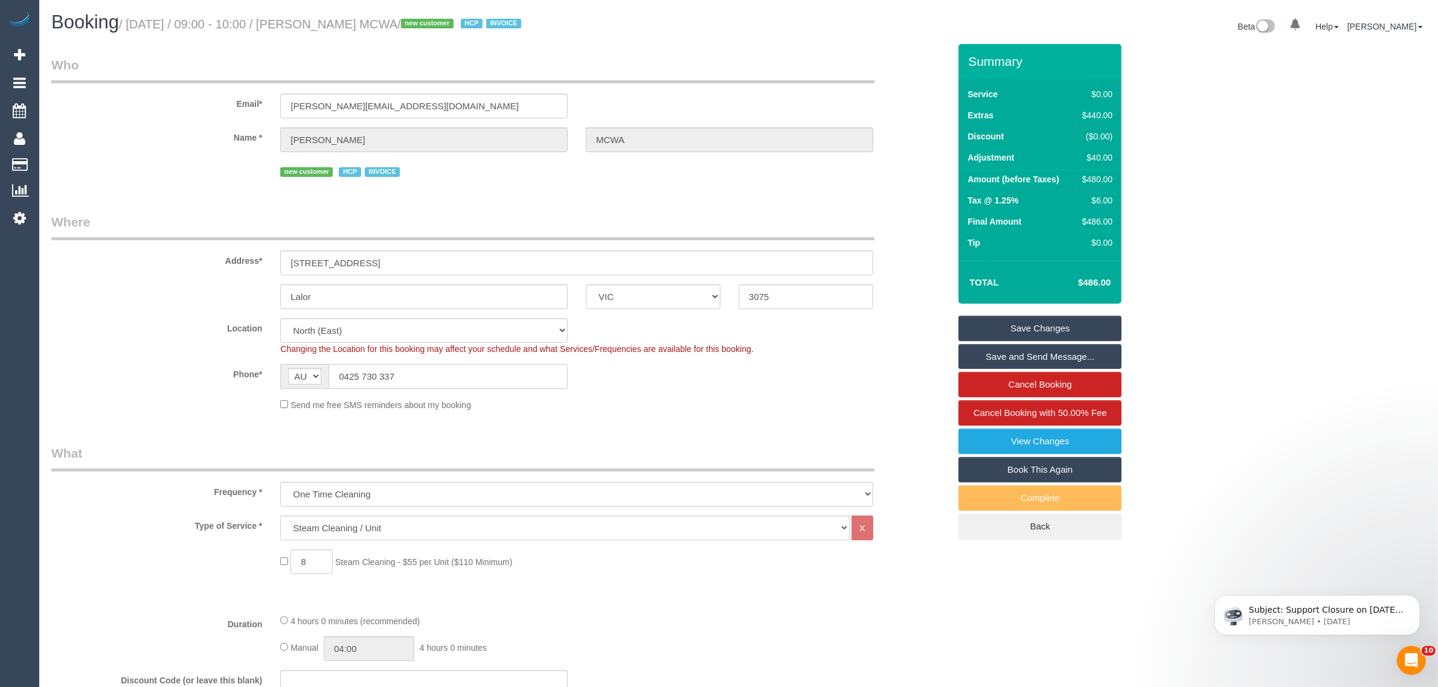
click at [495, 375] on input "0425 730 337" at bounding box center [448, 376] width 239 height 25
click at [741, 412] on fieldset "Where Address* 5 Tandarra Crescent Lalor ACT NSW NT QLD SA TAS VIC WA 3075 Loca…" at bounding box center [500, 316] width 898 height 207
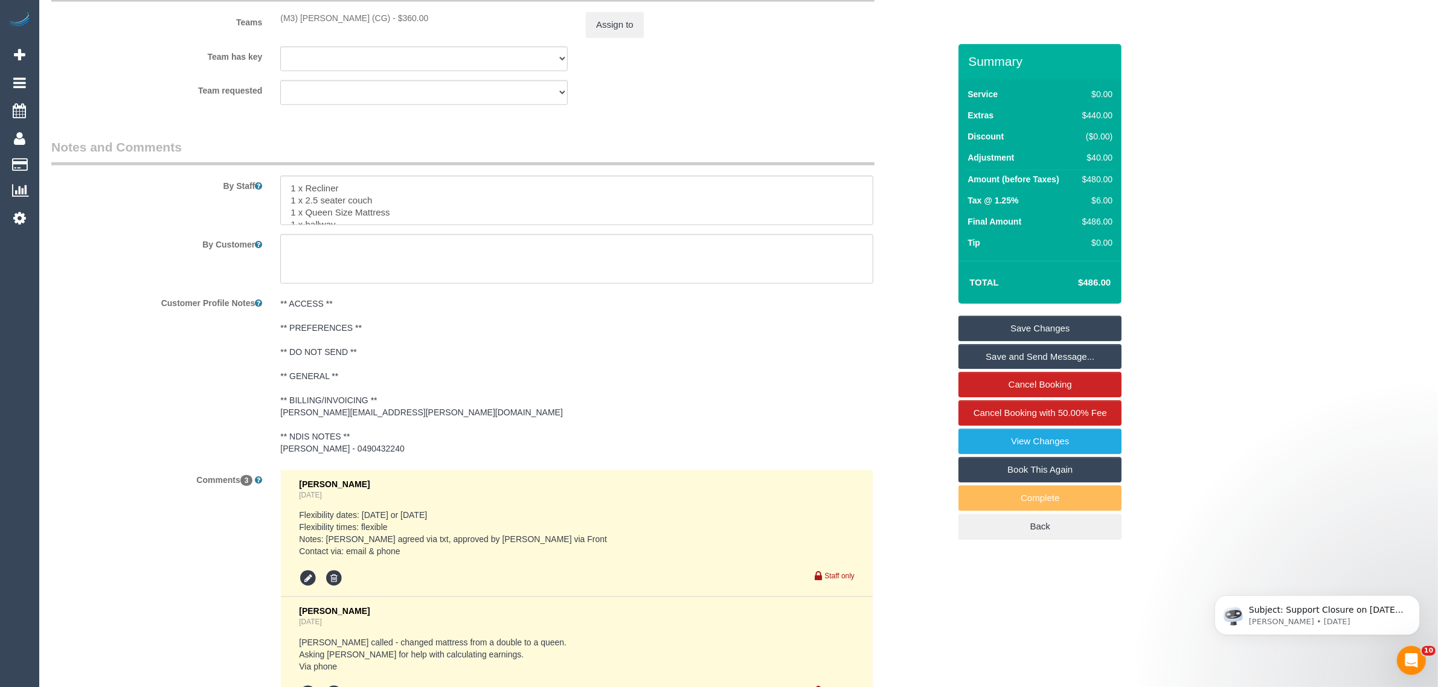
click at [886, 323] on div "Customer Profile Notes ** ACCESS ** ** PREFERENCES ** ** DO NOT SEND ** ** GENE…" at bounding box center [500, 377] width 916 height 168
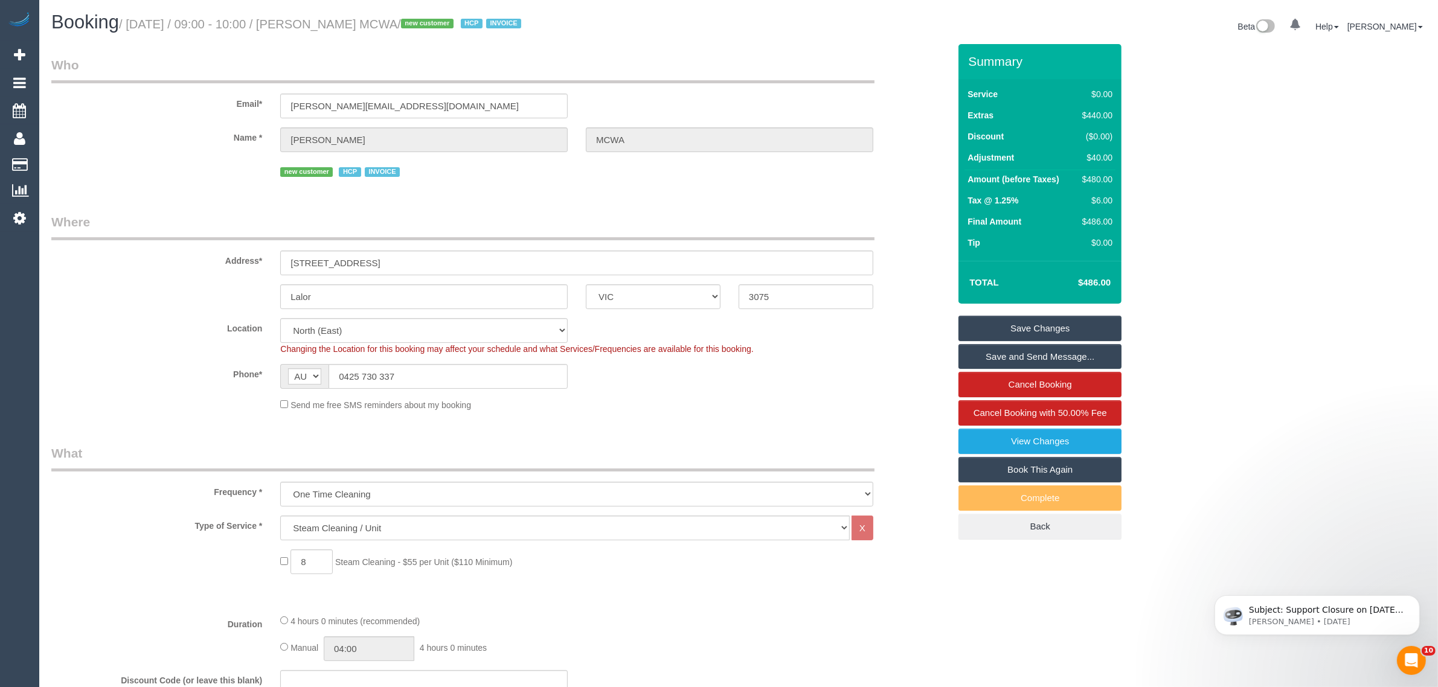
drag, startPoint x: 177, startPoint y: 355, endPoint x: 445, endPoint y: 382, distance: 269.0
click at [177, 355] on sui-booking-location "Location Office City East (North) East (South) Inner East Inner North (East) In…" at bounding box center [500, 364] width 898 height 93
click at [879, 410] on div "Send me free SMS reminders about my booking" at bounding box center [576, 404] width 611 height 13
click at [904, 318] on div "Location Office City East (North) East (South) Inner East Inner North (East) In…" at bounding box center [500, 336] width 916 height 37
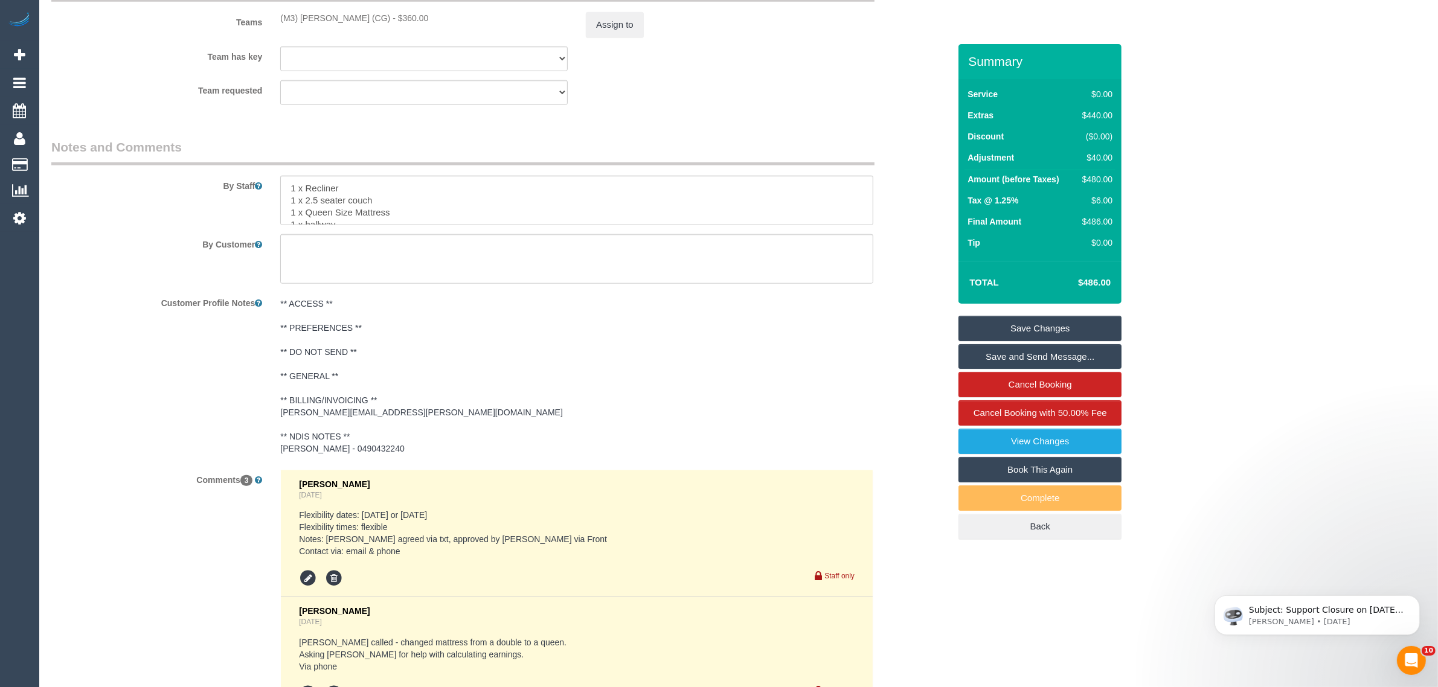
click at [885, 140] on div "By Staff" at bounding box center [500, 181] width 916 height 87
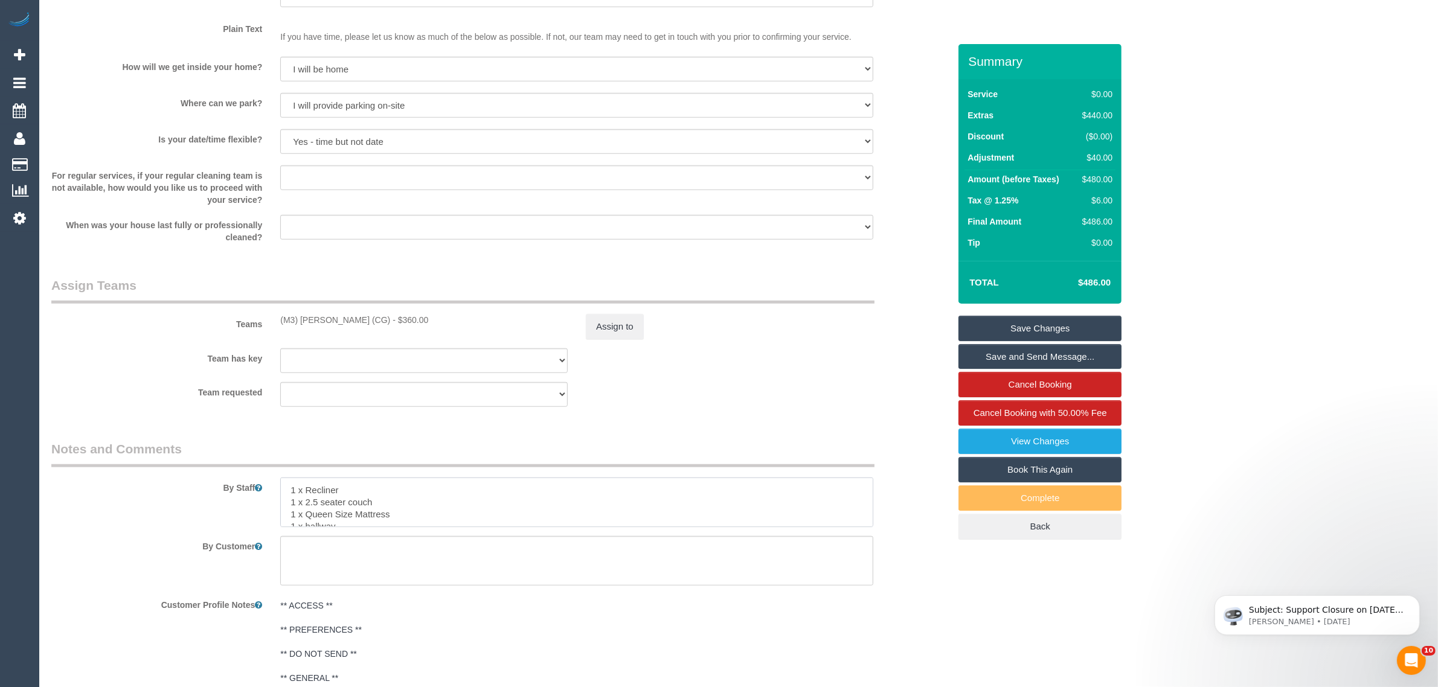
drag, startPoint x: 372, startPoint y: 489, endPoint x: 263, endPoint y: 470, distance: 110.4
click at [263, 470] on div "By Staff" at bounding box center [500, 483] width 916 height 87
click at [933, 599] on div "Customer Profile Notes ** ACCESS ** ** PREFERENCES ** ** DO NOT SEND ** ** GENE…" at bounding box center [500, 679] width 916 height 168
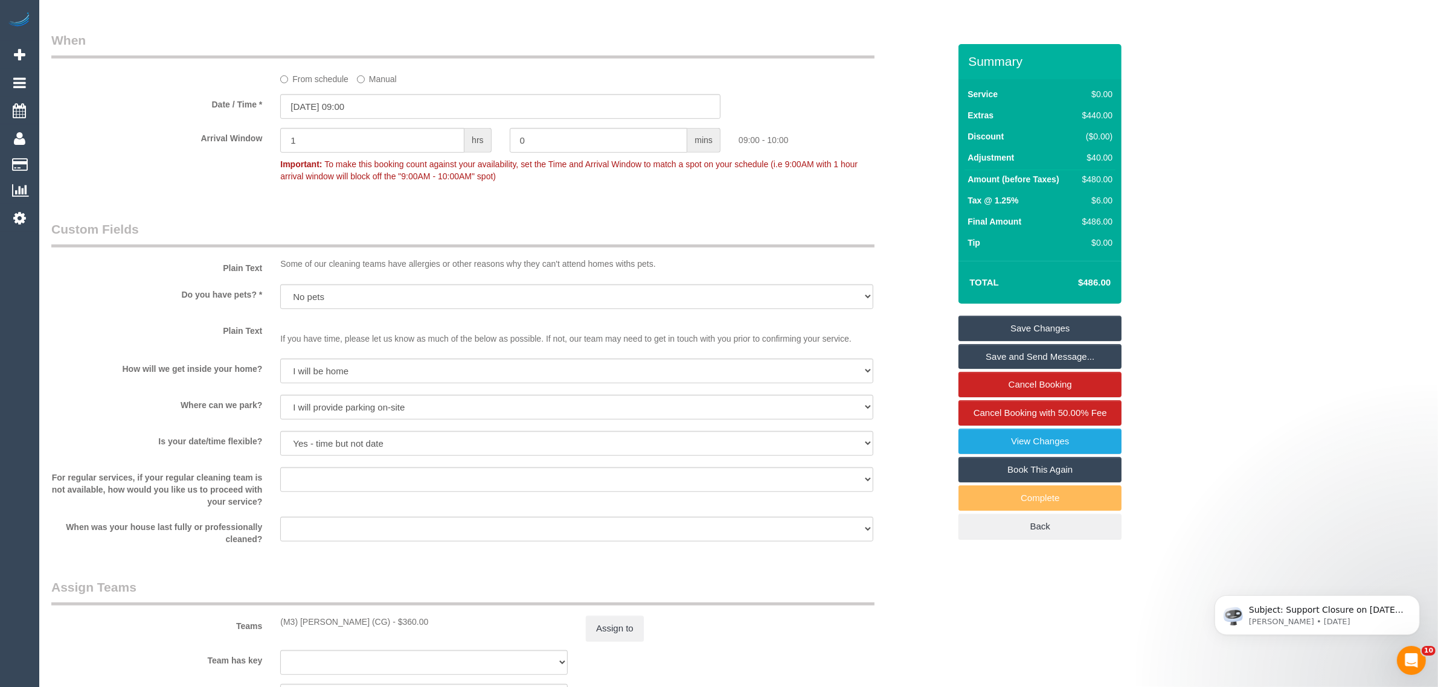
scroll to position [1208, 0]
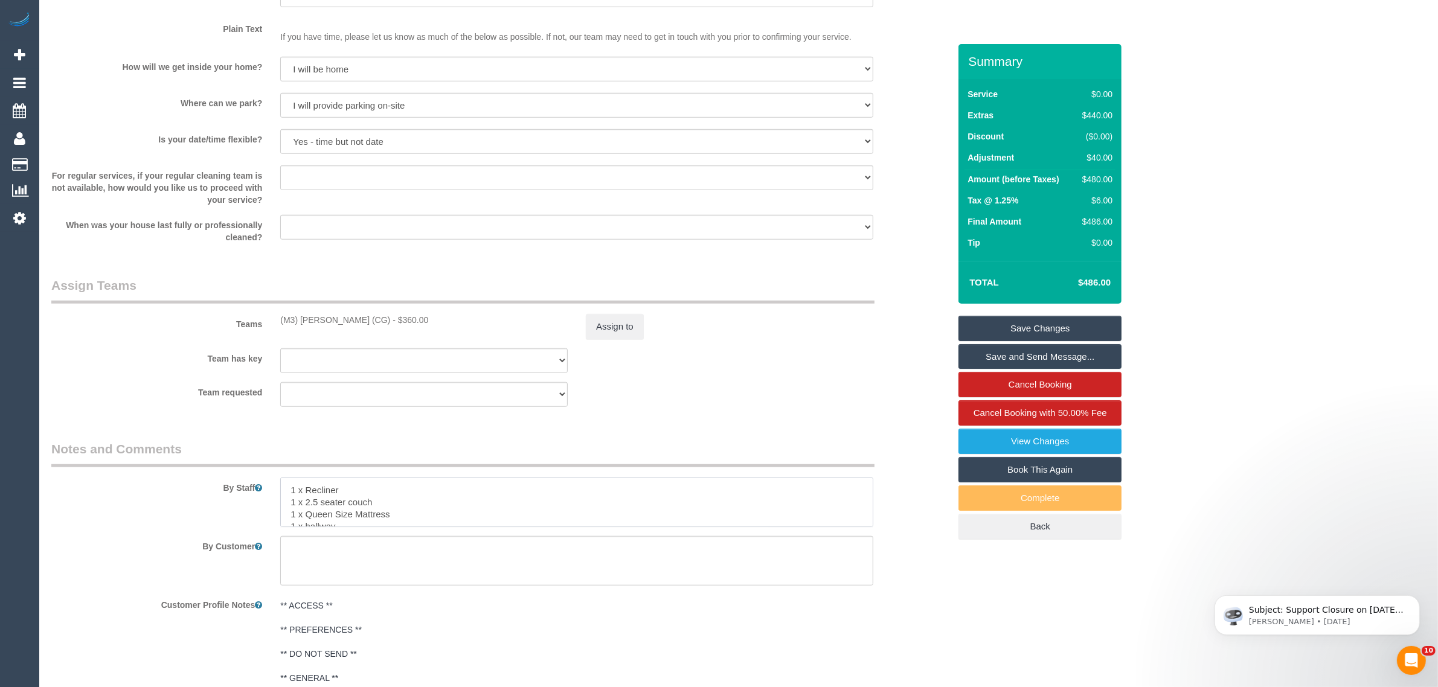
click at [599, 487] on textarea at bounding box center [576, 503] width 593 height 50
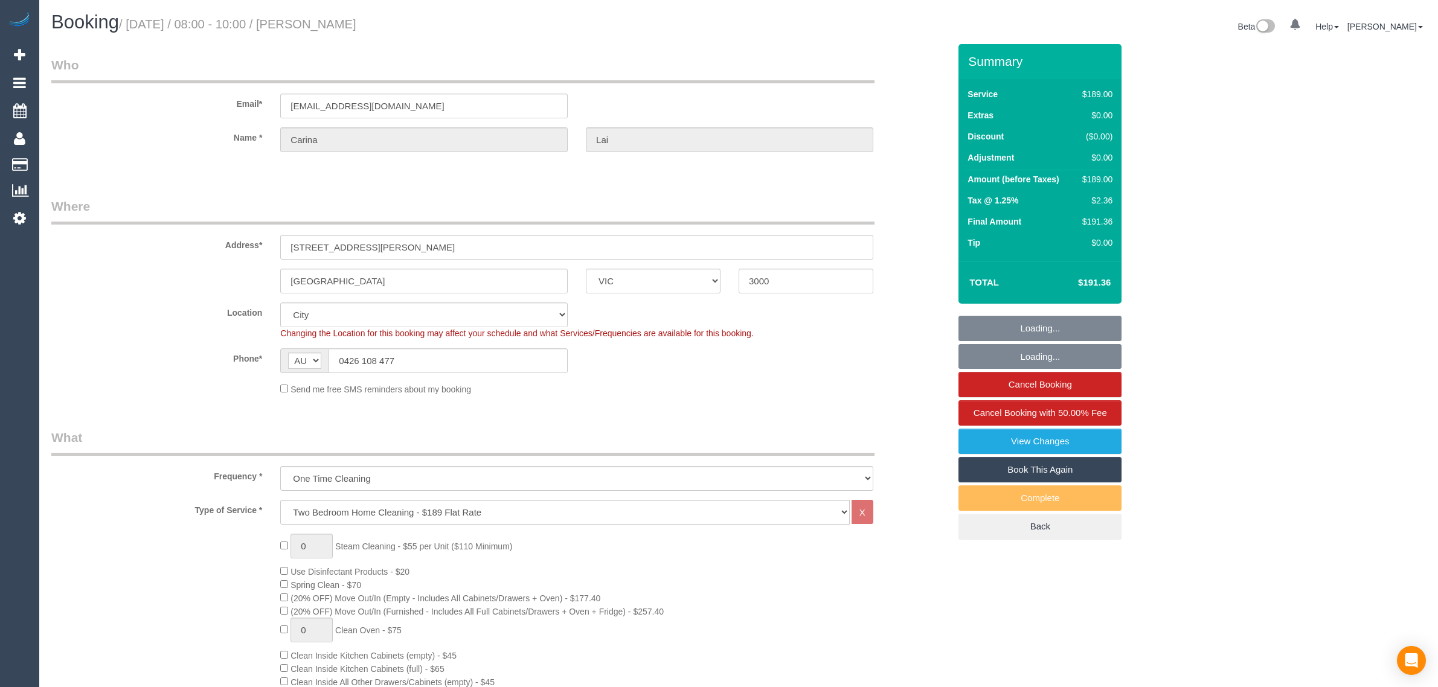
select select "VIC"
select select "string:stripe-pm_1RTGnS2GScqysDRVAFWuk84y"
select select "number:28"
select select "number:14"
select select "number:20"
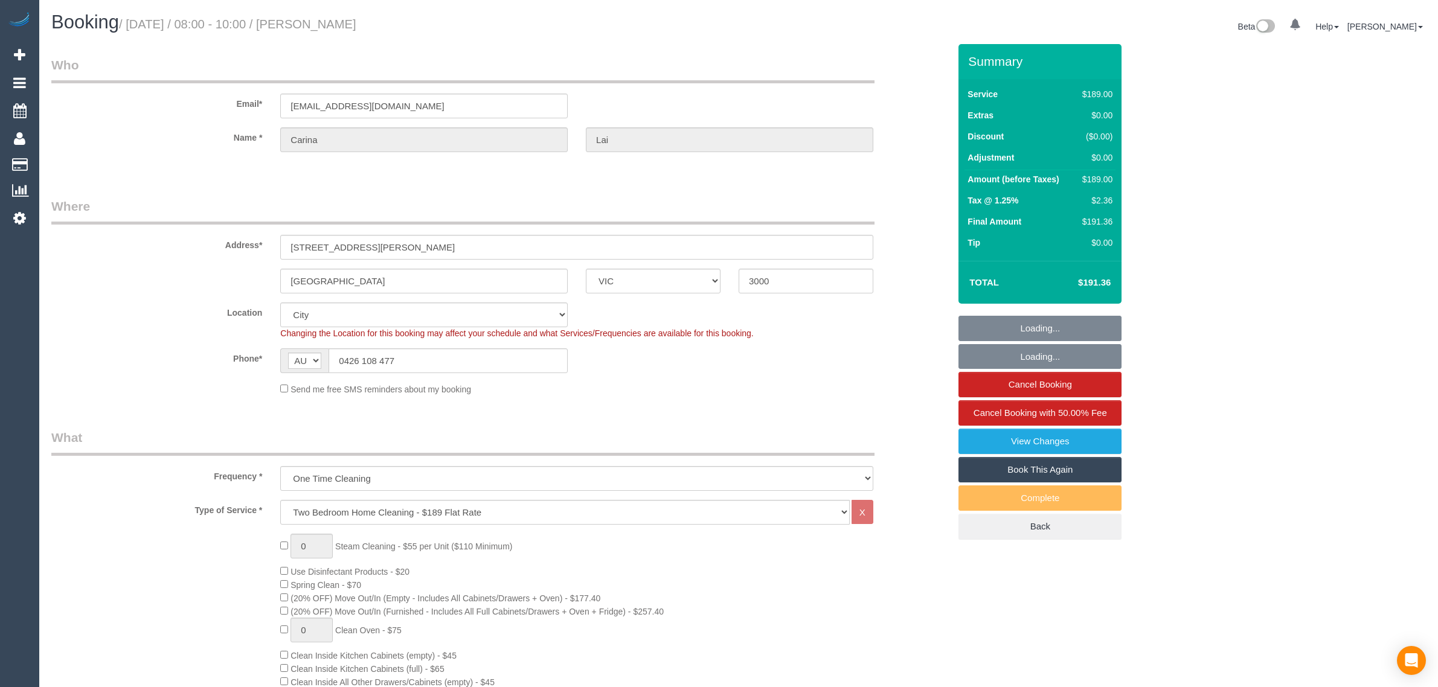
select select "number:23"
select select "number:33"
select select "number:13"
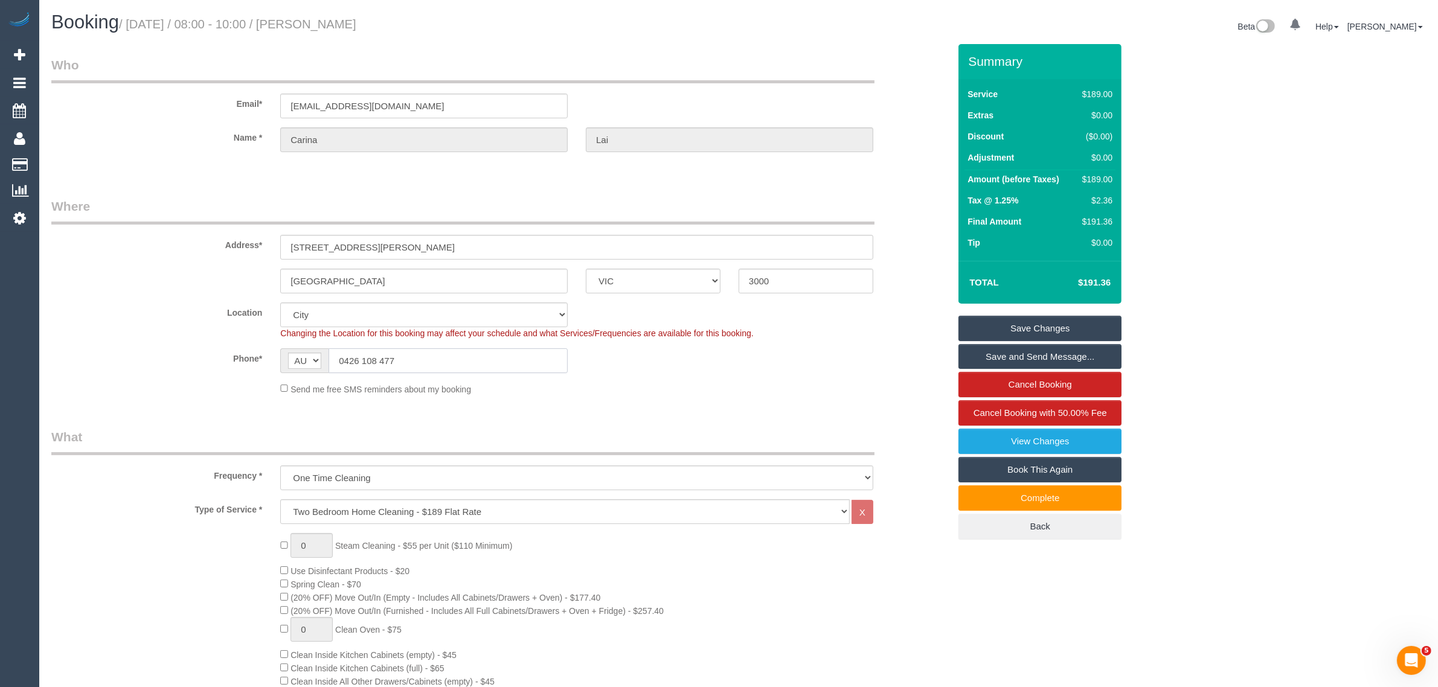
click at [500, 367] on input "0426 108 477" at bounding box center [448, 361] width 239 height 25
click at [689, 385] on div "Send me free SMS reminders about my booking" at bounding box center [576, 388] width 611 height 13
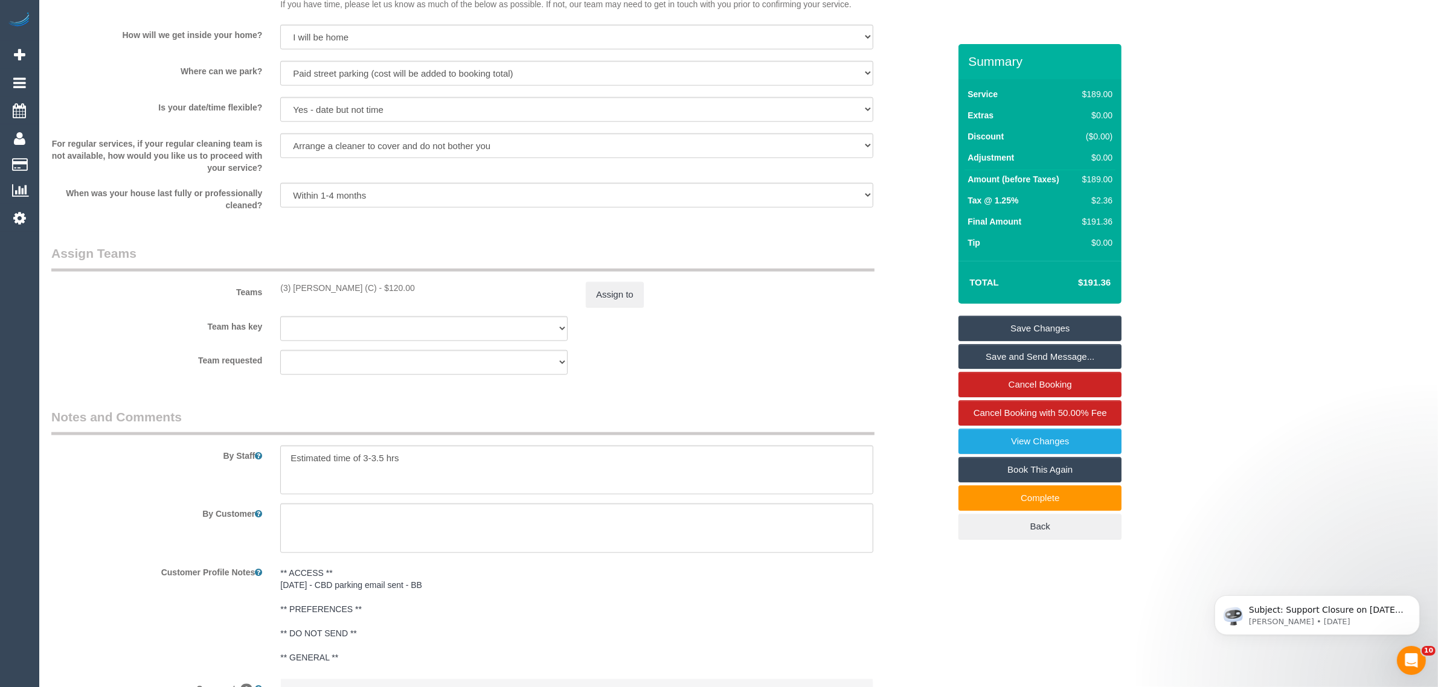
scroll to position [1753, 0]
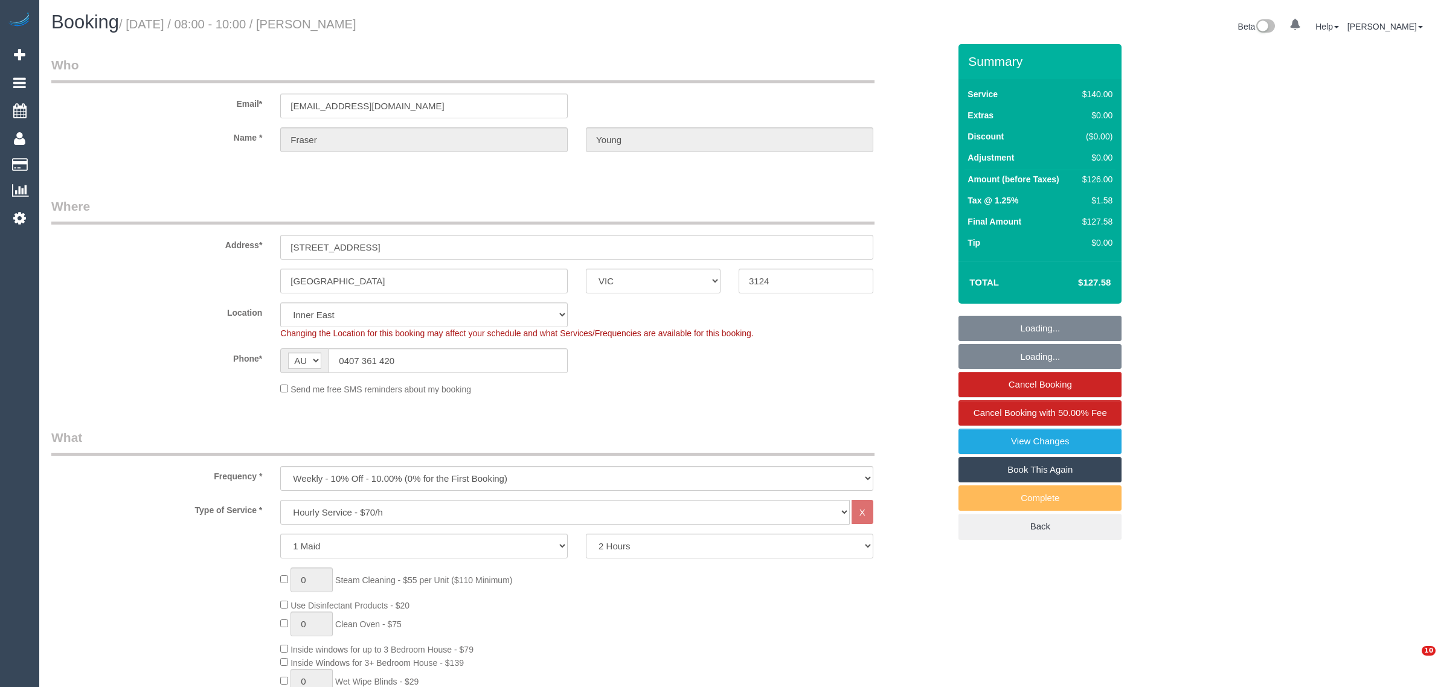
select select "VIC"
select select "string:stripe"
select select "number:27"
select select "number:14"
select select "number:19"
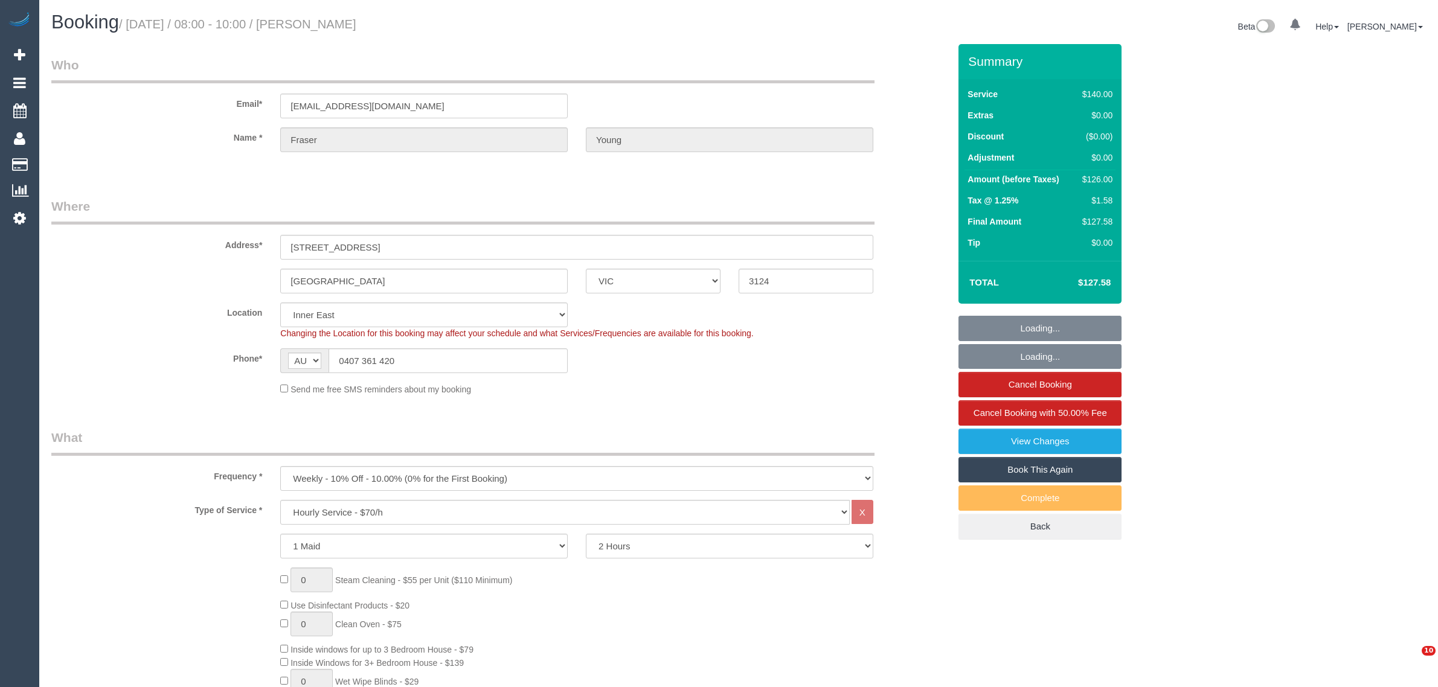
select select "number:36"
select select "number:34"
select select "object:1462"
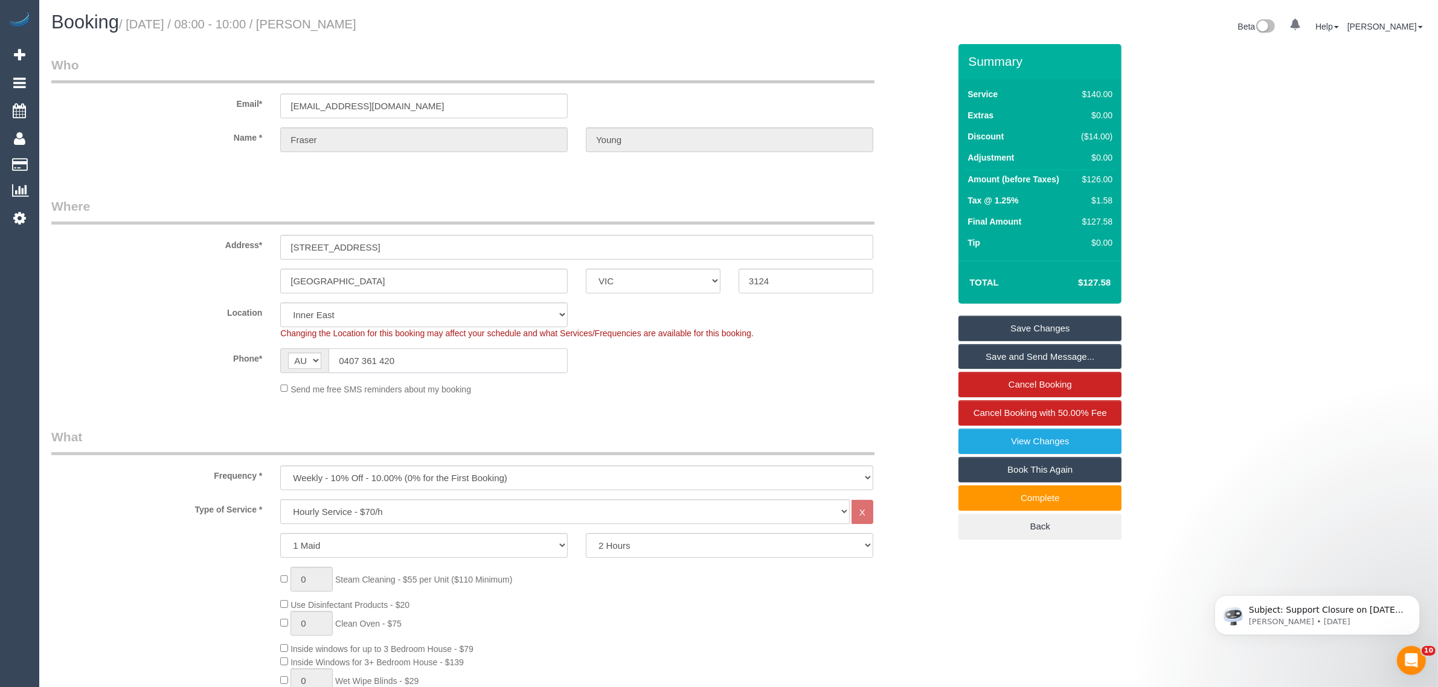
click at [413, 355] on input "0407 361 420" at bounding box center [448, 361] width 239 height 25
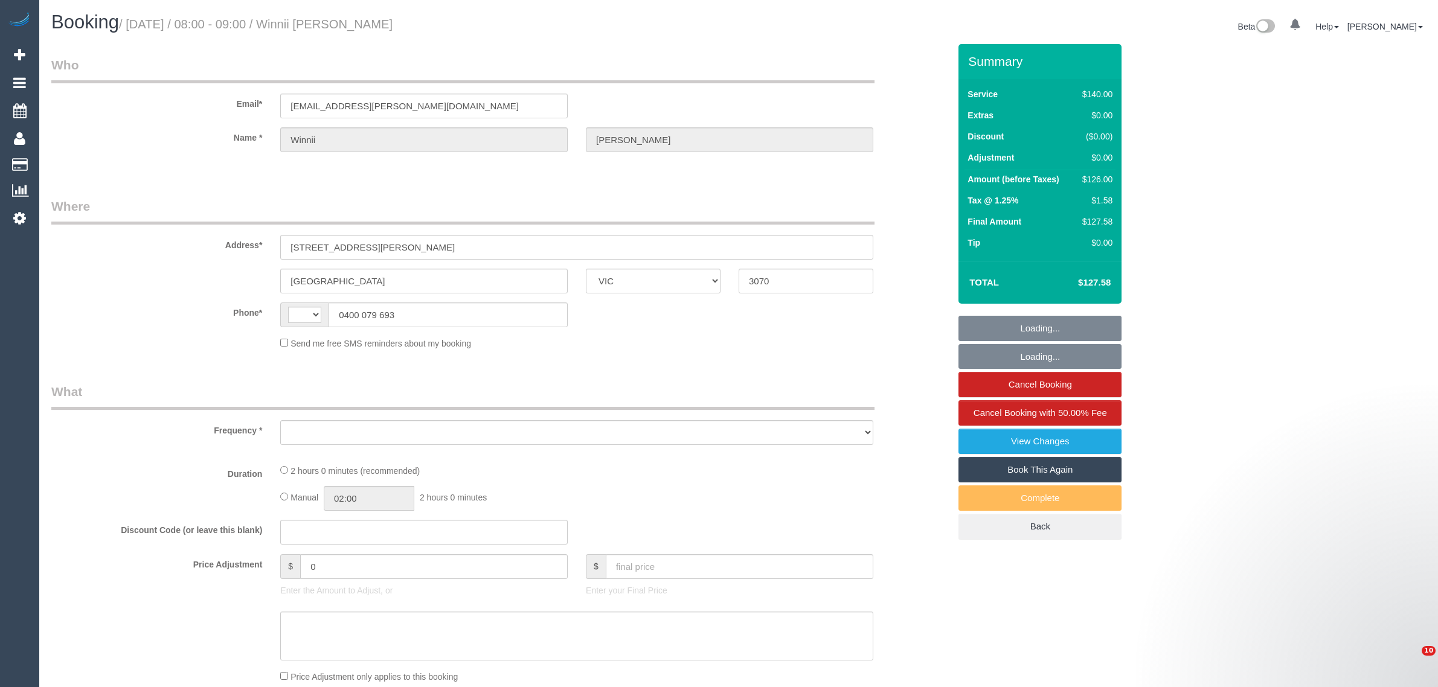
select select "VIC"
select select "string:AU"
select select "object:532"
select select "string:stripe-pm_1NQYSj2GScqysDRVUynTIygD"
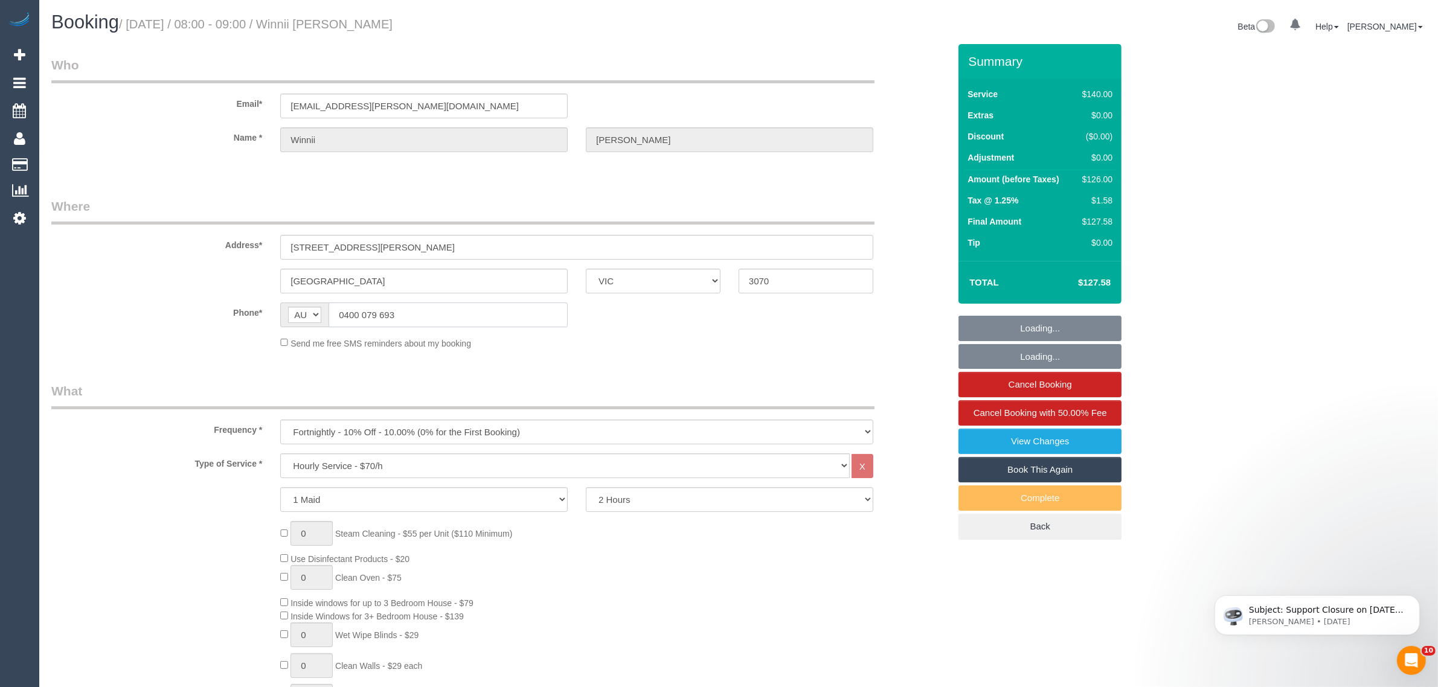
click at [458, 322] on sui-booking-location "Phone* AF AL DZ AD AO AI AQ AG AR AM AW AU AT AZ BS BH BD BB BY BE BZ BJ BM BT …" at bounding box center [500, 326] width 898 height 47
select select "number:28"
select select "number:14"
select select "number:19"
select select "number:25"
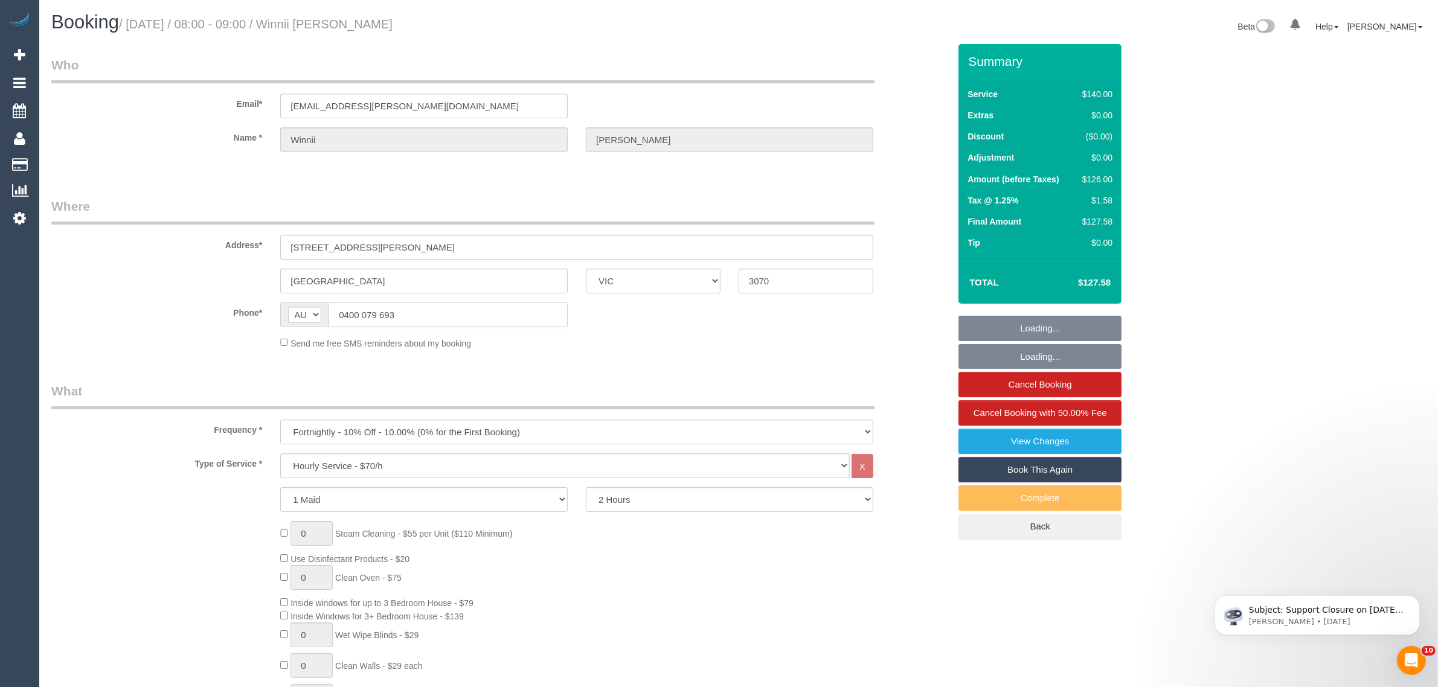
select select "number:11"
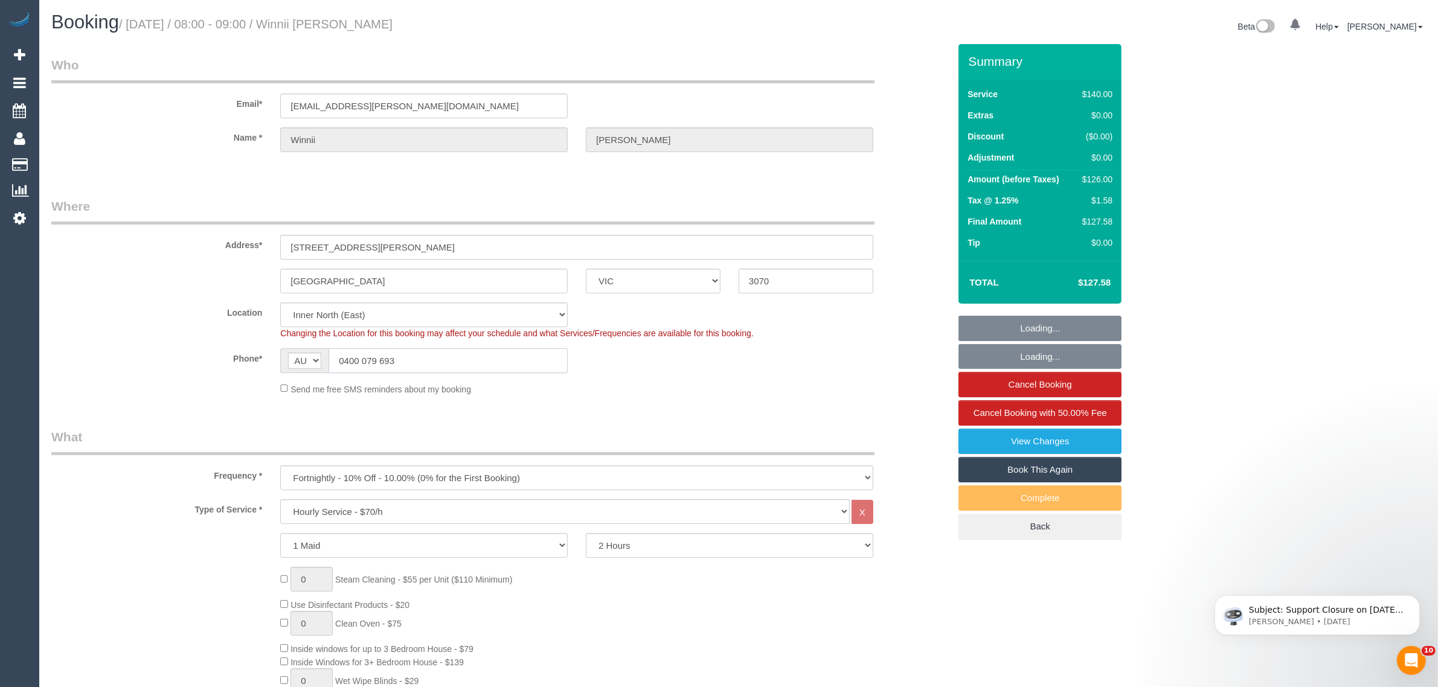
select select "object:849"
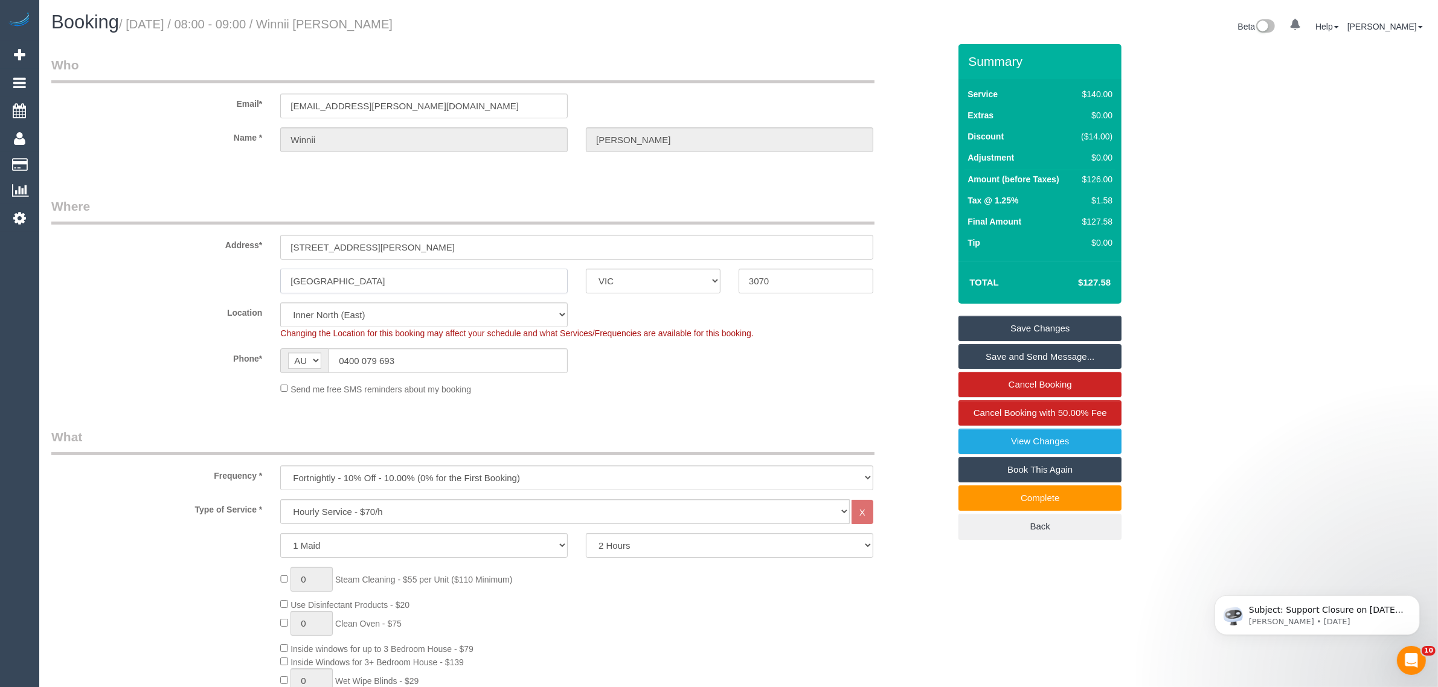
click at [422, 278] on input "Northcote" at bounding box center [424, 281] width 288 height 25
click at [423, 278] on input "Northcote" at bounding box center [424, 281] width 288 height 25
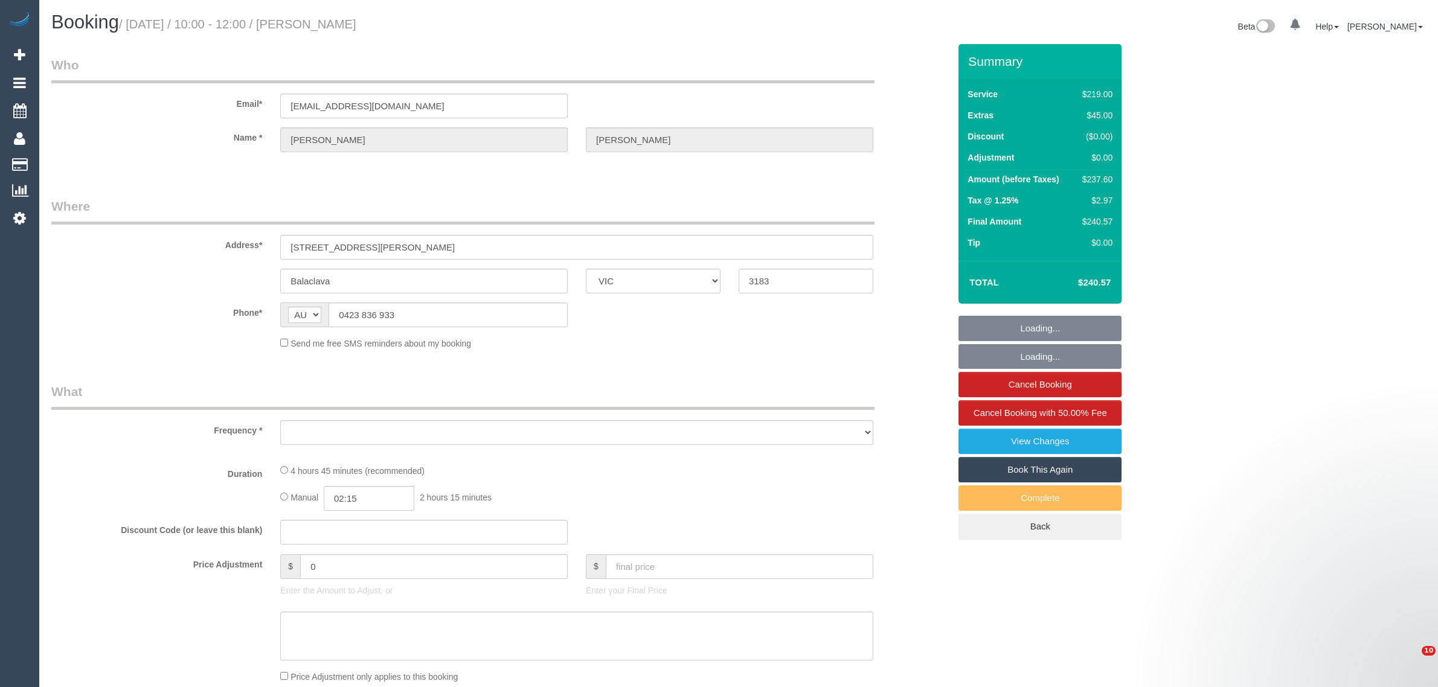
select select "VIC"
select select "object:536"
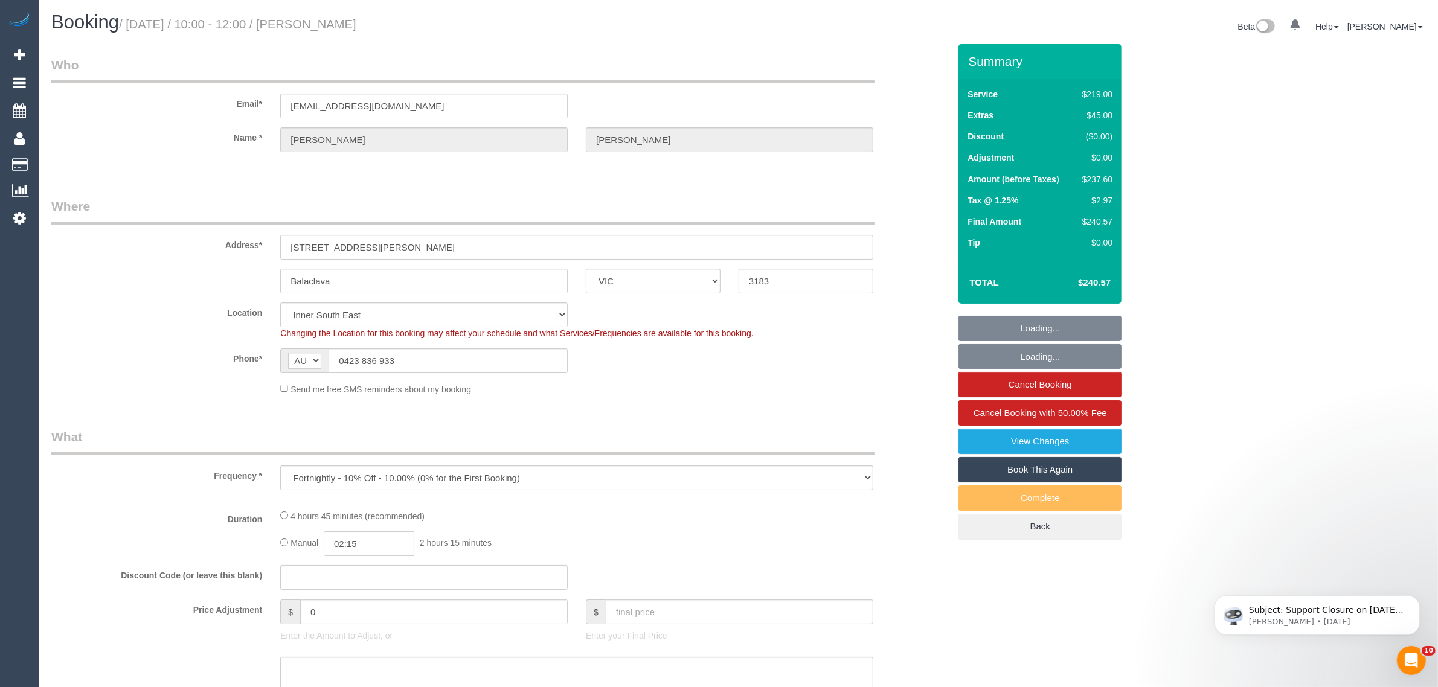
select select "number:29"
select select "number:14"
select select "number:19"
select select "number:36"
select select "number:34"
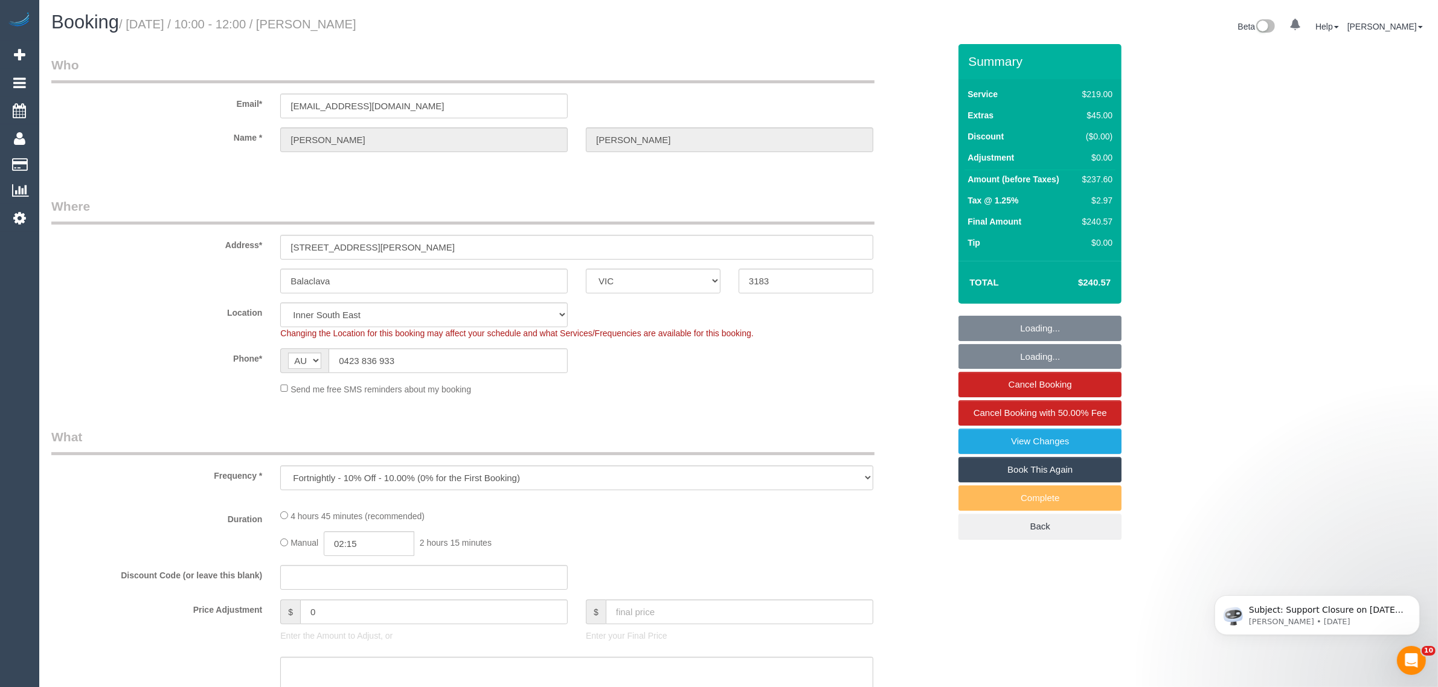
select select "string:stripe-pm_1RTcz52GScqysDRV0Mxj4oqC"
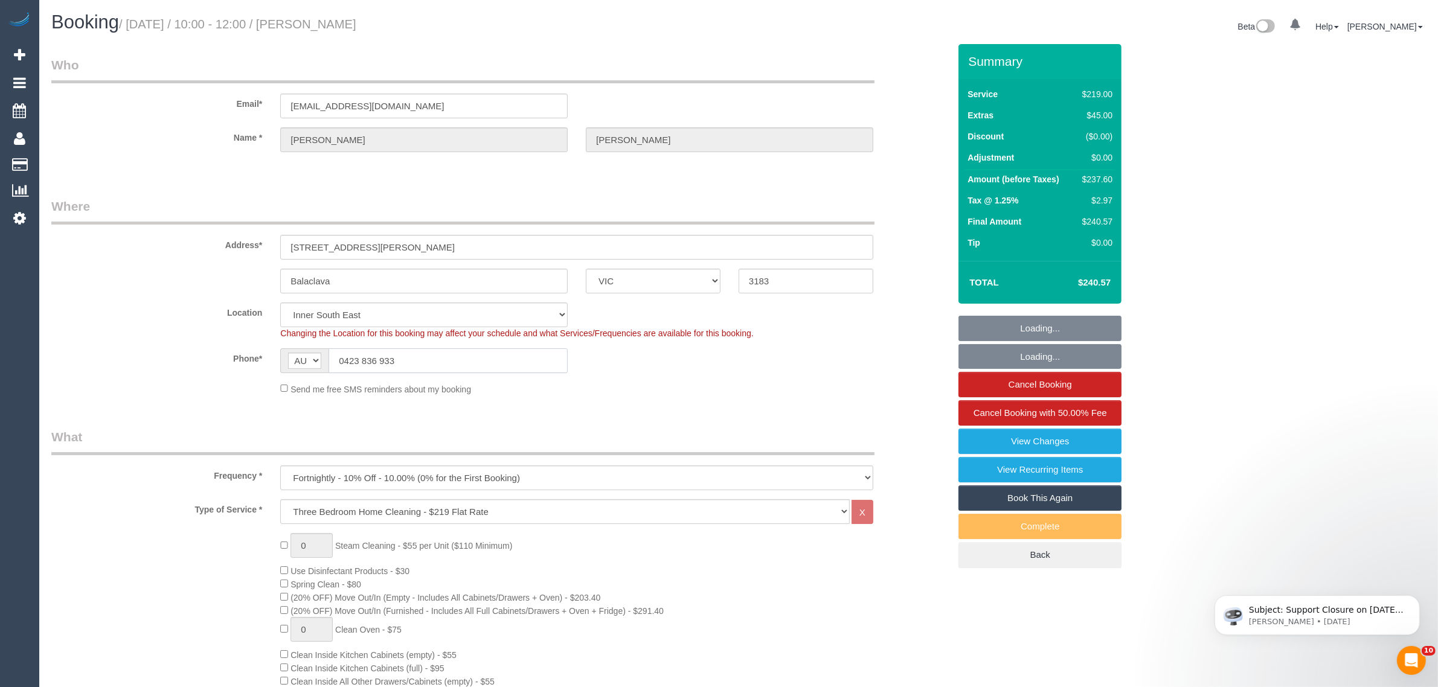
click at [415, 357] on input "0423 836 933" at bounding box center [448, 361] width 239 height 25
select select "object:1342"
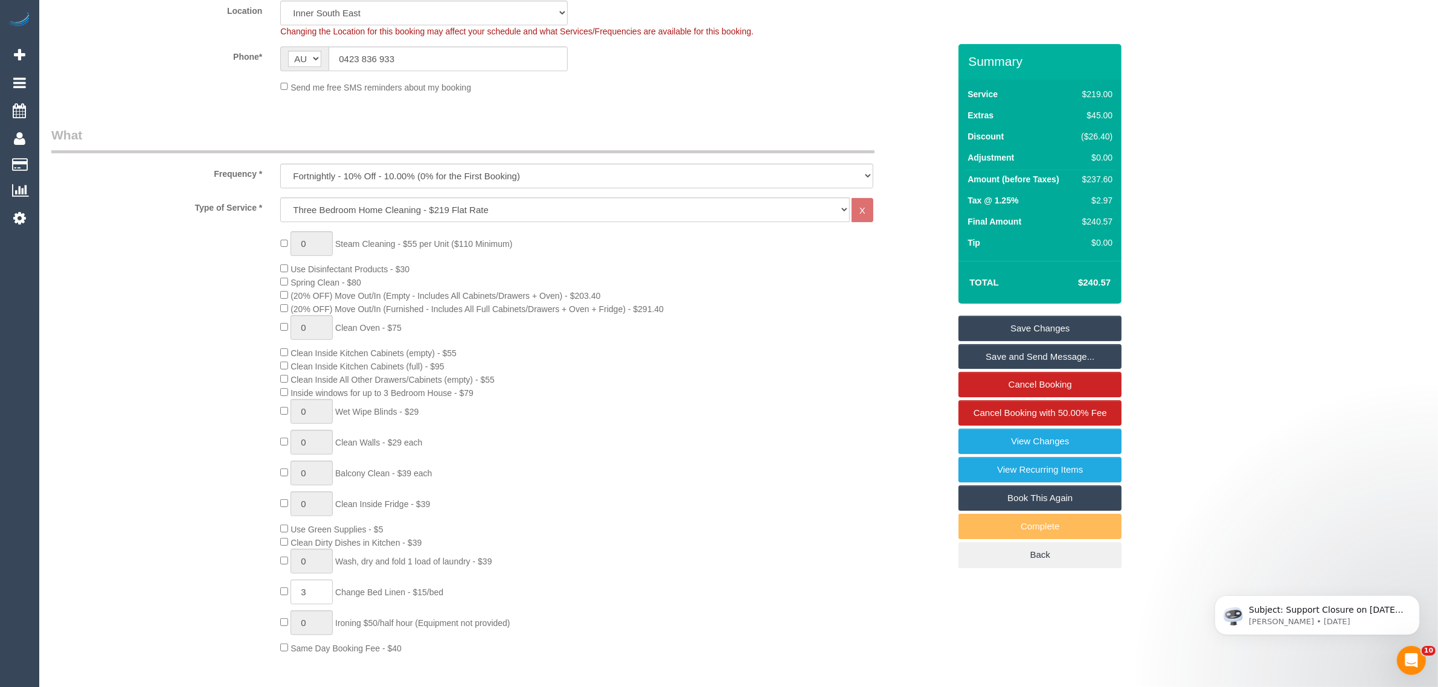
scroll to position [604, 0]
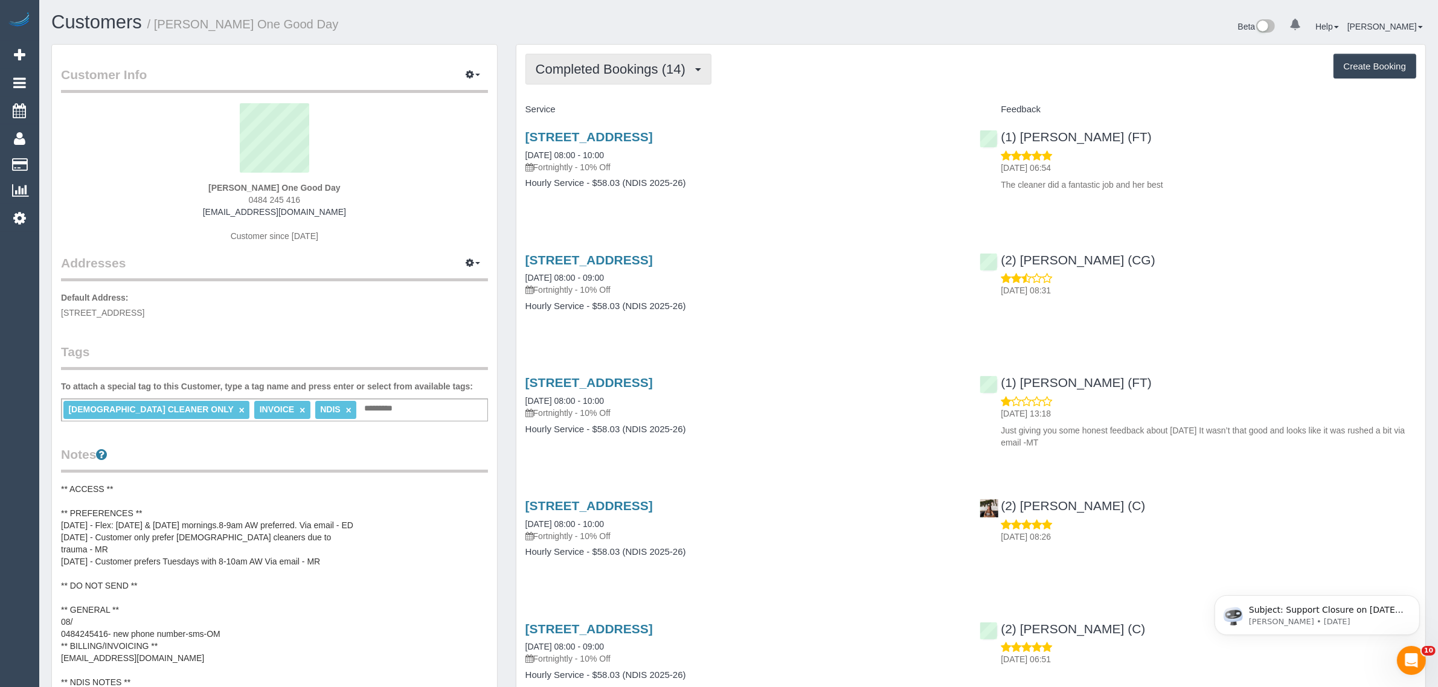
click at [635, 58] on button "Completed Bookings (14)" at bounding box center [619, 69] width 186 height 31
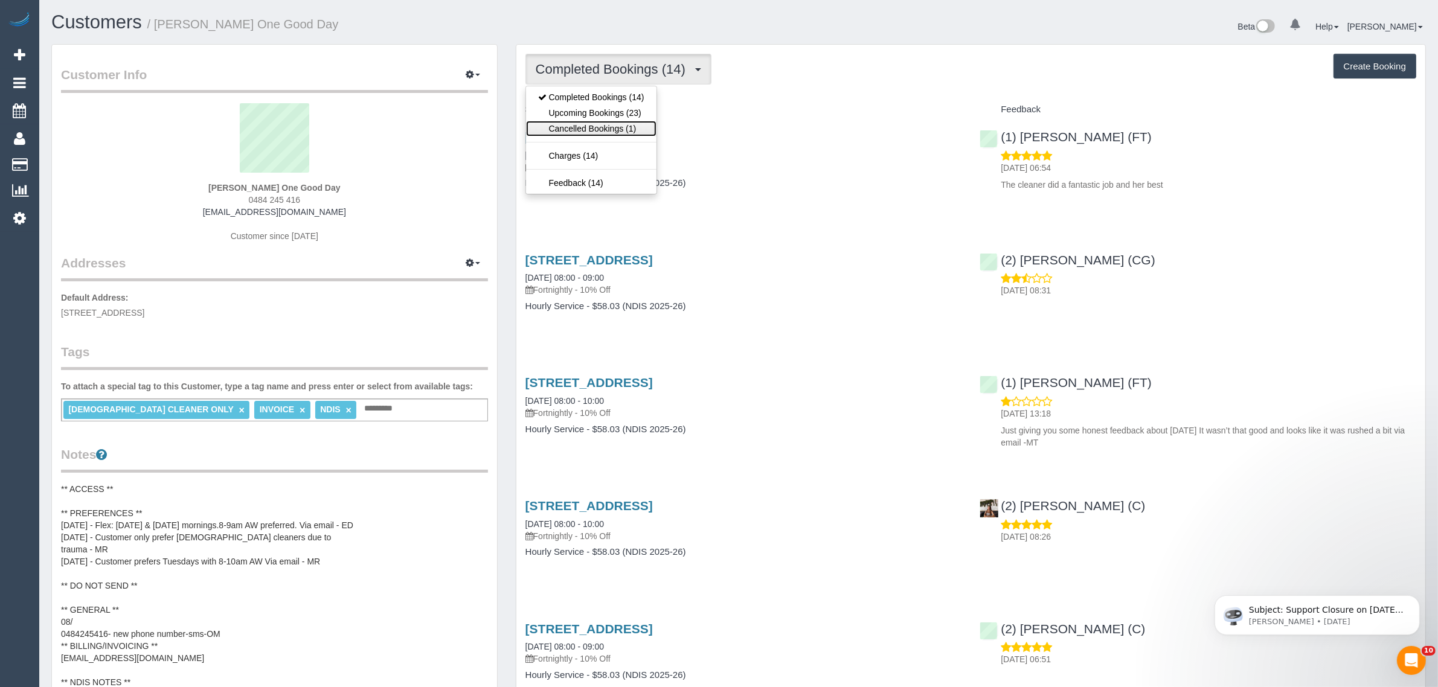
click at [601, 121] on link "Cancelled Bookings (1)" at bounding box center [591, 129] width 130 height 16
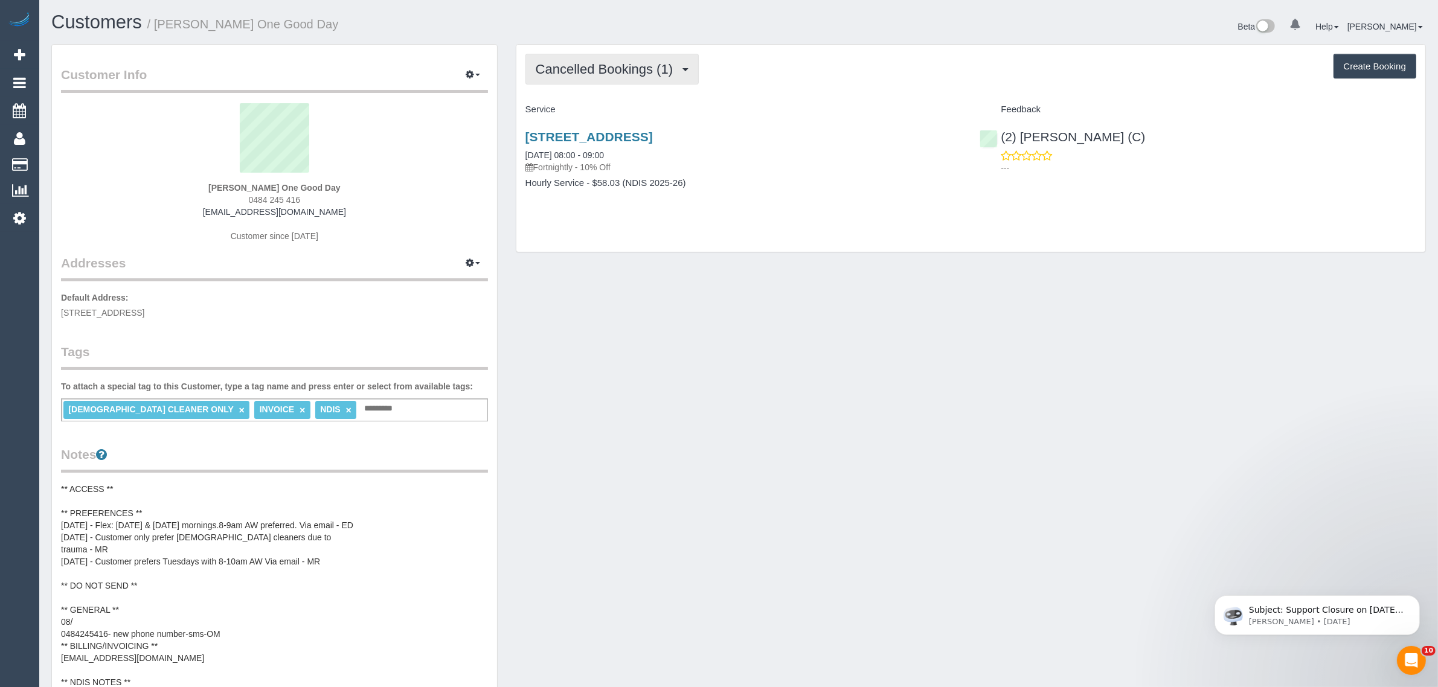
click at [632, 68] on span "Cancelled Bookings (1)" at bounding box center [607, 69] width 143 height 15
click at [611, 94] on link "Completed Bookings (14)" at bounding box center [591, 97] width 130 height 16
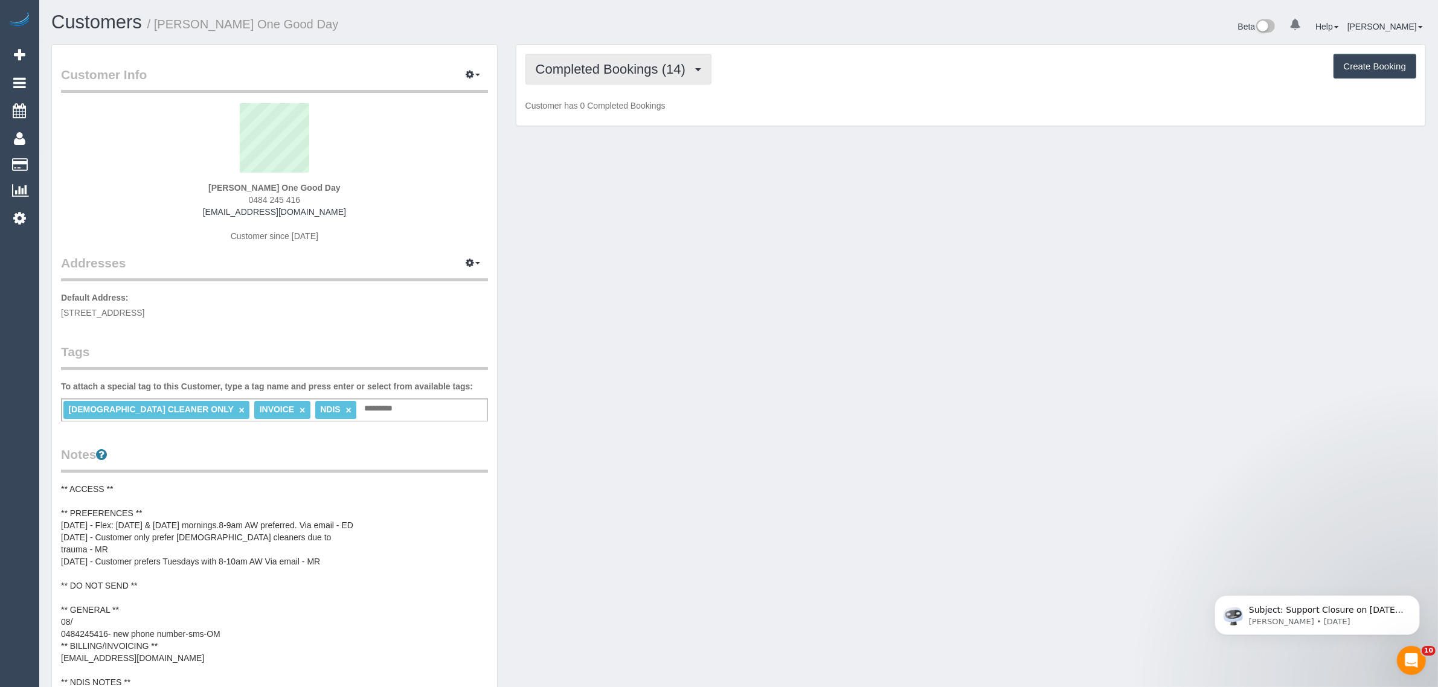
click at [623, 71] on span "Completed Bookings (14)" at bounding box center [614, 69] width 156 height 15
click at [596, 105] on link "Upcoming Bookings (23)" at bounding box center [591, 113] width 130 height 16
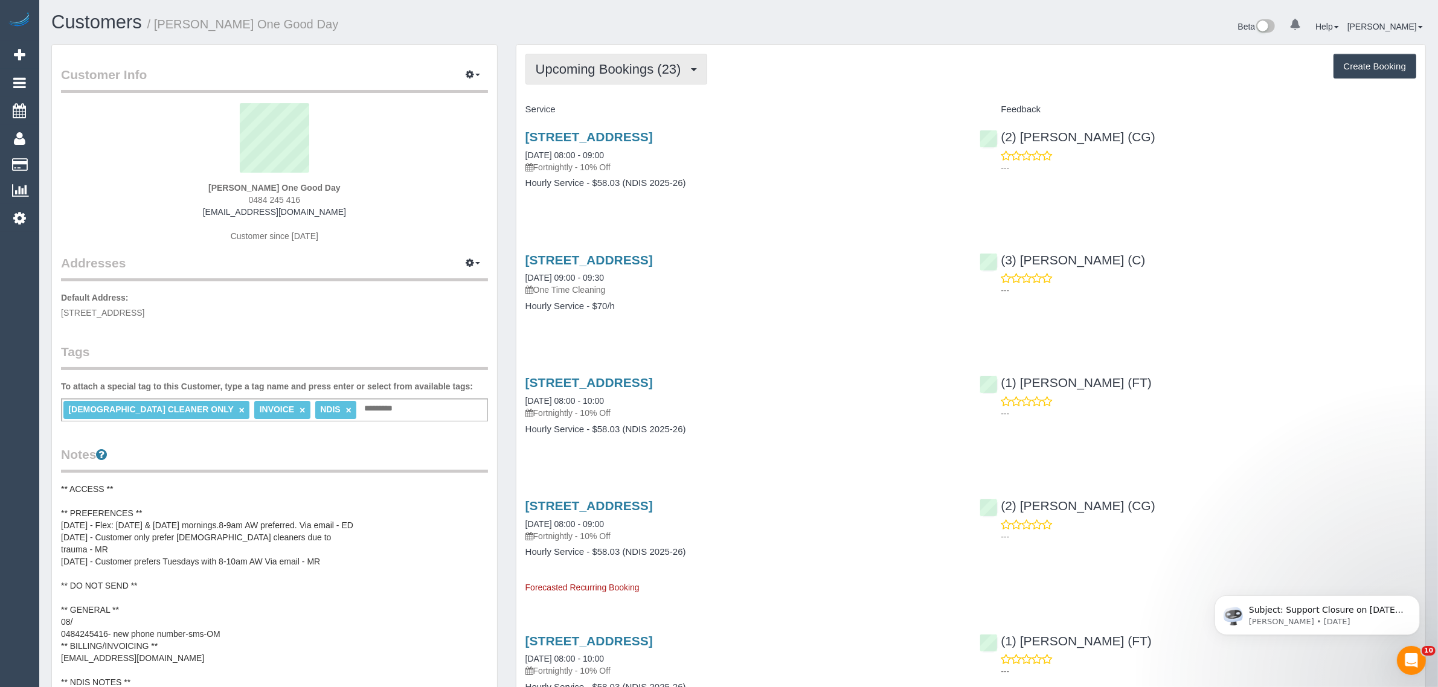
click at [593, 65] on span "Upcoming Bookings (23)" at bounding box center [612, 69] width 152 height 15
click at [867, 153] on div "126 The Parade, Ascot Vale, VIC 3032 28/08/2025 08:00 - 09:00 Fortnightly - 10%…" at bounding box center [744, 151] width 437 height 43
click at [562, 152] on link "28/08/2025 08:00 - 09:00" at bounding box center [565, 155] width 79 height 10
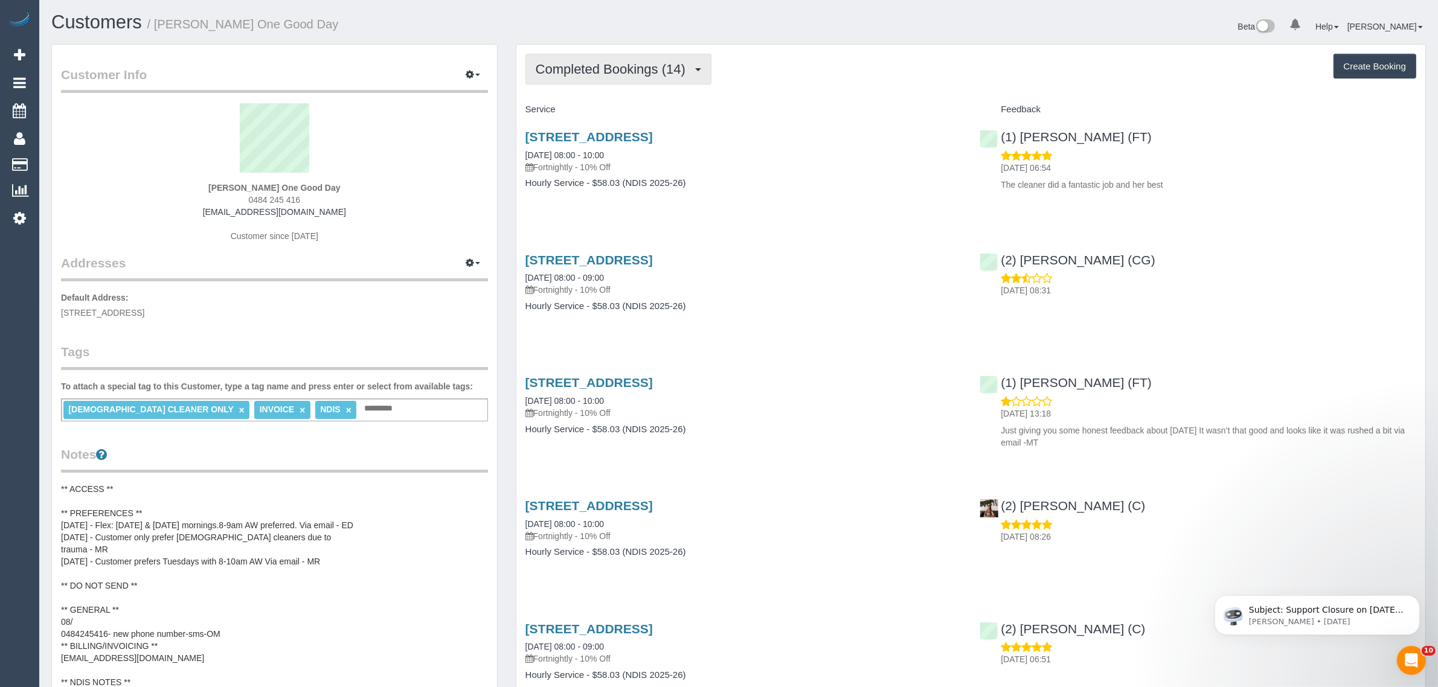
click at [605, 66] on span "Completed Bookings (14)" at bounding box center [614, 69] width 156 height 15
click at [580, 118] on link "Upcoming Bookings (23)" at bounding box center [591, 113] width 130 height 16
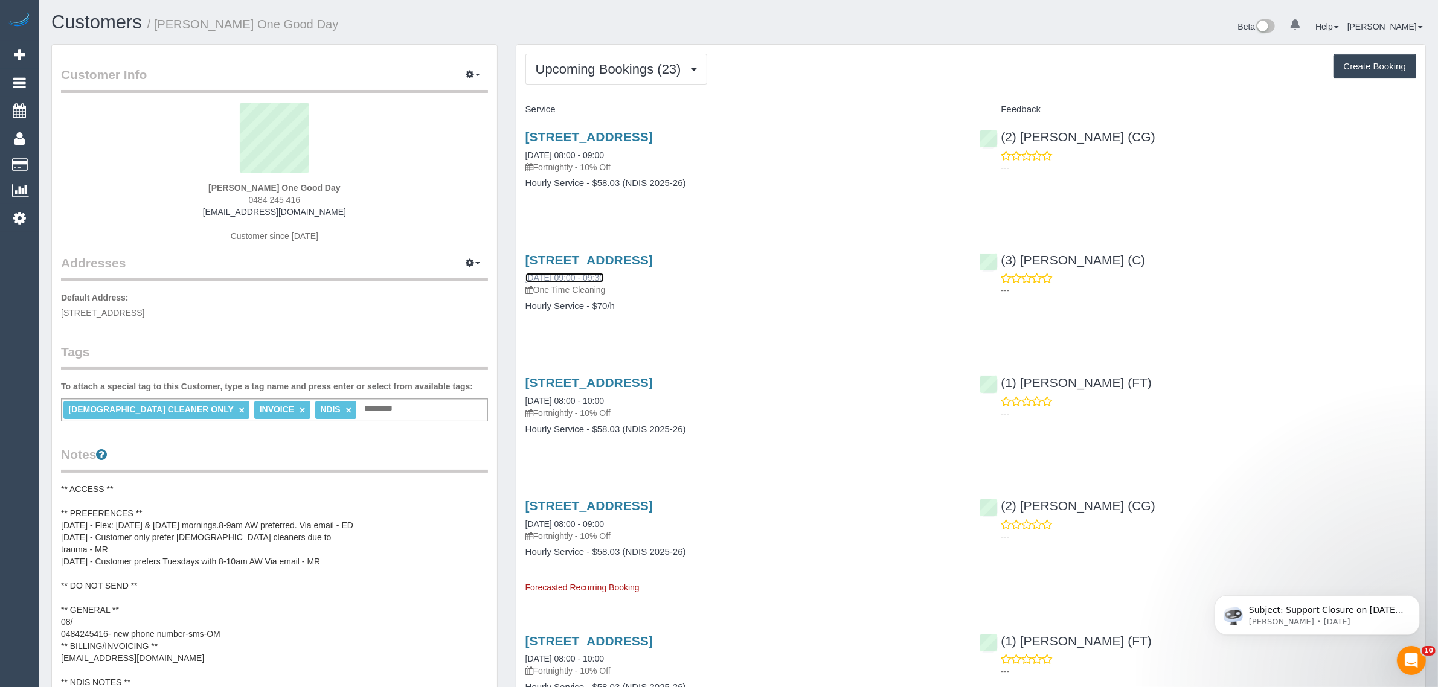
click at [579, 276] on link "[DATE] 09:00 - 09:30" at bounding box center [565, 278] width 79 height 10
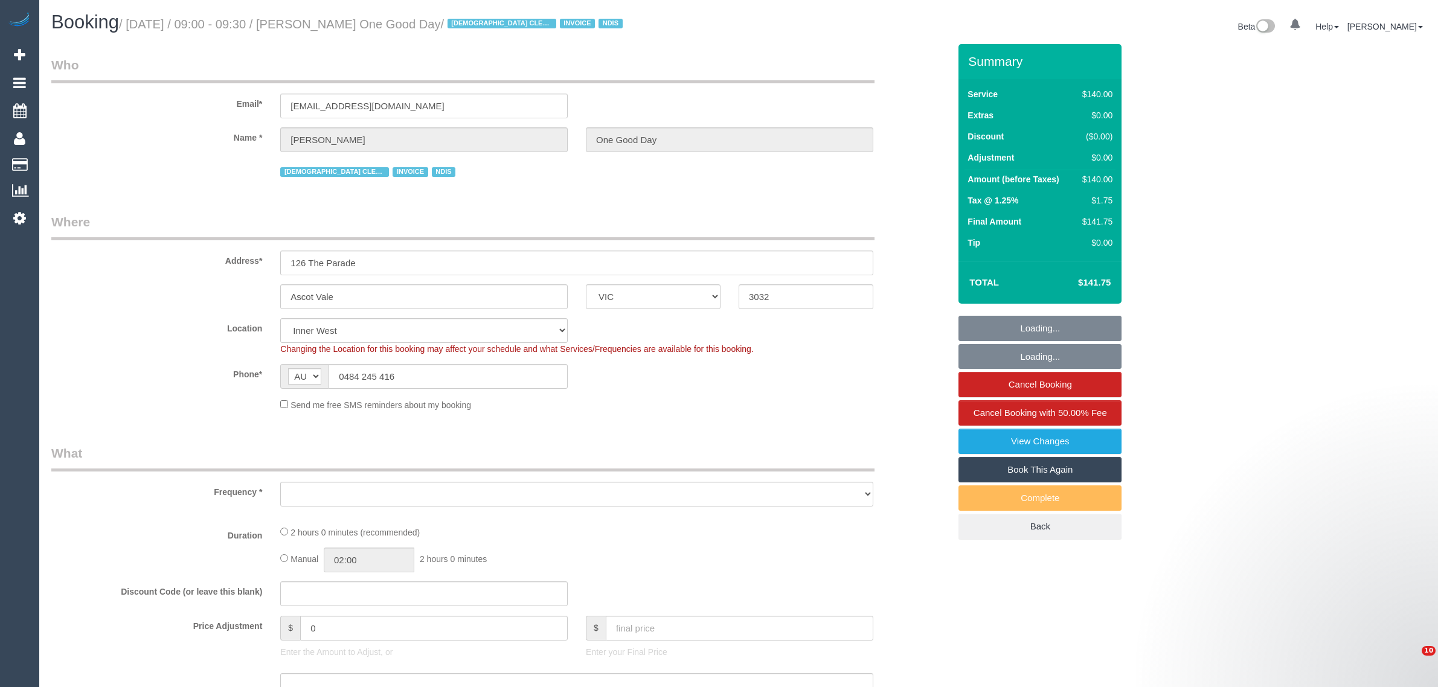
select select "VIC"
select select "number:28"
select select "number:14"
select select "number:19"
select select "number:24"
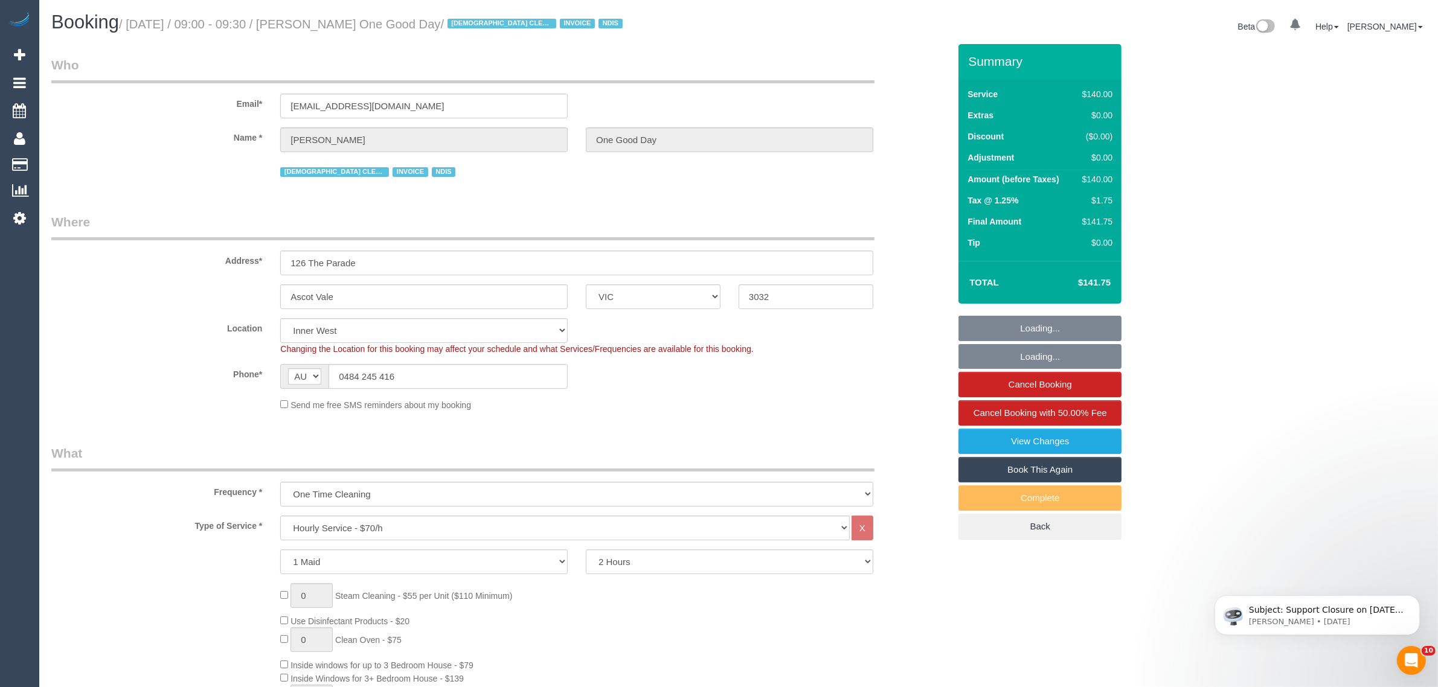
select select "object:1616"
select select "string:stripe-pm_1Ry5Uy2GScqysDRV4VGZdCoe"
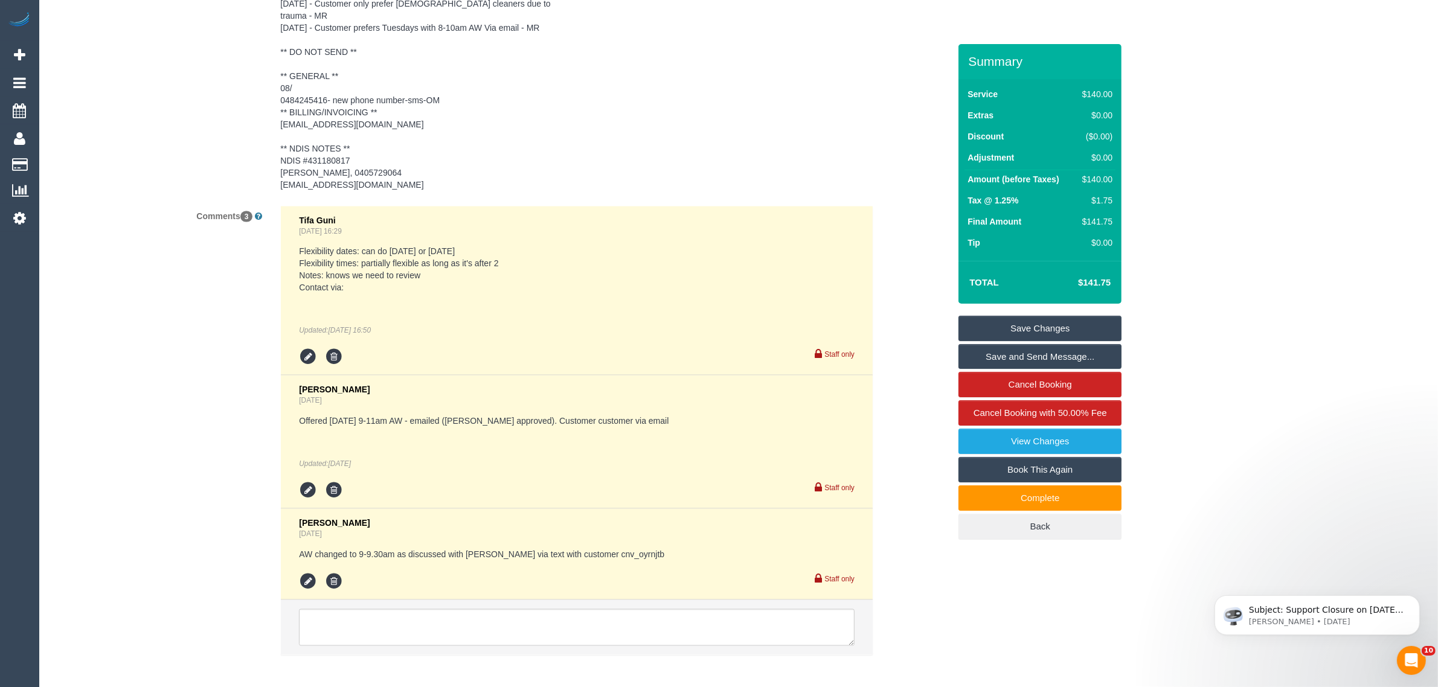
scroll to position [2274, 0]
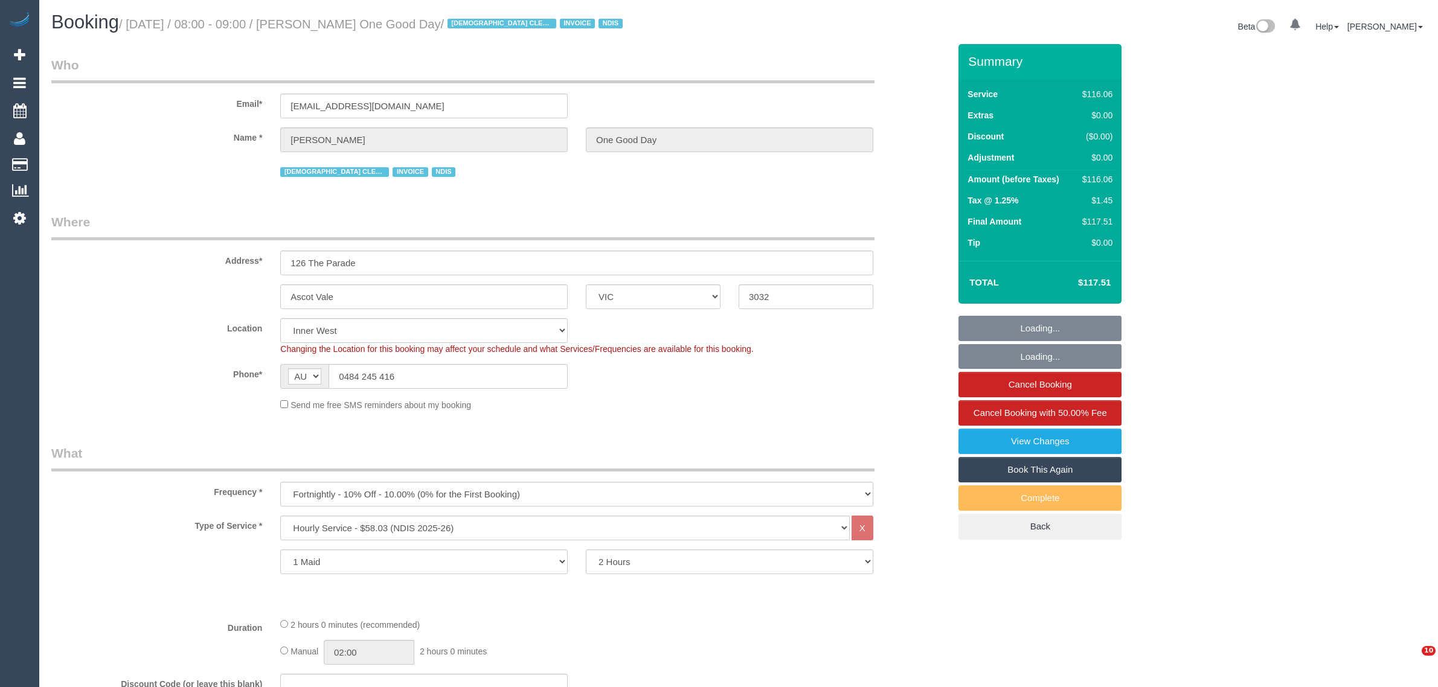
select select "VIC"
select select "string:check"
select select "number:27"
select select "number:14"
select select "number:19"
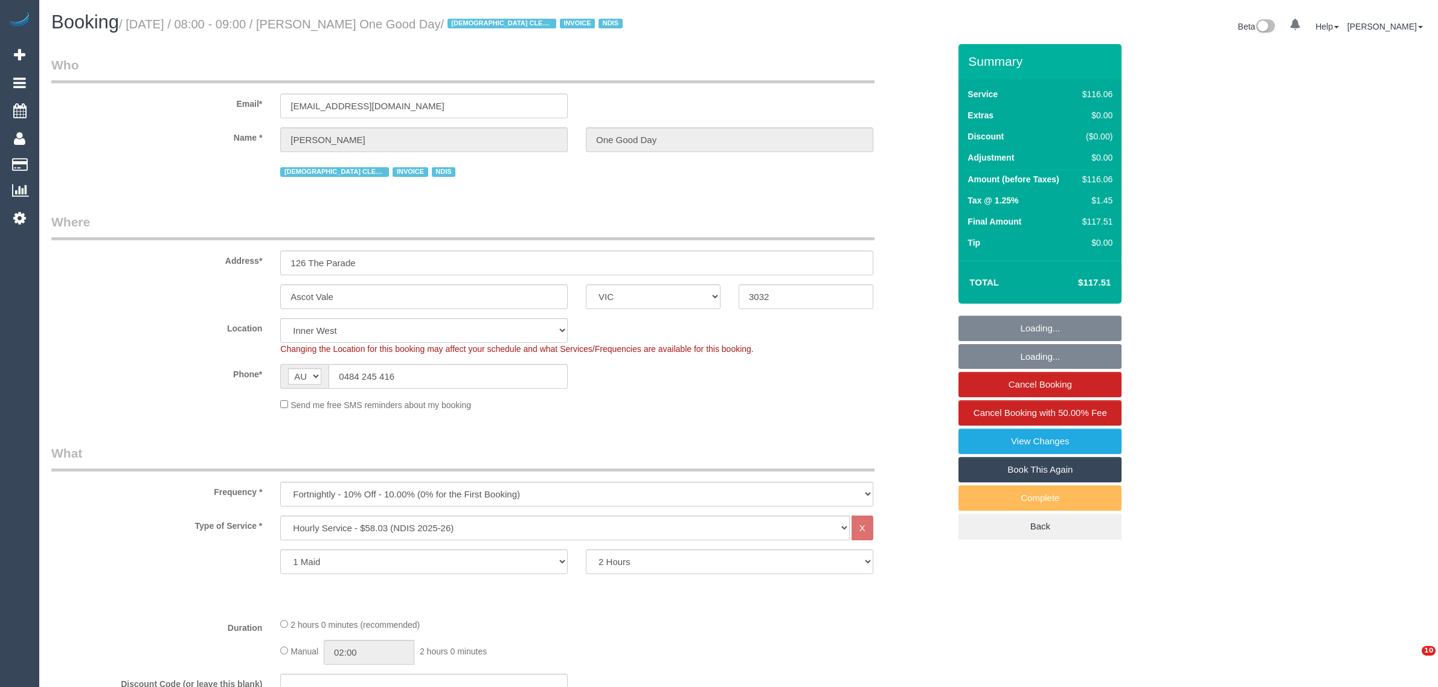
select select "number:25"
select select "number:34"
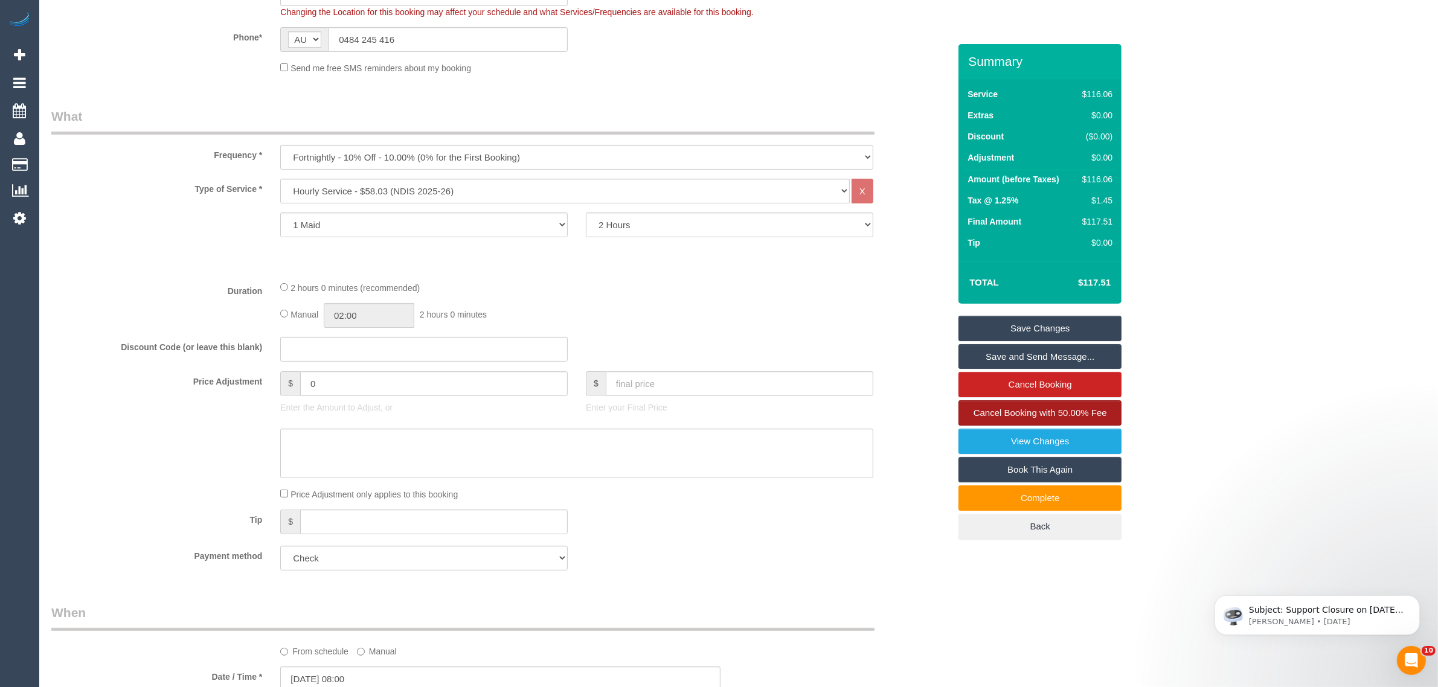
scroll to position [318, 0]
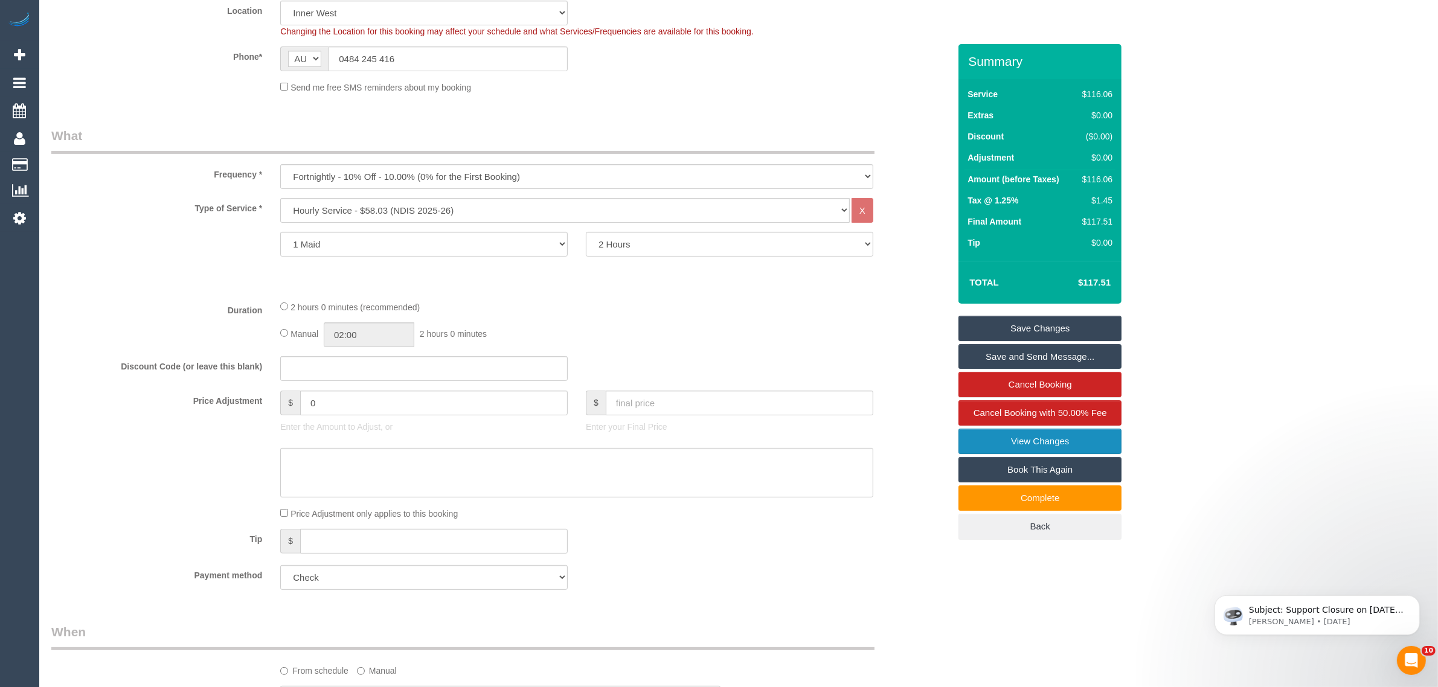
click at [974, 430] on link "View Changes" at bounding box center [1040, 441] width 163 height 25
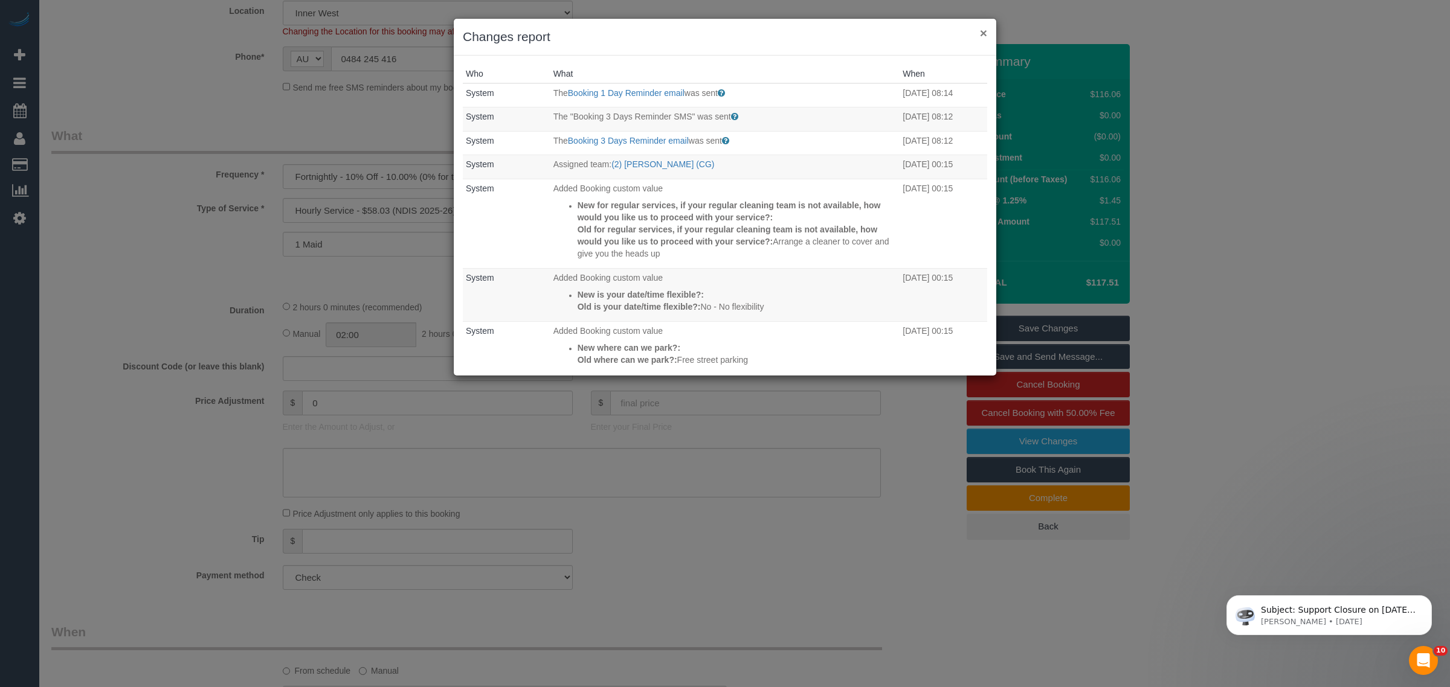
click at [982, 34] on button "×" at bounding box center [983, 33] width 7 height 13
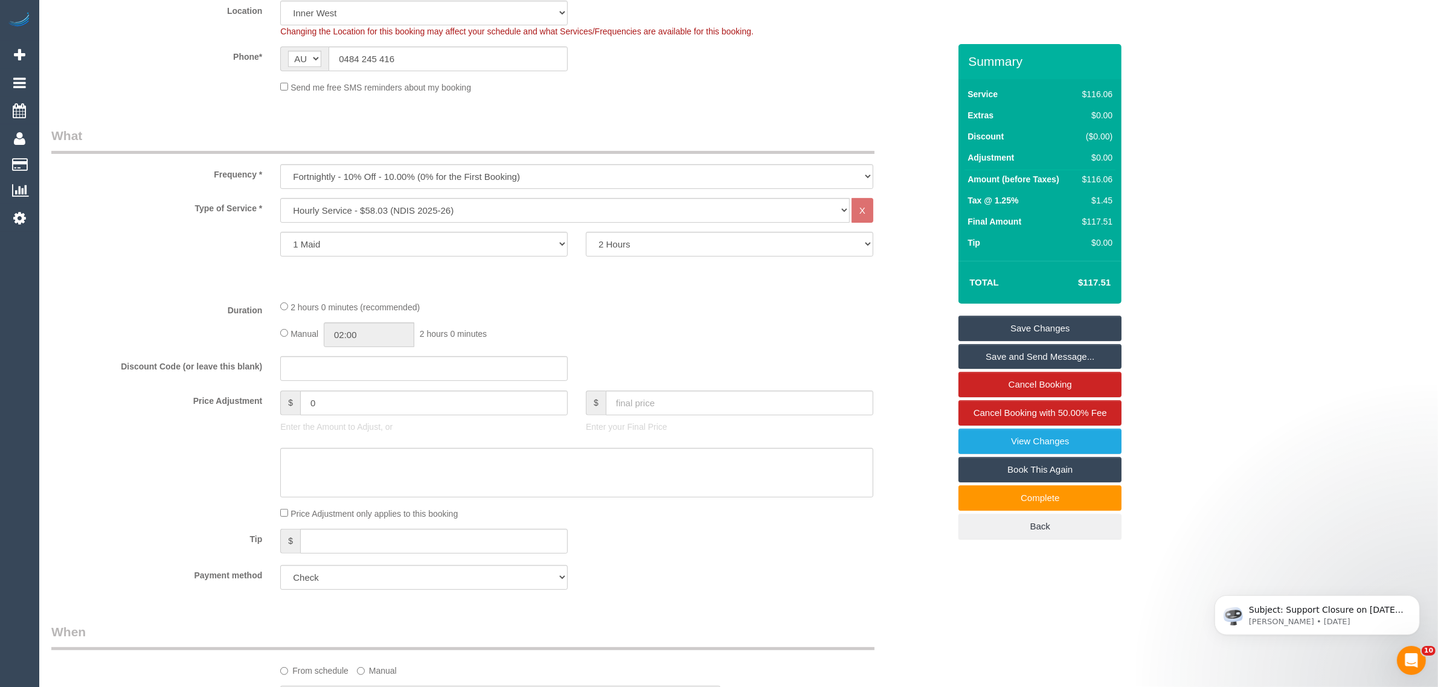
drag, startPoint x: 92, startPoint y: 270, endPoint x: 324, endPoint y: 105, distance: 284.5
click at [92, 270] on div "Type of Service * Hourly Service - $70/h Hourly Service - $65/h Hourly Service …" at bounding box center [500, 244] width 898 height 92
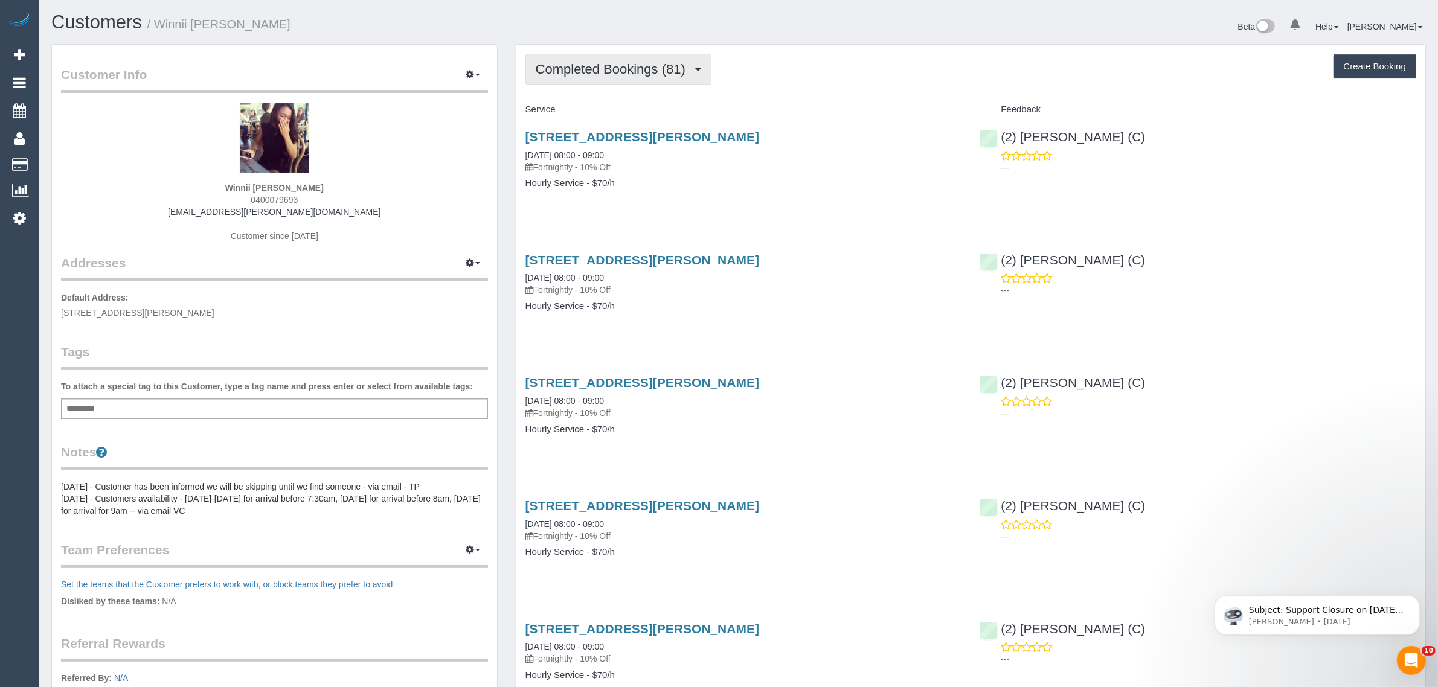
drag, startPoint x: 680, startPoint y: 65, endPoint x: 674, endPoint y: 68, distance: 6.2
click at [680, 64] on span "Completed Bookings (81)" at bounding box center [614, 69] width 156 height 15
click at [620, 112] on link "Upcoming Bookings (11)" at bounding box center [591, 113] width 130 height 16
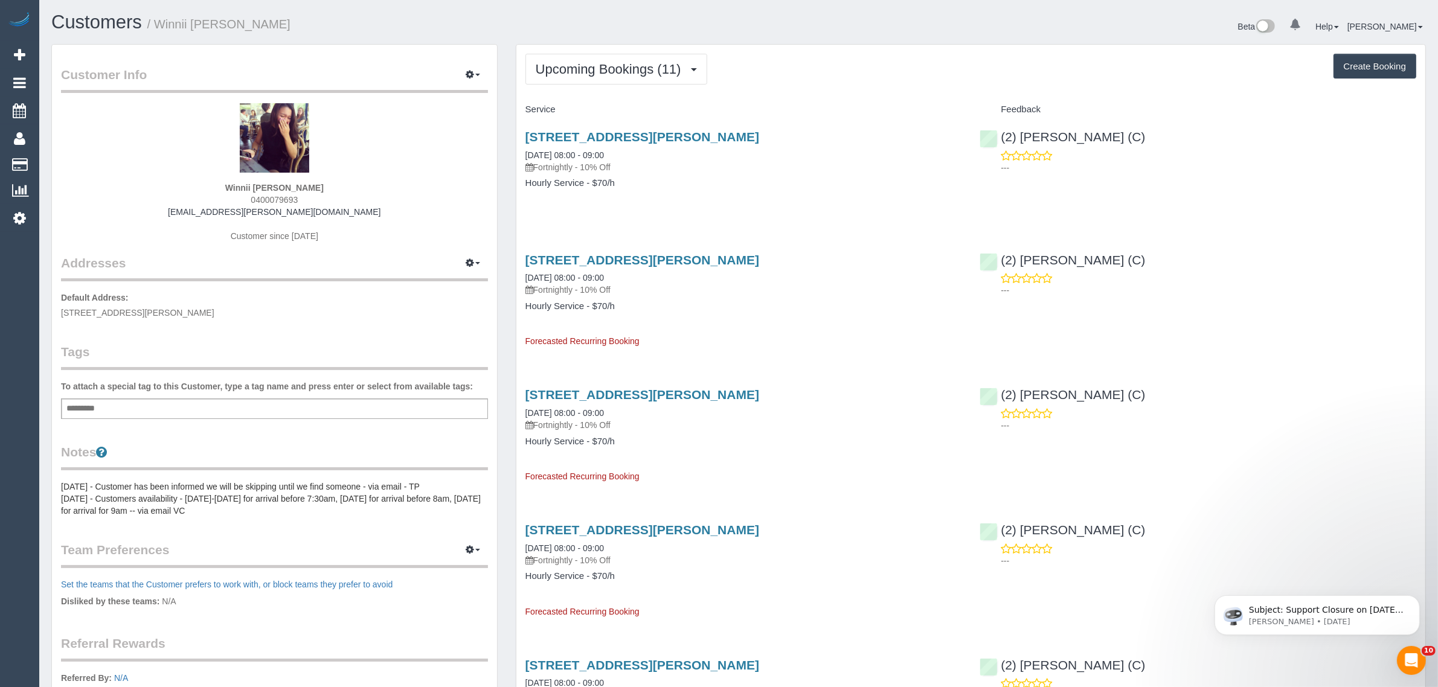
click at [601, 210] on div "[STREET_ADDRESS][PERSON_NAME] [DATE] 08:00 - 09:00 Fortnightly - 10% Off Hourly…" at bounding box center [743, 166] width 455 height 93
click at [271, 197] on span "0400079693" at bounding box center [274, 200] width 47 height 10
click at [271, 195] on span "0400079693" at bounding box center [274, 200] width 47 height 10
copy div "0400079693"
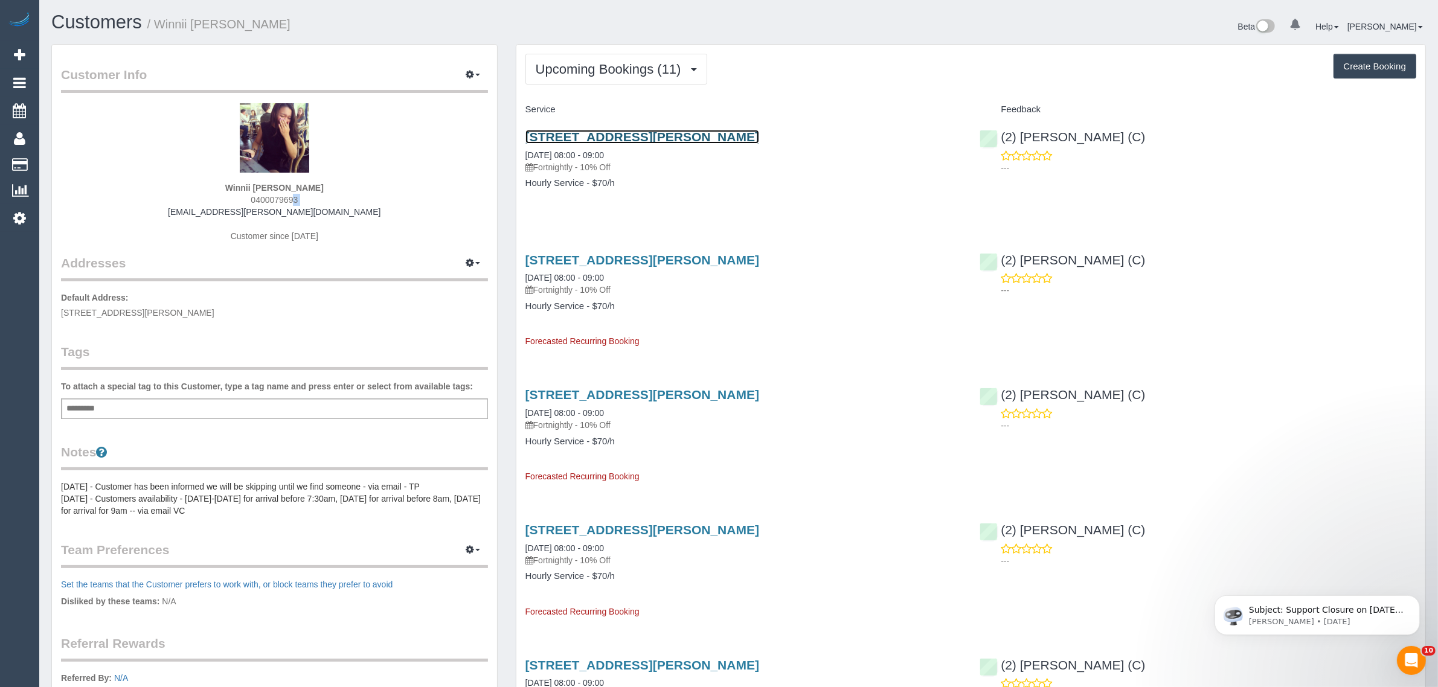
click at [599, 131] on link "2b Dennis Street, Apt 404, Northcote, VIC 3070" at bounding box center [643, 137] width 234 height 14
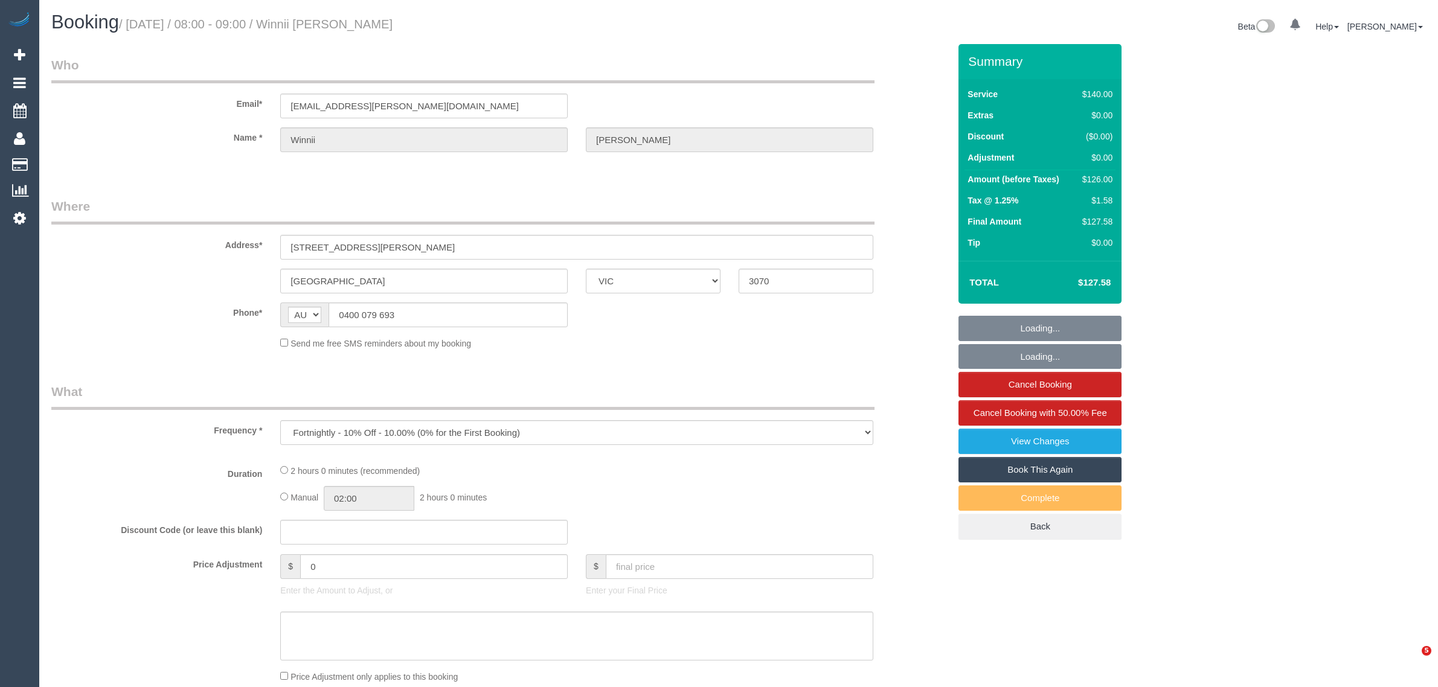
select select "VIC"
select select "string:stripe-pm_1NQYSj2GScqysDRVUynTIygD"
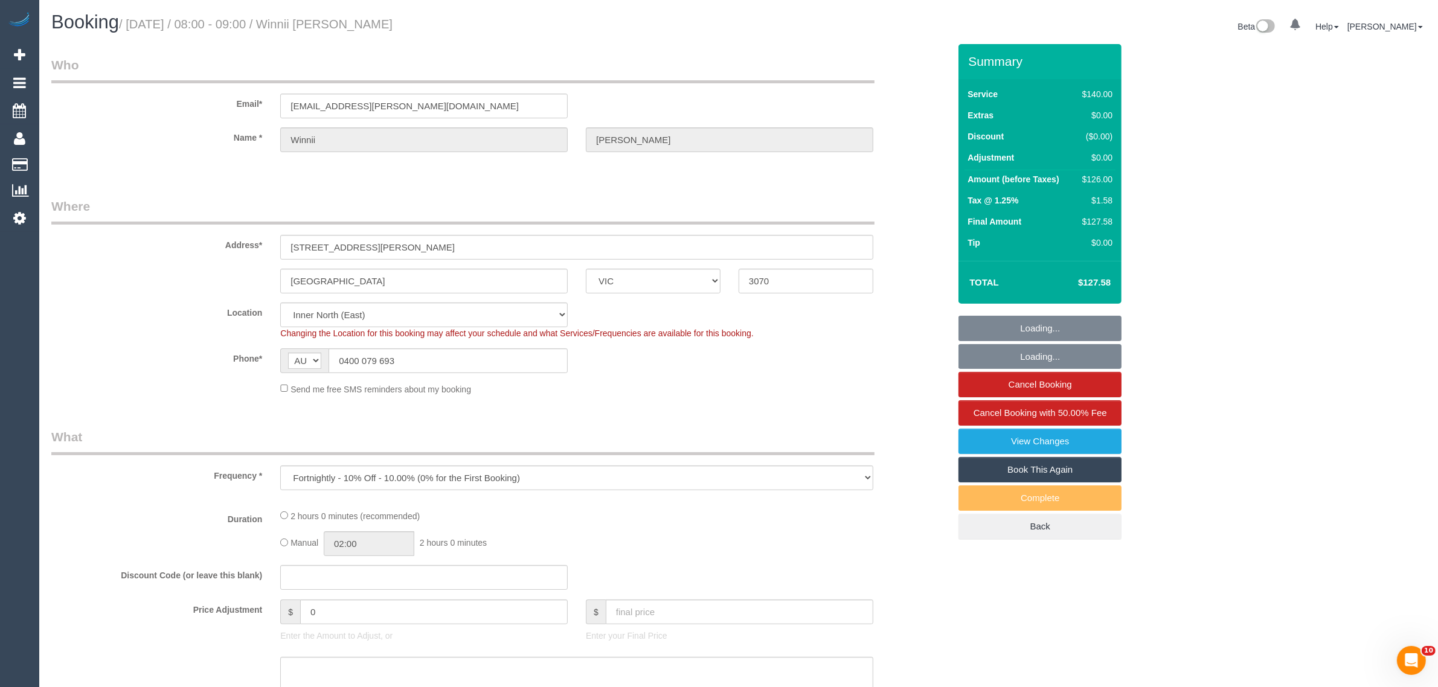
select select "object:685"
select select "number:28"
select select "number:14"
select select "number:19"
select select "number:25"
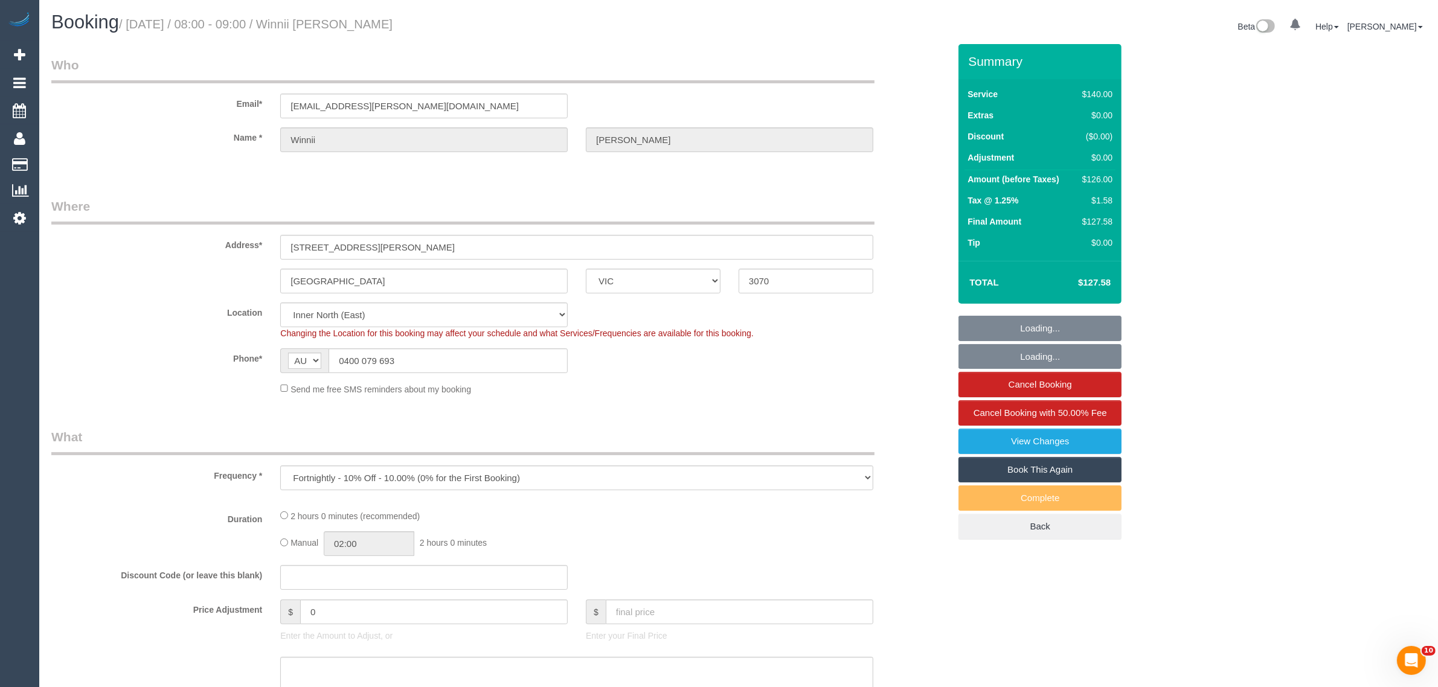
select select "number:11"
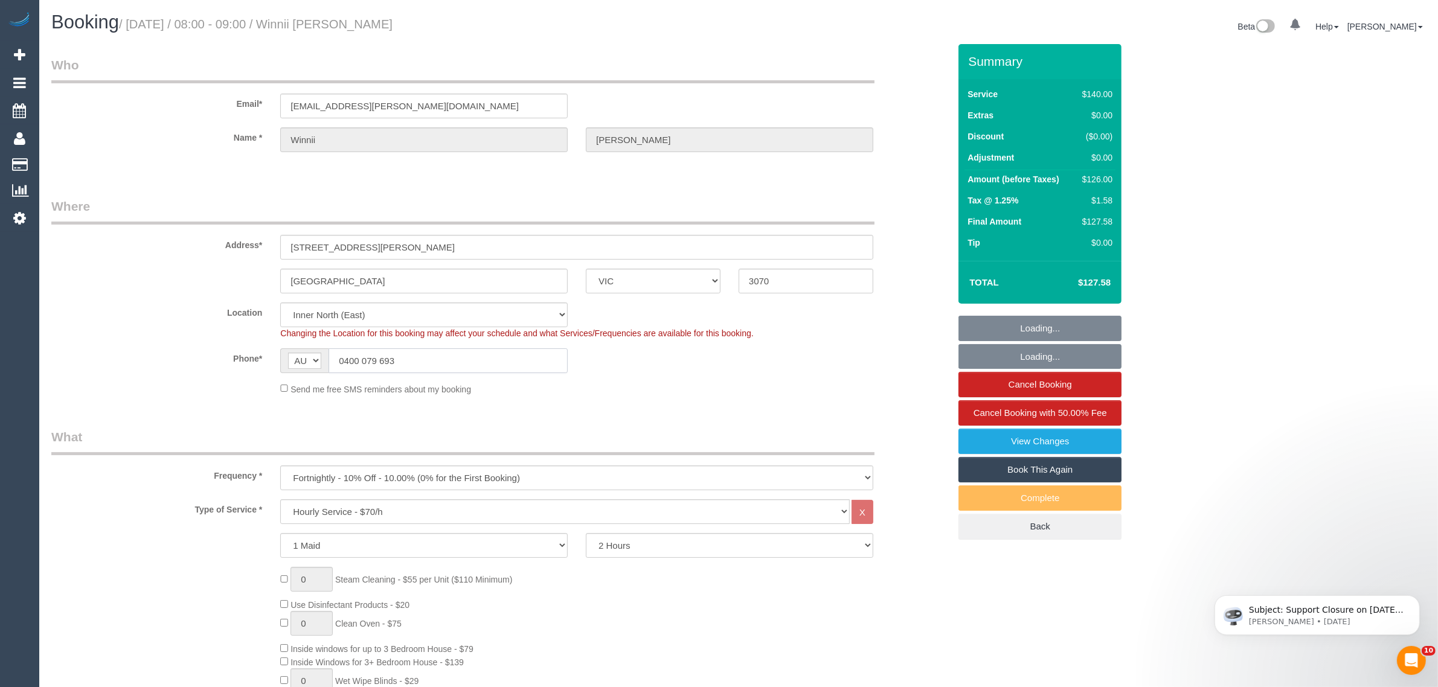
click at [521, 356] on input "0400 079 693" at bounding box center [448, 361] width 239 height 25
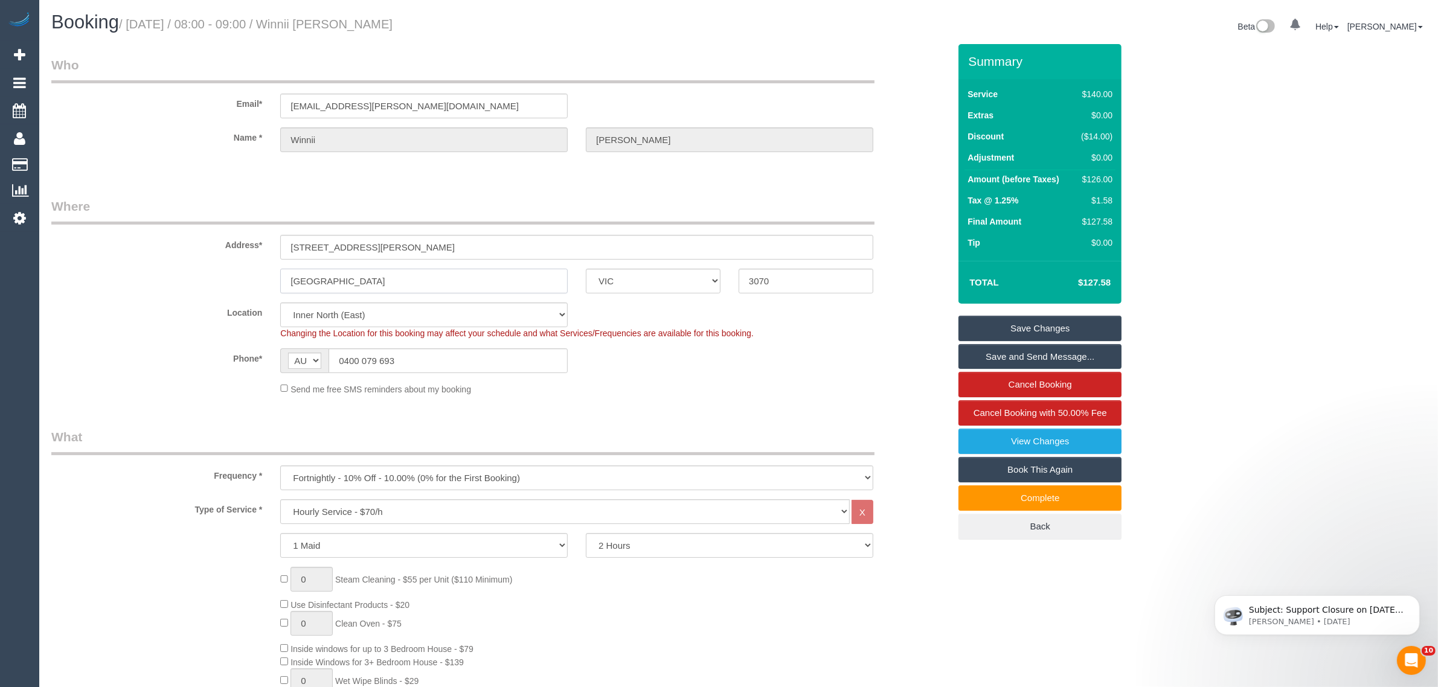
click at [452, 288] on input "[GEOGRAPHIC_DATA]" at bounding box center [424, 281] width 288 height 25
drag, startPoint x: 225, startPoint y: 20, endPoint x: 299, endPoint y: 27, distance: 74.1
click at [299, 27] on small "/ [DATE] / 08:00 - 09:00 / Winnii [PERSON_NAME]" at bounding box center [256, 24] width 274 height 13
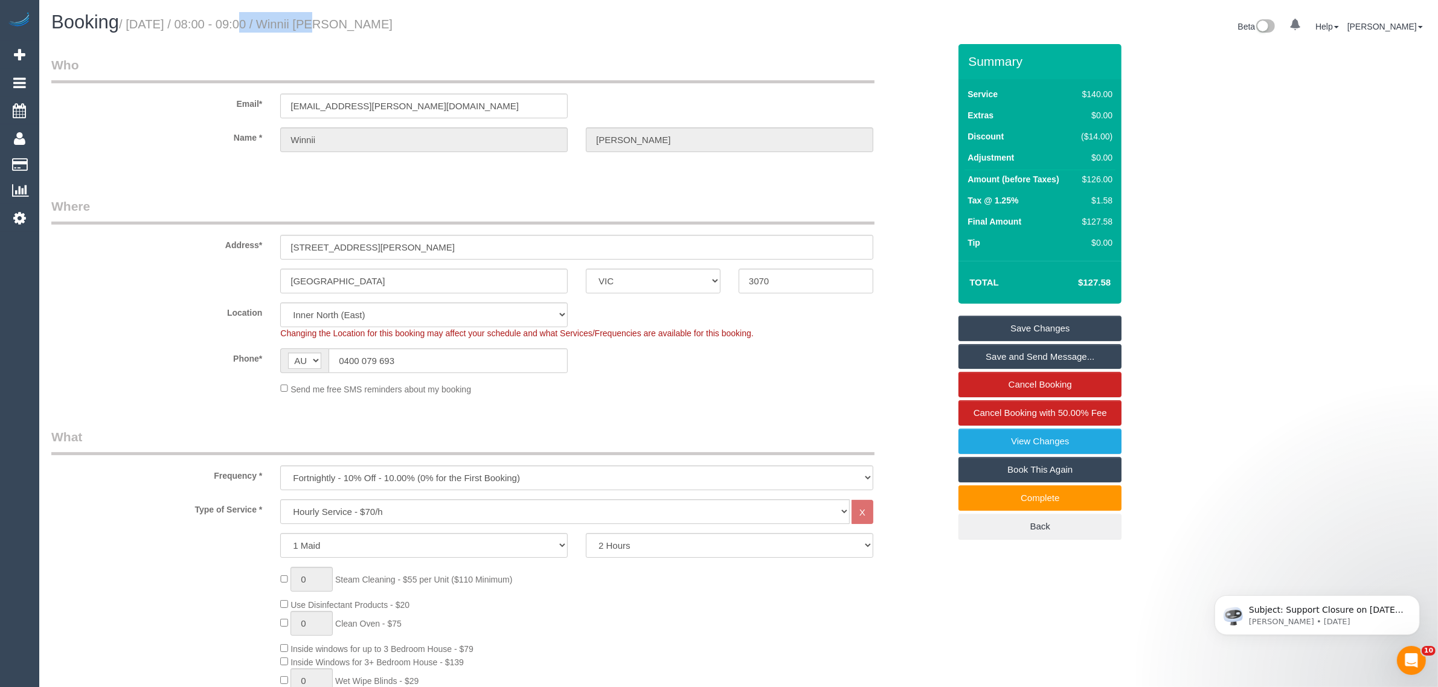
copy small "08:00 - 09:00"
